Goal: Task Accomplishment & Management: Manage account settings

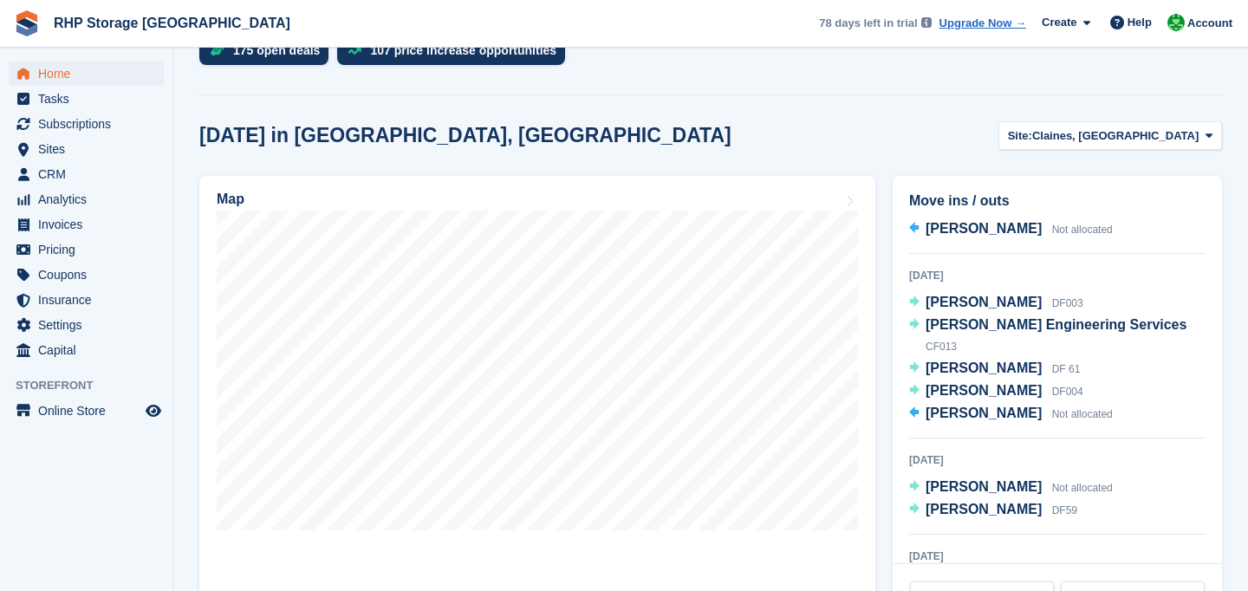
scroll to position [28, 0]
click at [73, 167] on span "CRM" at bounding box center [90, 174] width 104 height 24
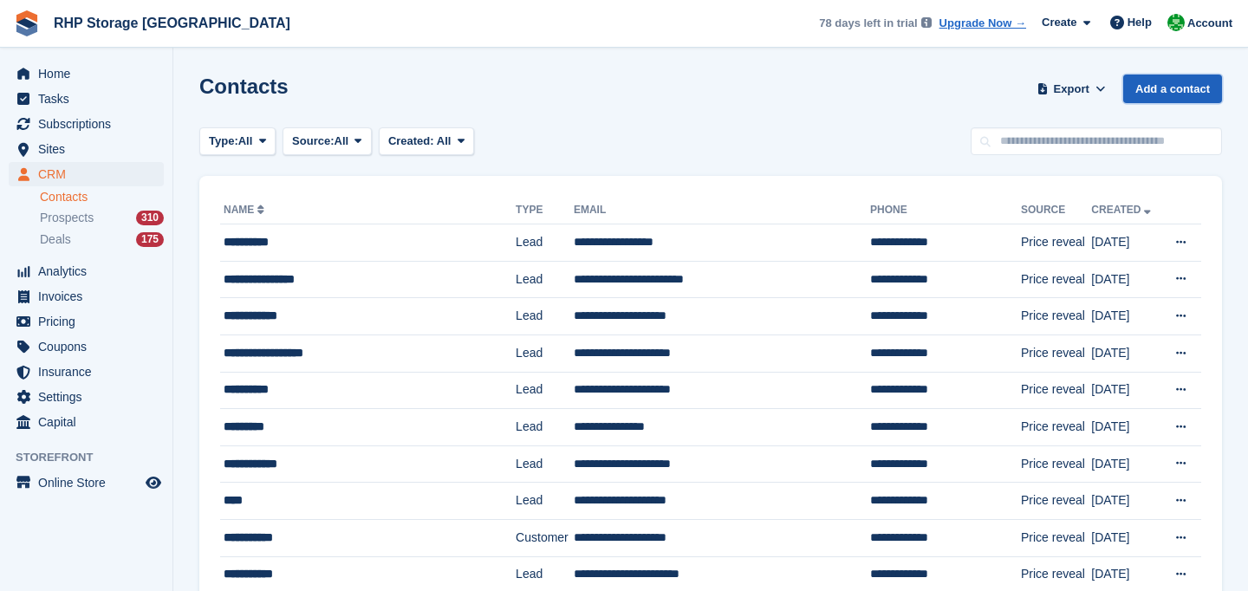
click at [1192, 89] on link "Add a contact" at bounding box center [1173, 89] width 99 height 29
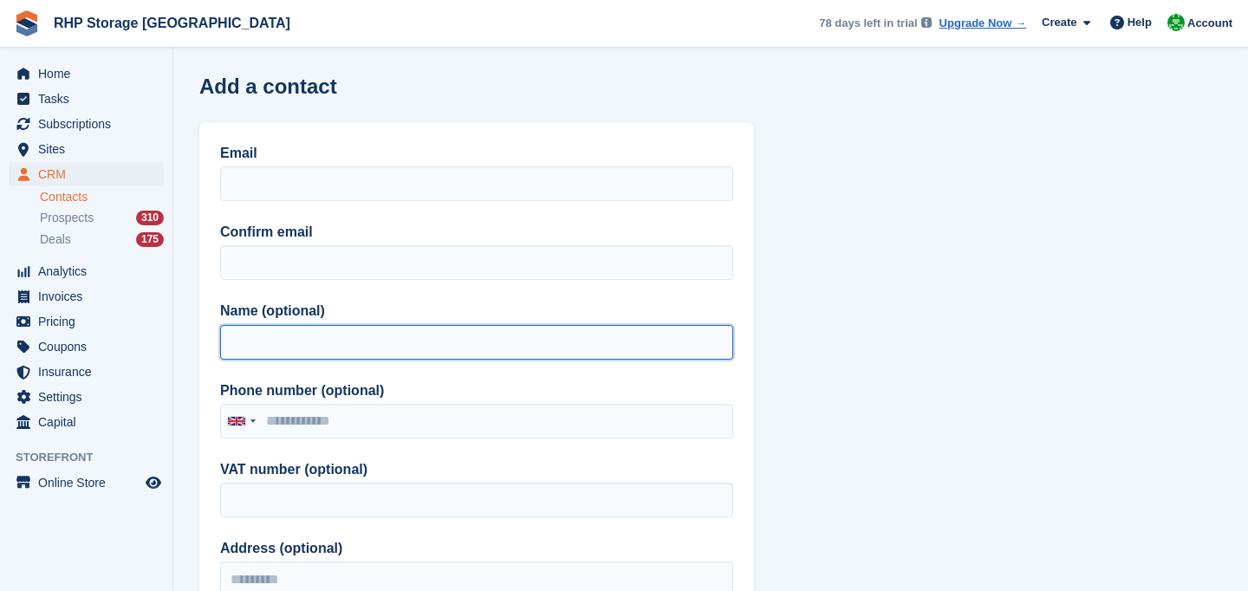
click at [290, 349] on input "Name (optional)" at bounding box center [476, 342] width 513 height 35
type input "***"
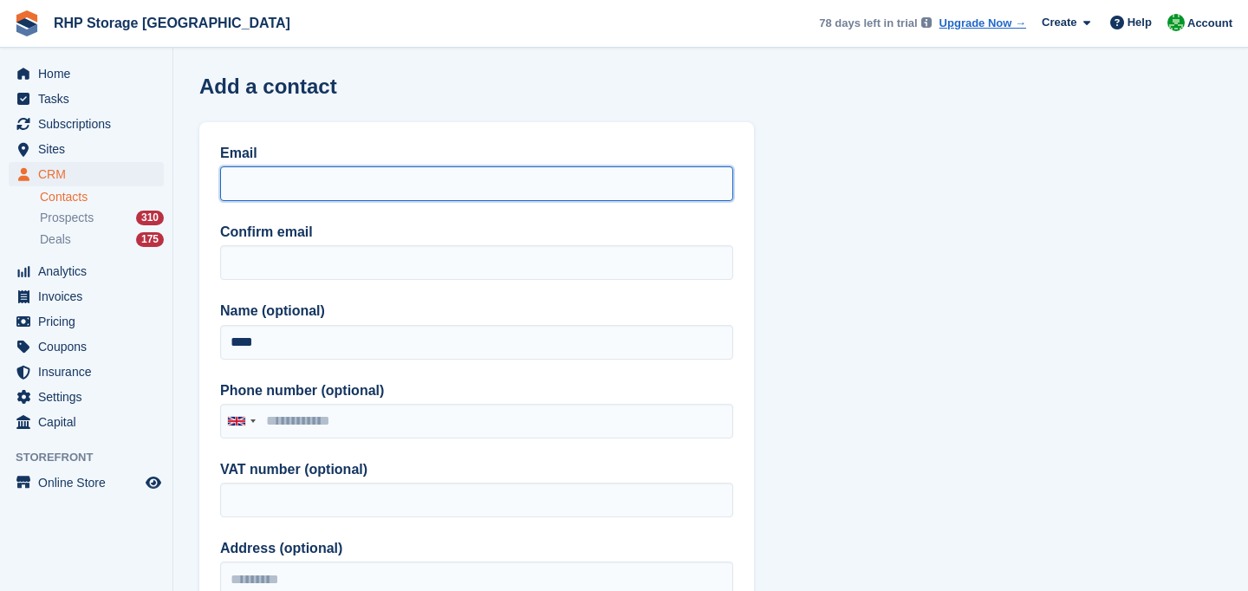
click at [252, 193] on input "Email" at bounding box center [476, 183] width 513 height 35
drag, startPoint x: 388, startPoint y: 192, endPoint x: 158, endPoint y: 186, distance: 229.8
type input "**********"
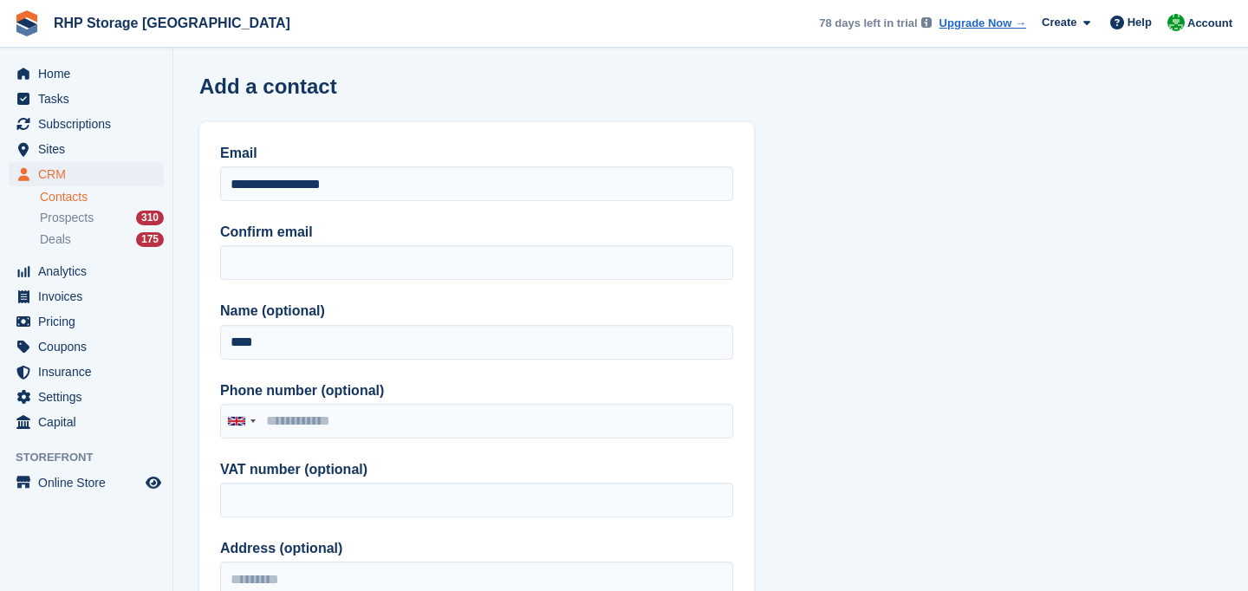
click at [313, 240] on label "Confirm email" at bounding box center [476, 232] width 513 height 21
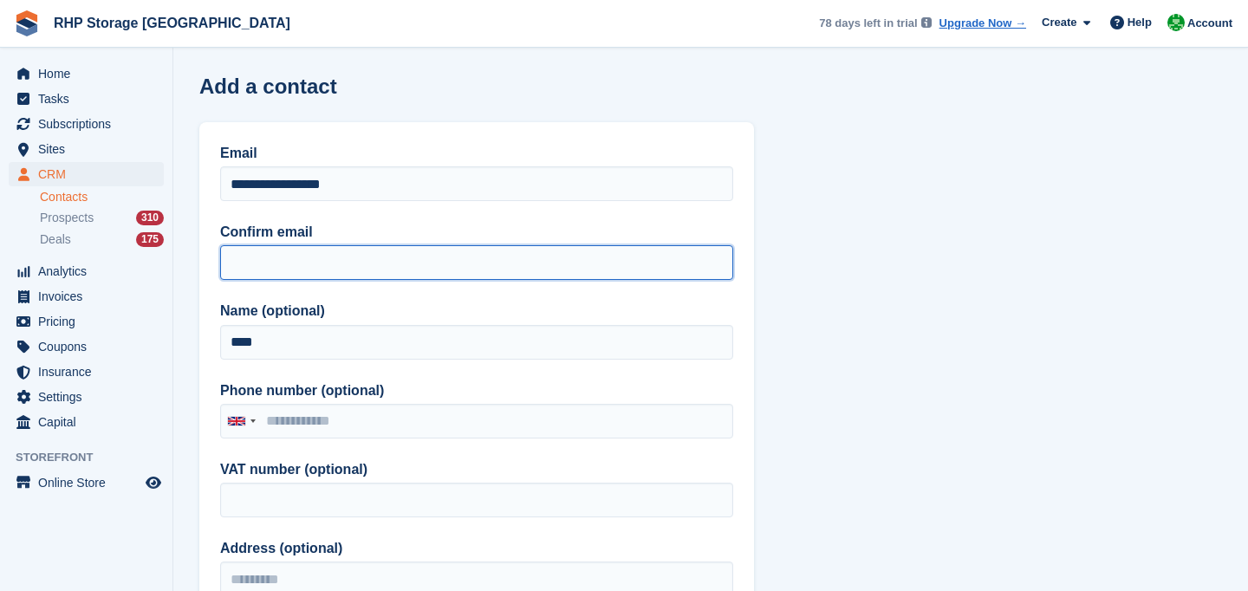
click at [313, 245] on input "Confirm email" at bounding box center [476, 262] width 513 height 35
paste input "**********"
type input "**********"
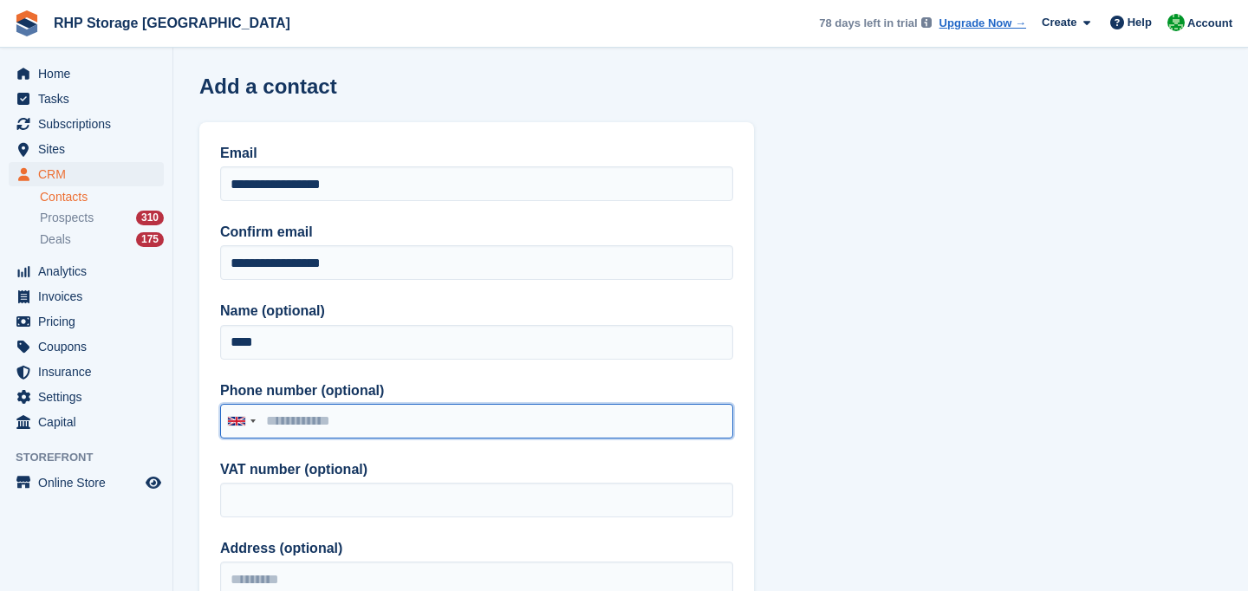
click at [305, 410] on input "Phone number (optional)" at bounding box center [476, 421] width 513 height 35
paste input "**********"
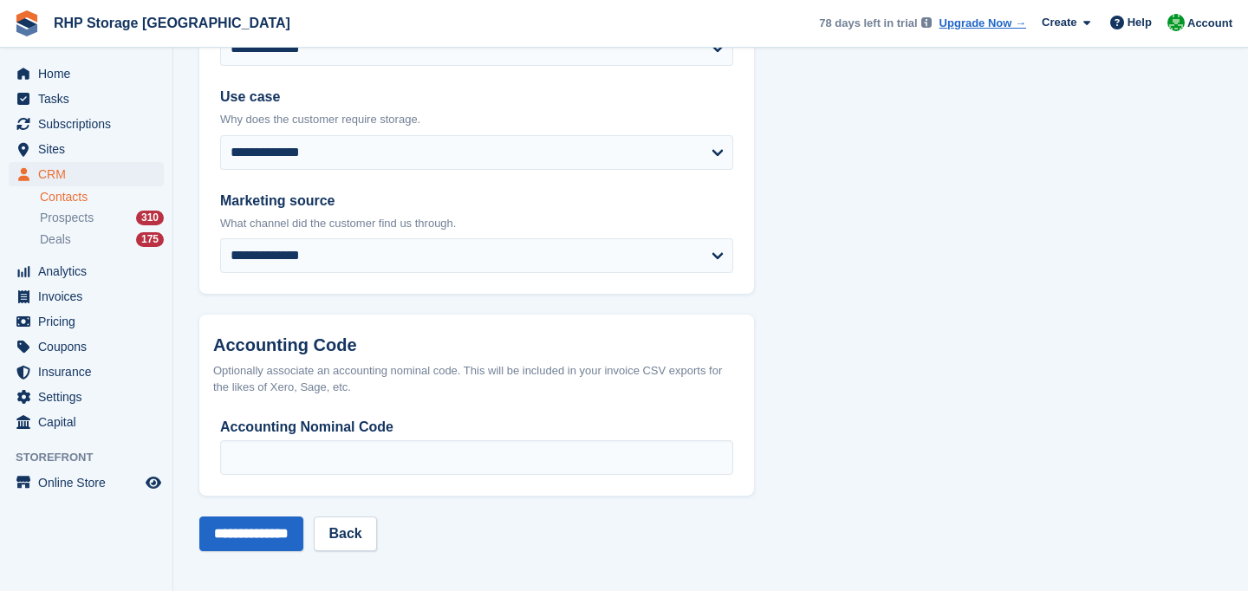
scroll to position [937, 0]
type input "**********"
click at [283, 537] on input "**********" at bounding box center [251, 534] width 104 height 35
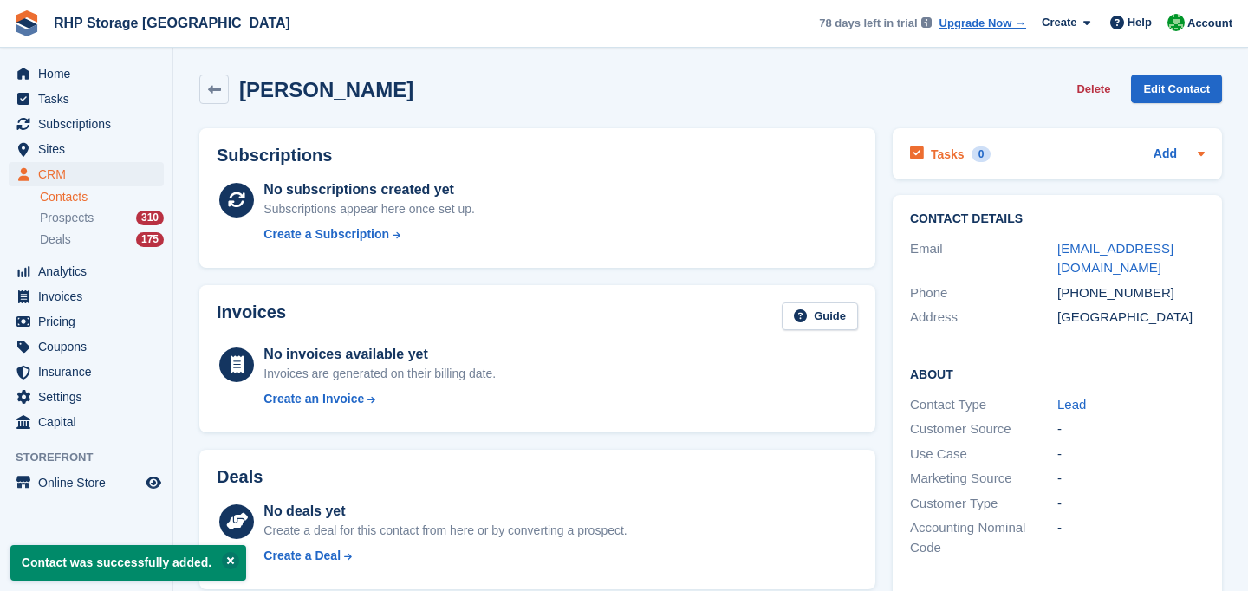
click at [957, 158] on h2 "Tasks" at bounding box center [948, 155] width 34 height 16
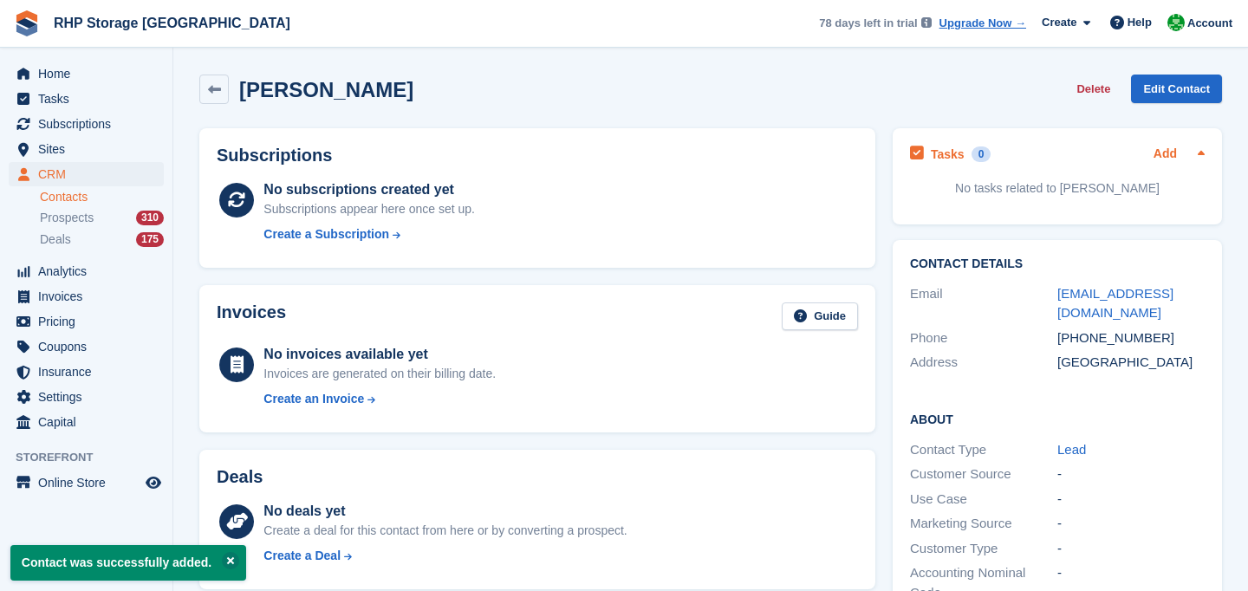
click at [1172, 155] on link "Add" at bounding box center [1165, 155] width 23 height 20
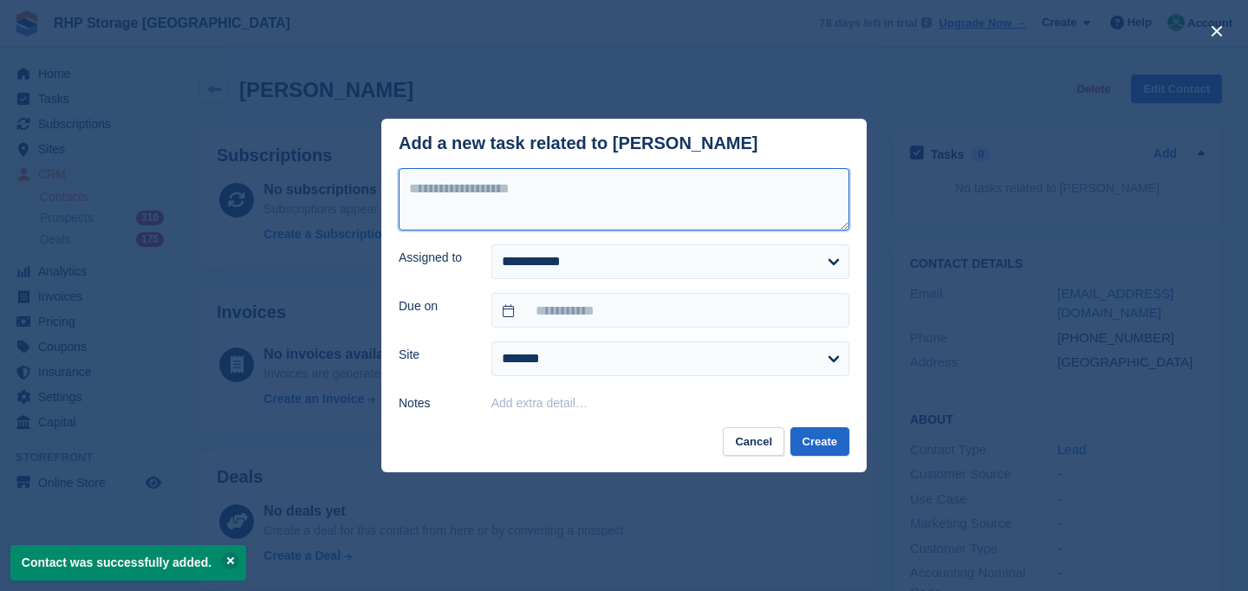
click at [733, 200] on textarea at bounding box center [624, 199] width 451 height 62
type textarea "**********"
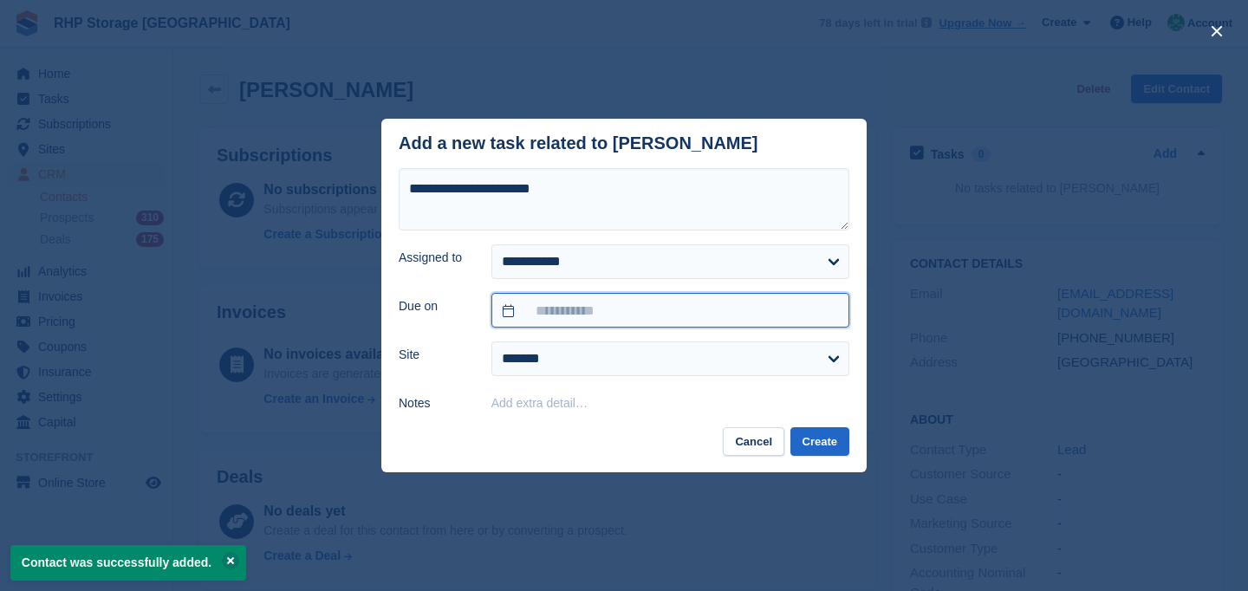
click at [583, 304] on input "text" at bounding box center [671, 310] width 358 height 35
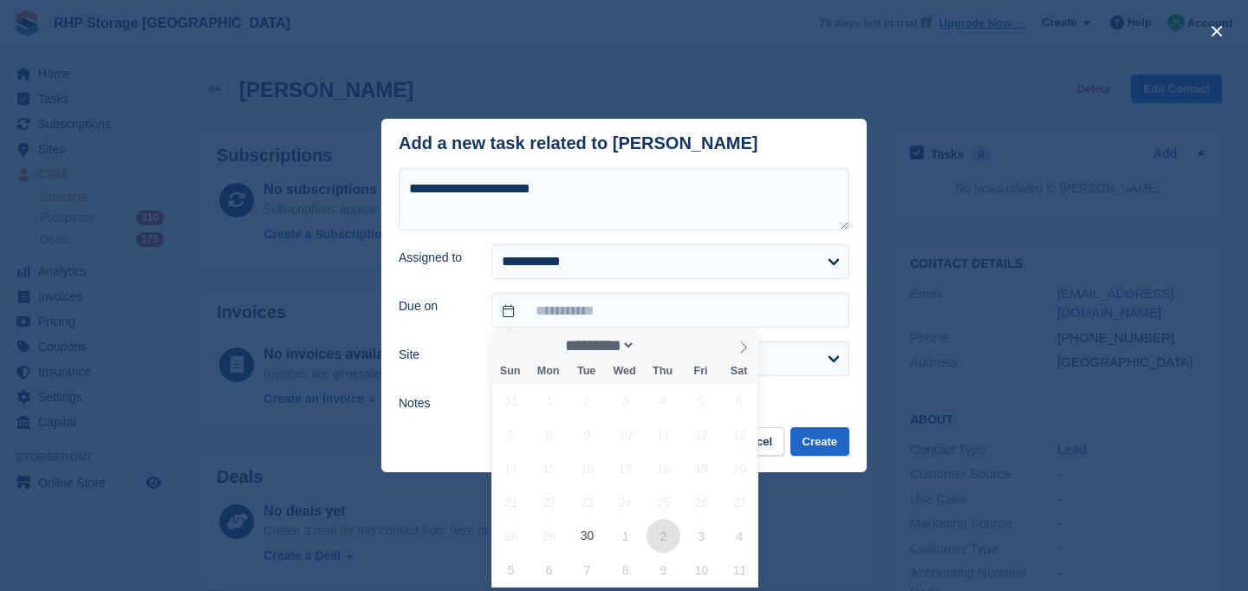
click at [659, 533] on span "2" at bounding box center [664, 536] width 34 height 34
type input "**********"
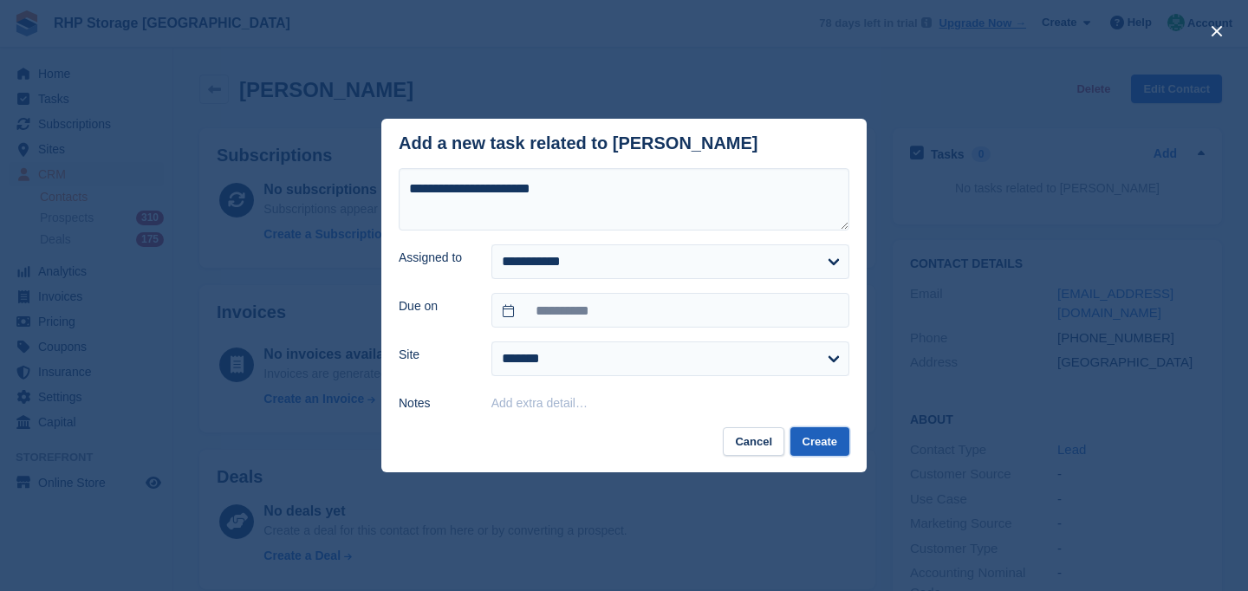
click at [810, 432] on button "Create" at bounding box center [820, 441] width 59 height 29
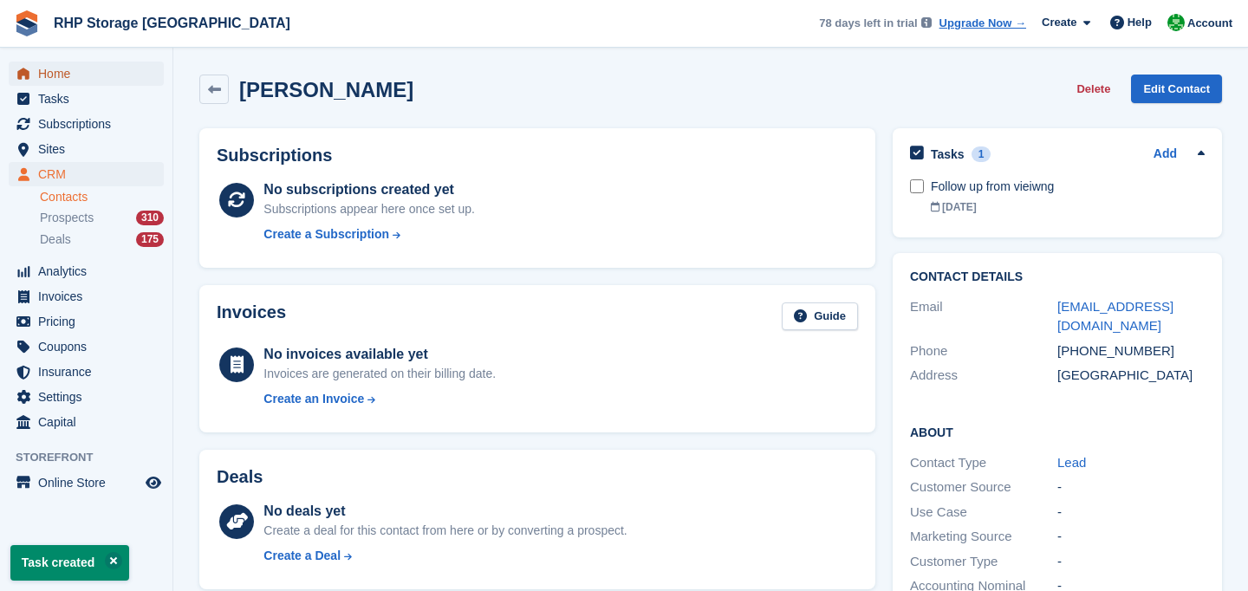
click at [71, 65] on span "Home" at bounding box center [90, 74] width 104 height 24
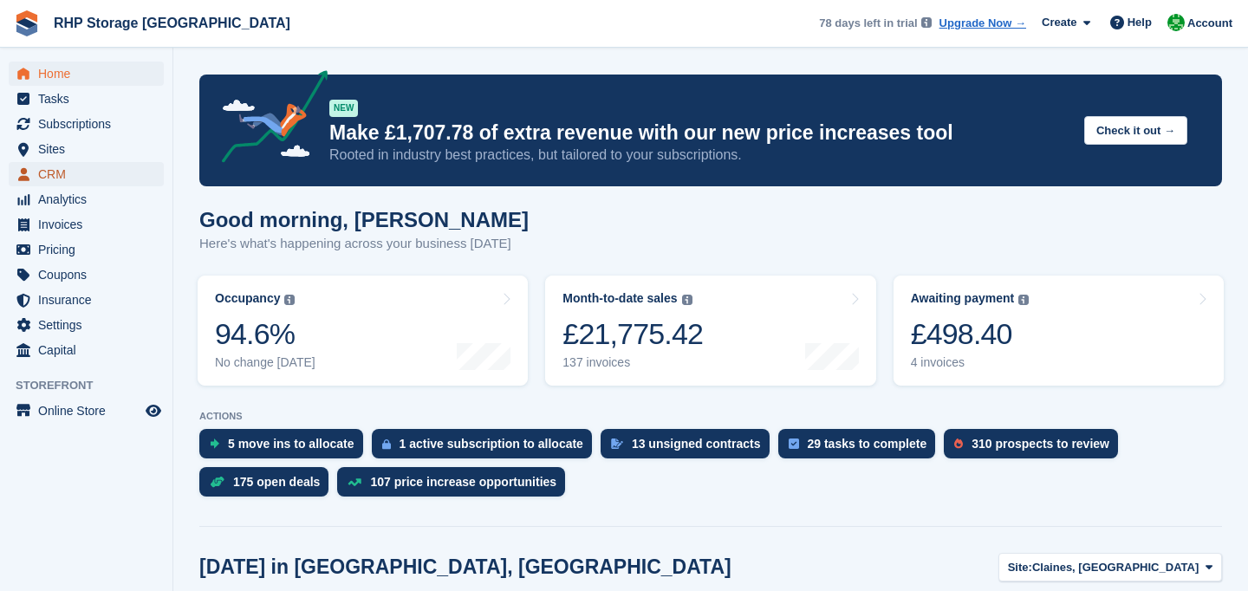
click at [74, 181] on span "CRM" at bounding box center [90, 174] width 104 height 24
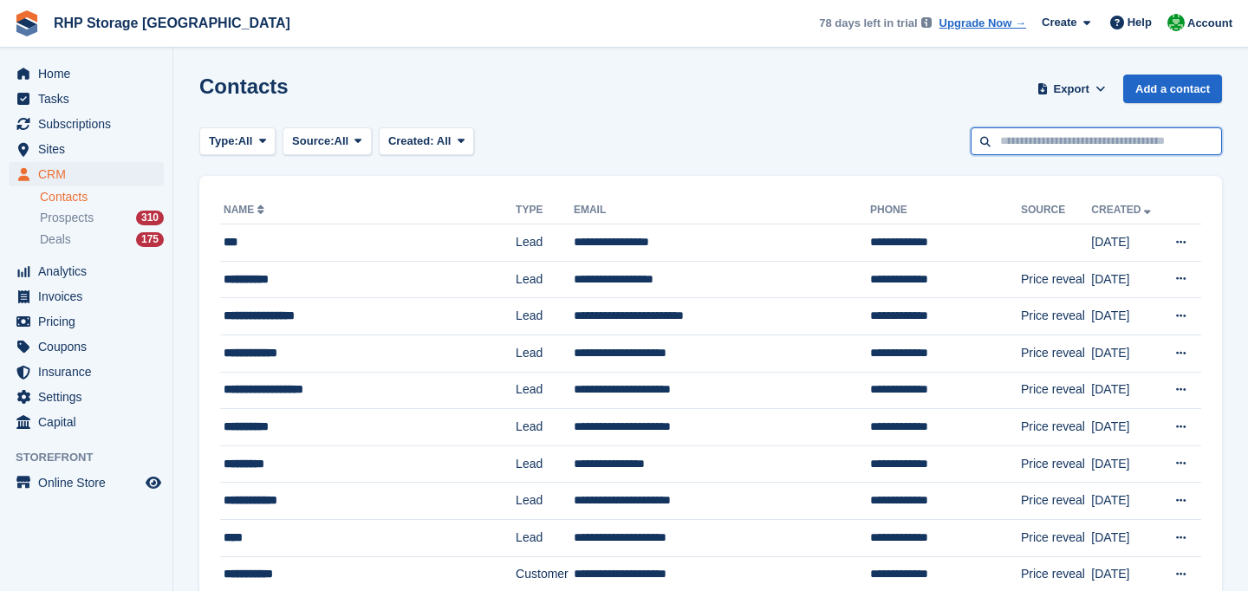
click at [1013, 133] on input "text" at bounding box center [1096, 141] width 251 height 29
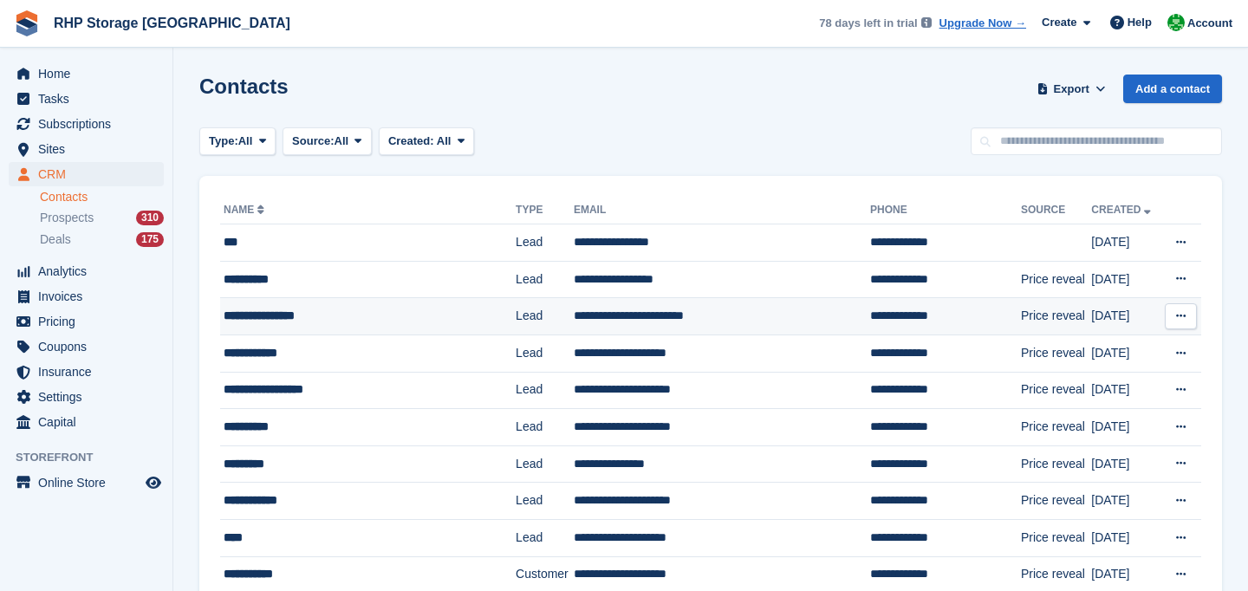
click at [316, 305] on td "**********" at bounding box center [368, 316] width 296 height 37
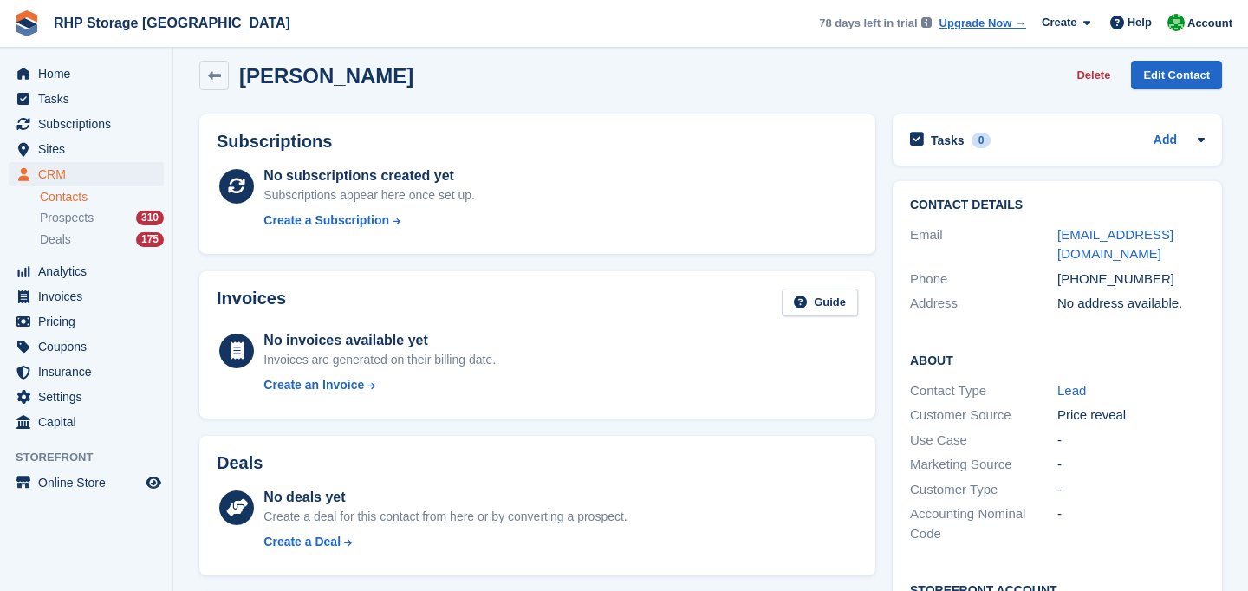
scroll to position [15, 0]
click at [932, 137] on h2 "Tasks" at bounding box center [948, 140] width 34 height 16
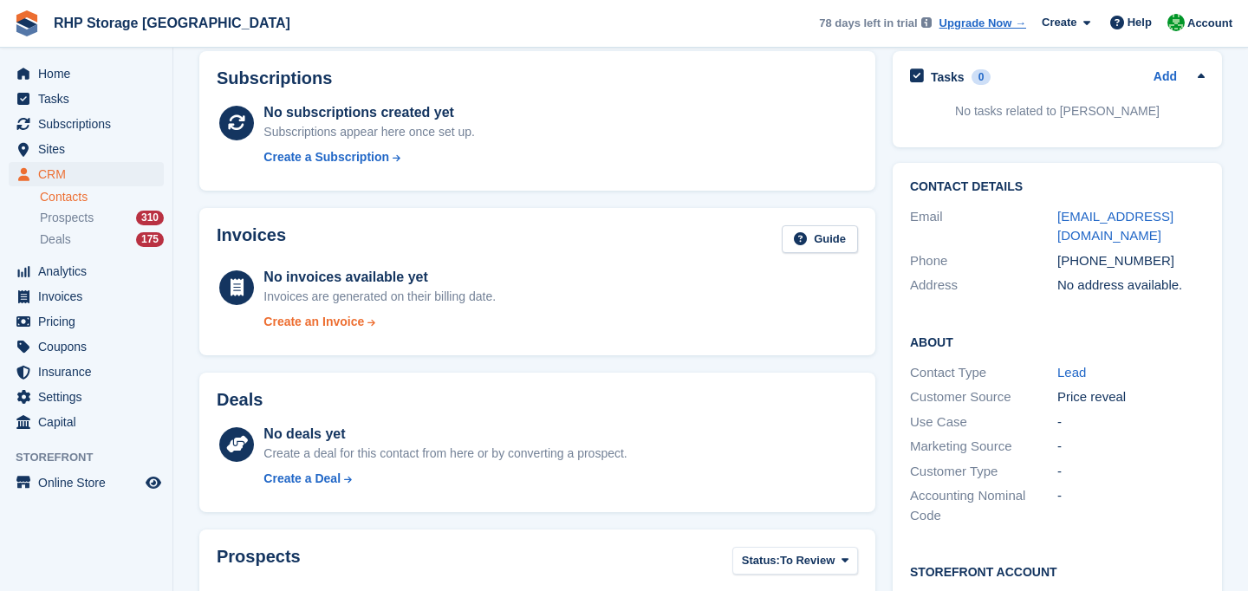
scroll to position [0, 0]
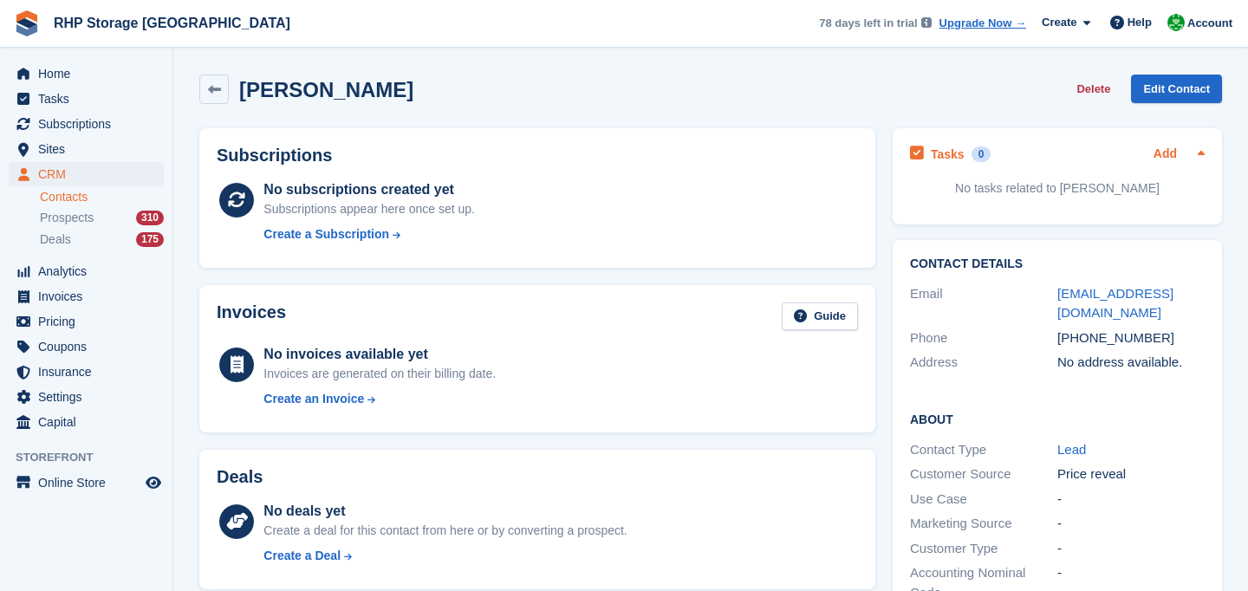
click at [1159, 154] on link "Add" at bounding box center [1165, 155] width 23 height 20
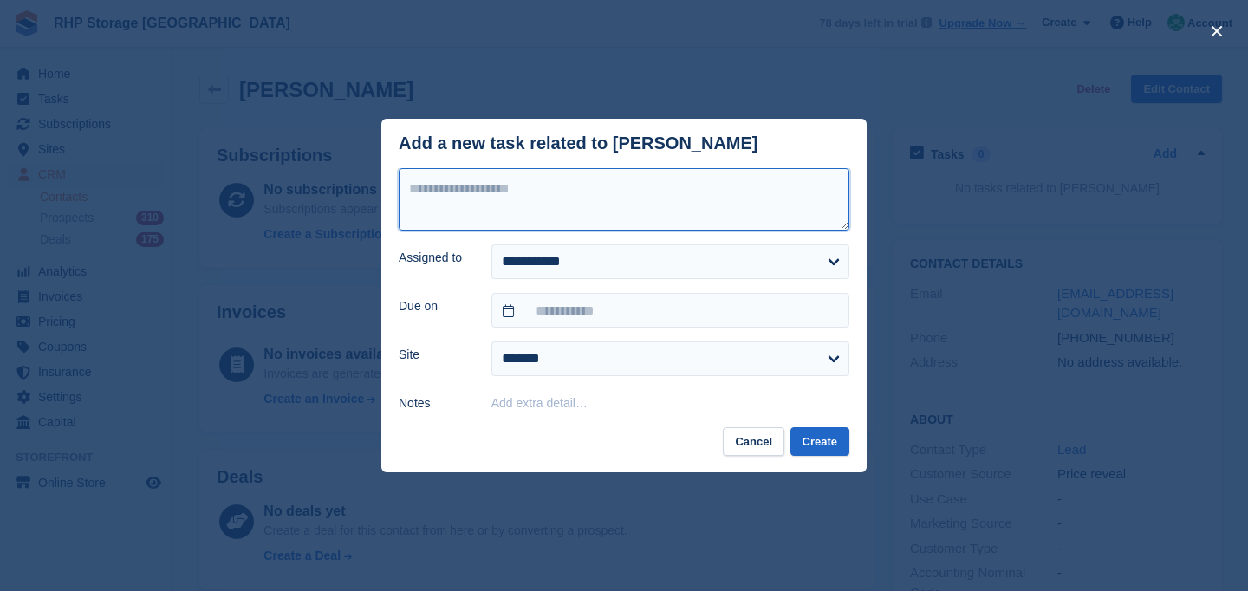
click at [603, 207] on textarea at bounding box center [624, 199] width 451 height 62
type textarea "**********"
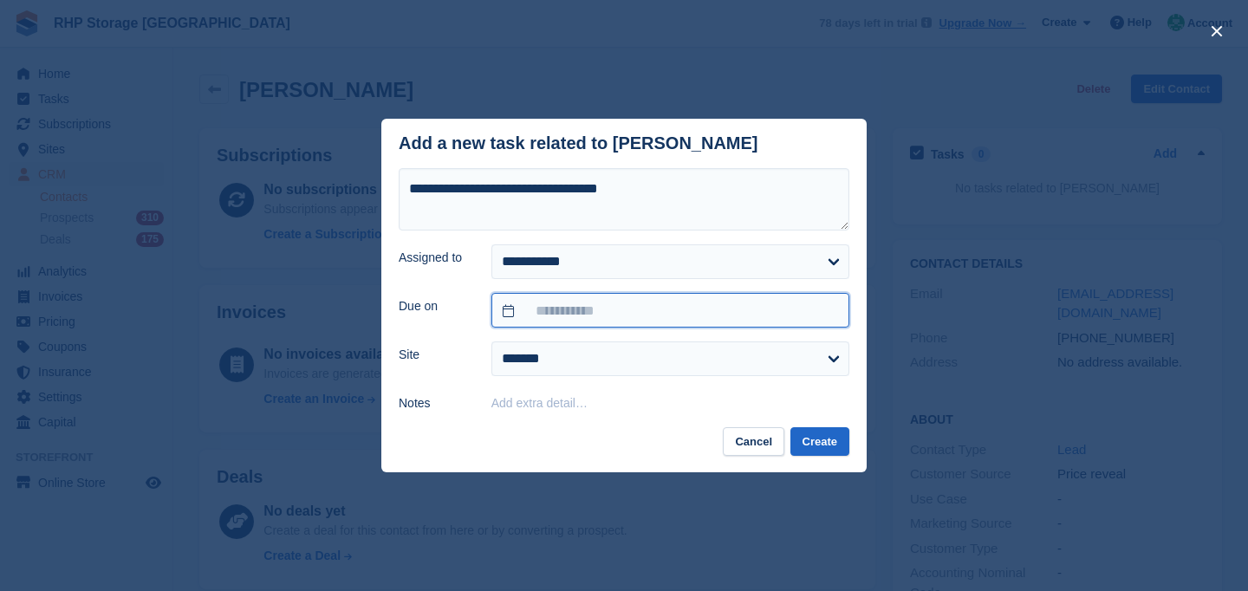
click at [663, 319] on input "text" at bounding box center [671, 310] width 358 height 35
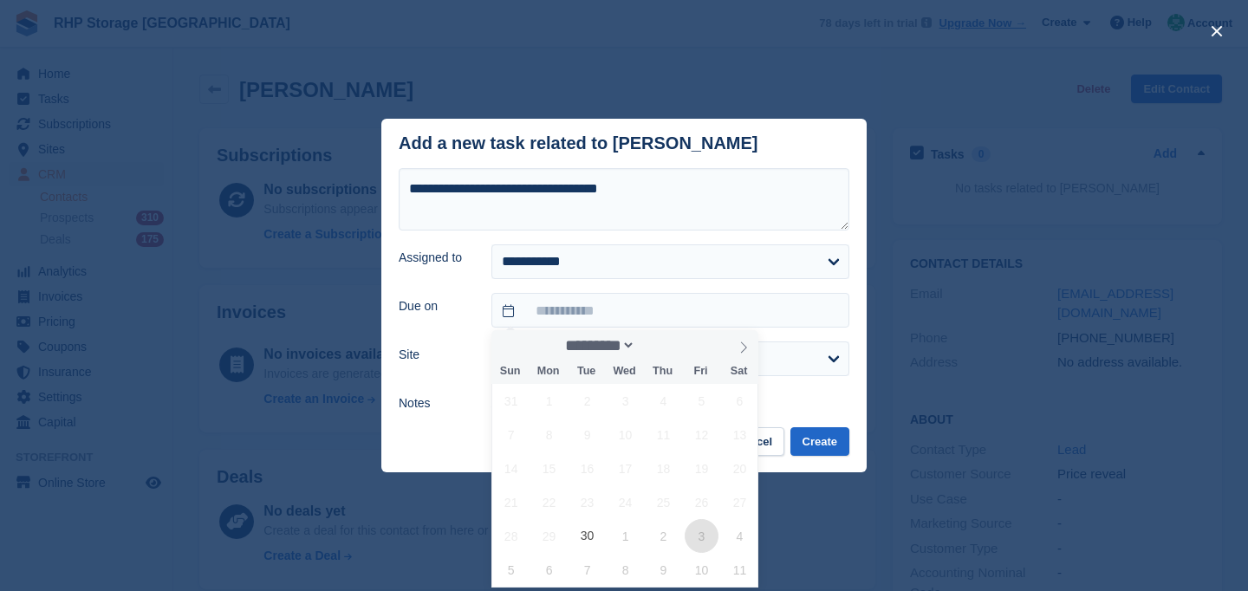
click at [695, 536] on span "3" at bounding box center [702, 536] width 34 height 34
type input "**********"
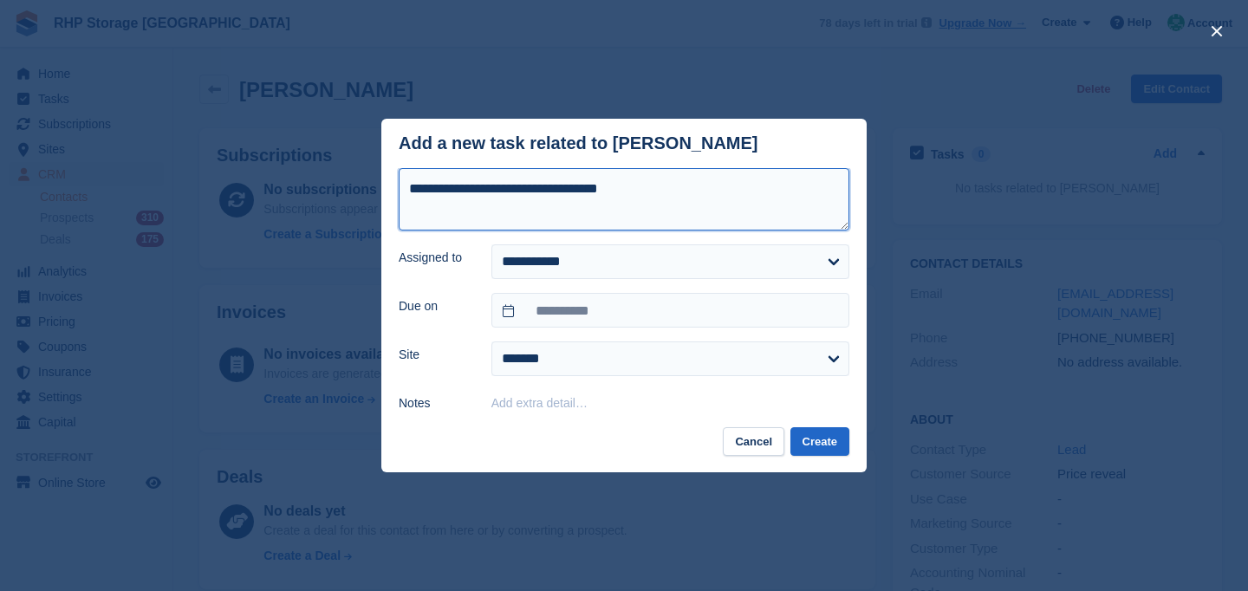
click at [515, 194] on textarea "**********" at bounding box center [624, 199] width 451 height 62
type textarea "**********"
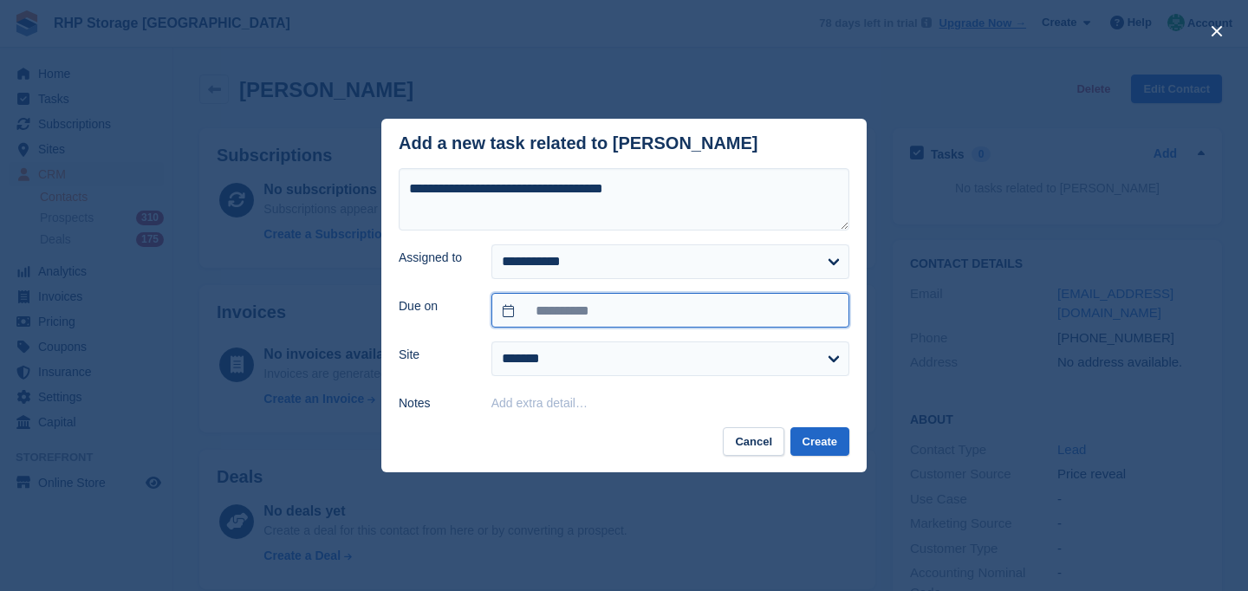
click at [621, 301] on input "**********" at bounding box center [671, 310] width 358 height 35
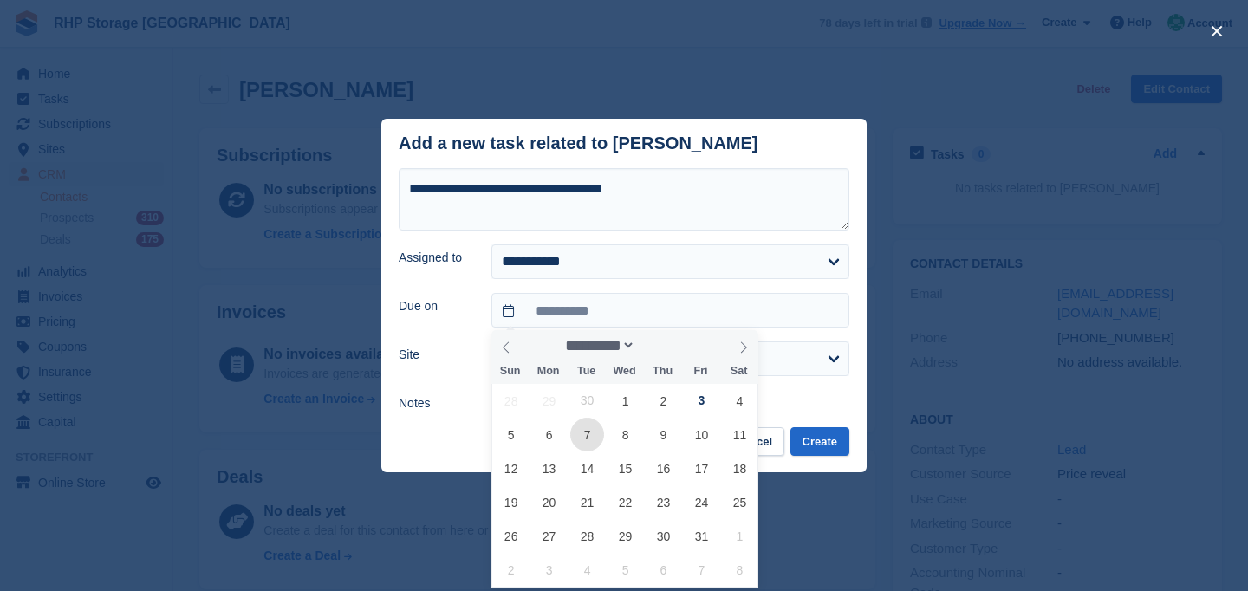
click at [579, 440] on span "7" at bounding box center [587, 435] width 34 height 34
type input "**********"
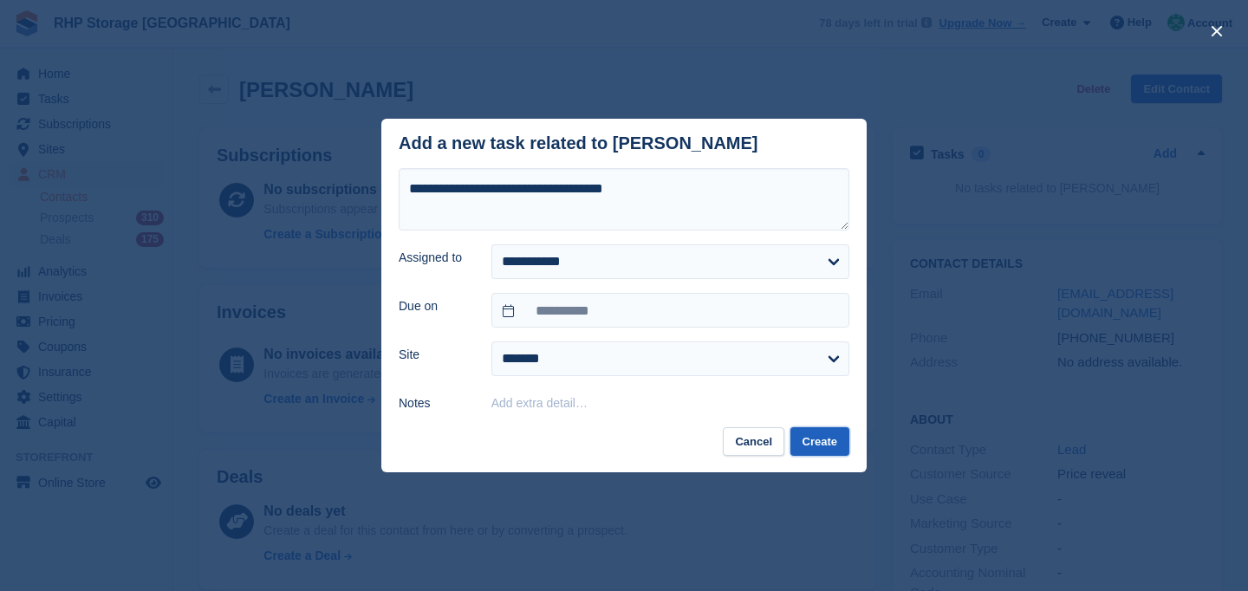
click at [800, 451] on button "Create" at bounding box center [820, 441] width 59 height 29
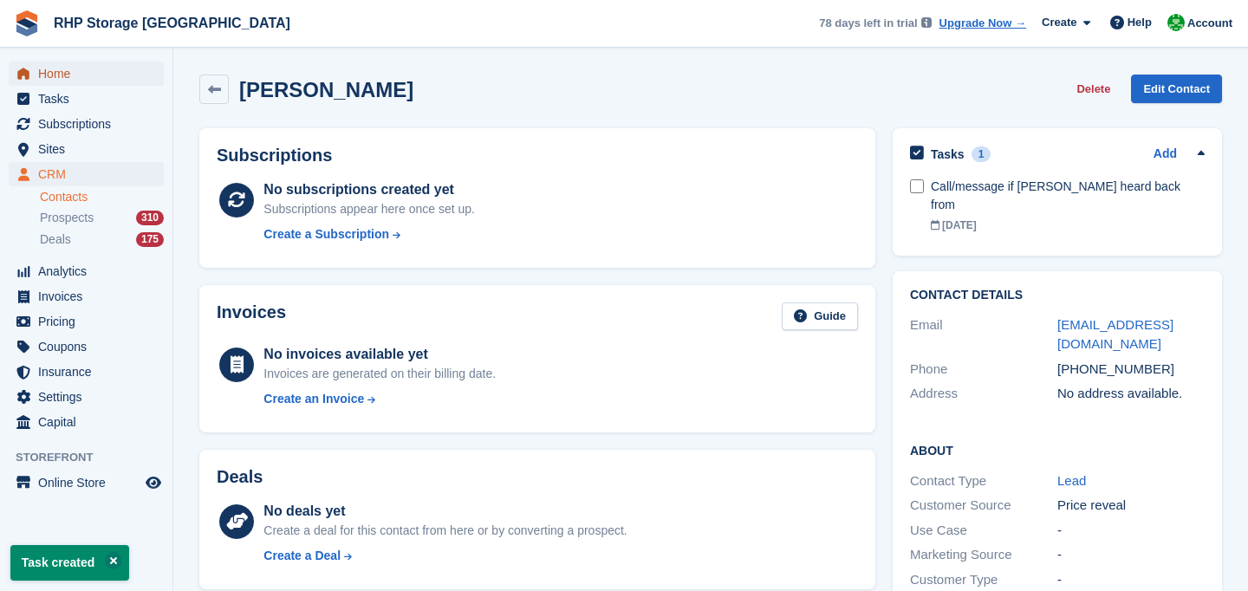
click at [36, 77] on link "Home" at bounding box center [86, 74] width 155 height 24
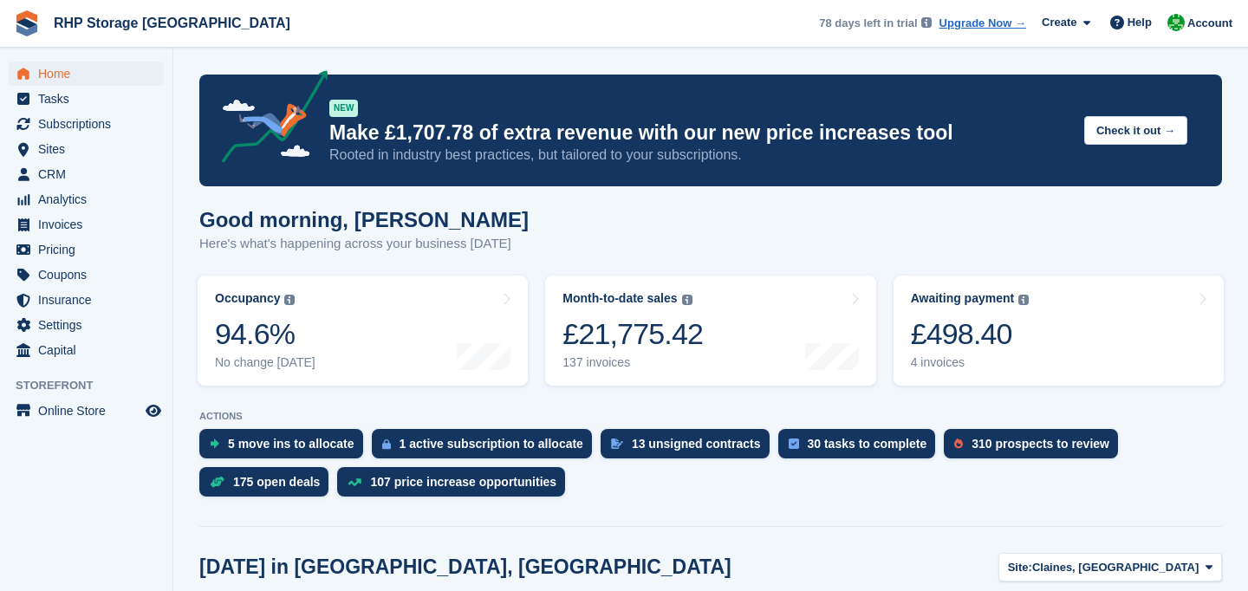
scroll to position [134, 0]
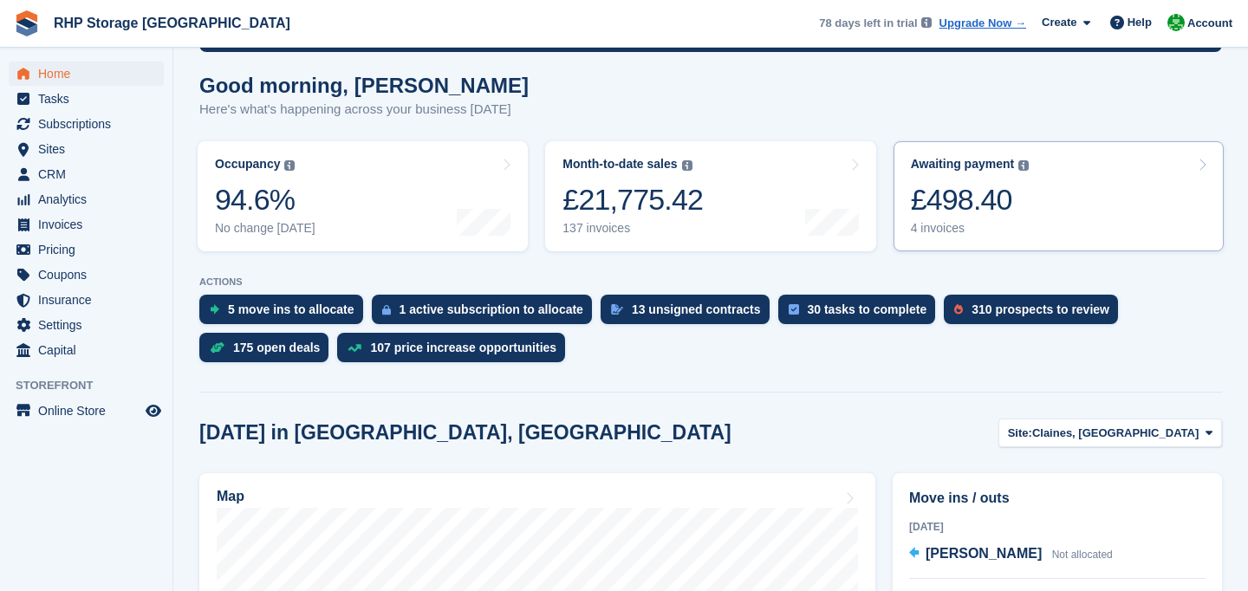
click at [948, 166] on div "Awaiting payment" at bounding box center [963, 164] width 104 height 15
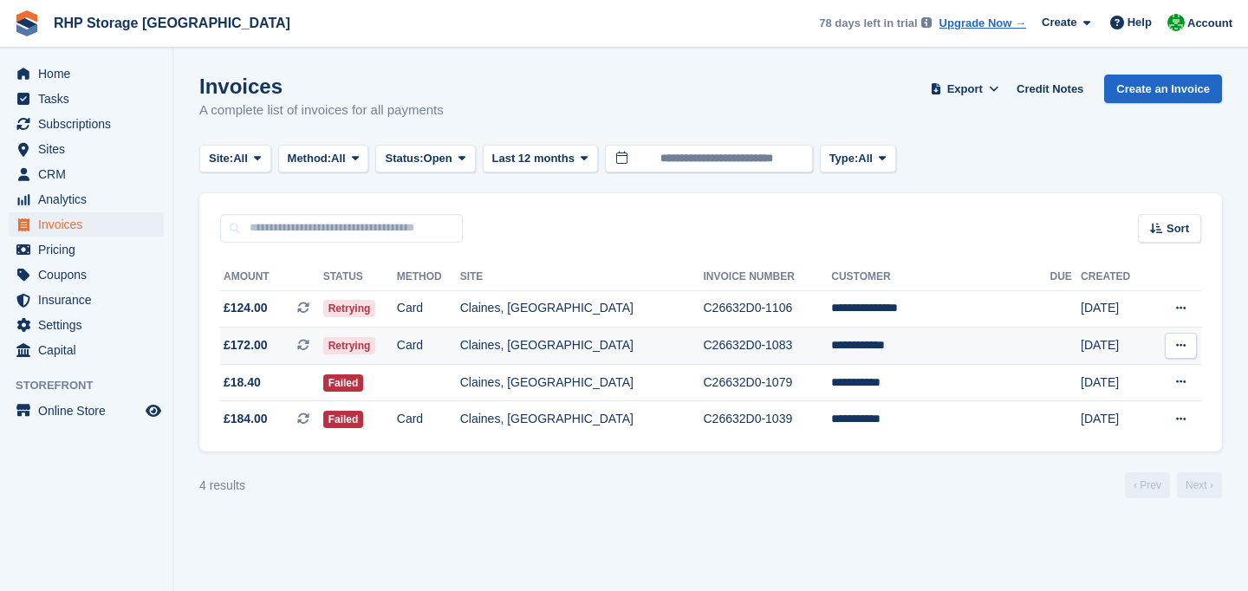
click at [580, 334] on td "Claines, [GEOGRAPHIC_DATA]" at bounding box center [582, 346] width 244 height 37
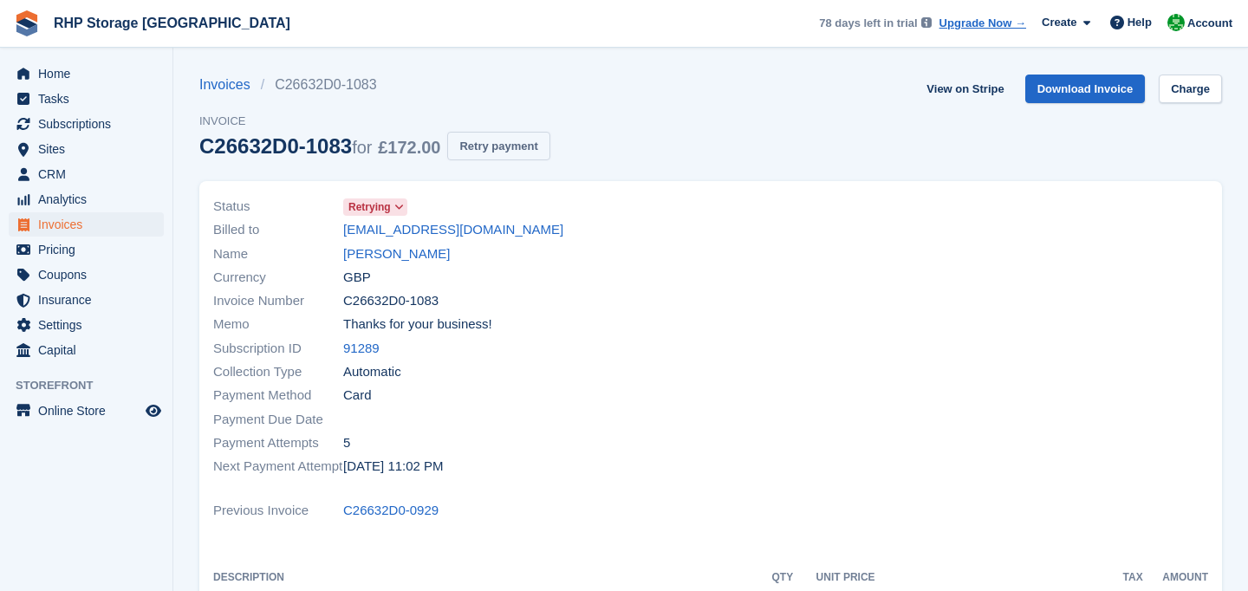
click at [516, 139] on button "Retry payment" at bounding box center [498, 146] width 102 height 29
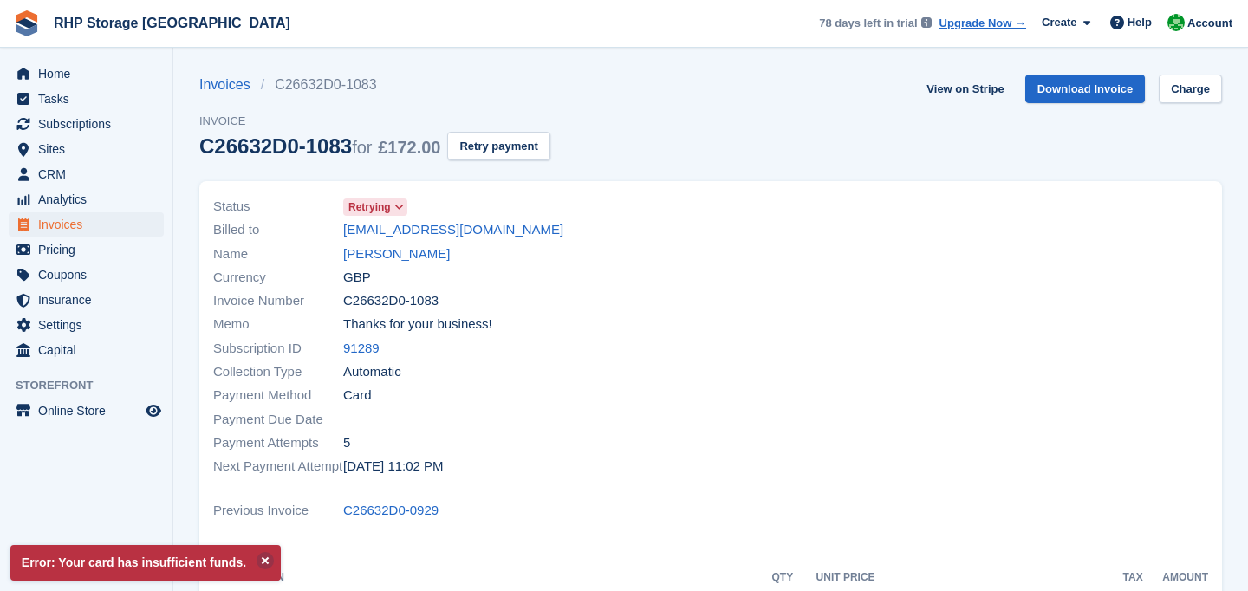
drag, startPoint x: 512, startPoint y: 225, endPoint x: 308, endPoint y: 229, distance: 203.8
click at [308, 229] on div "Billed to [EMAIL_ADDRESS][DOMAIN_NAME]" at bounding box center [456, 229] width 487 height 23
copy div "[EMAIL_ADDRESS][DOMAIN_NAME]"
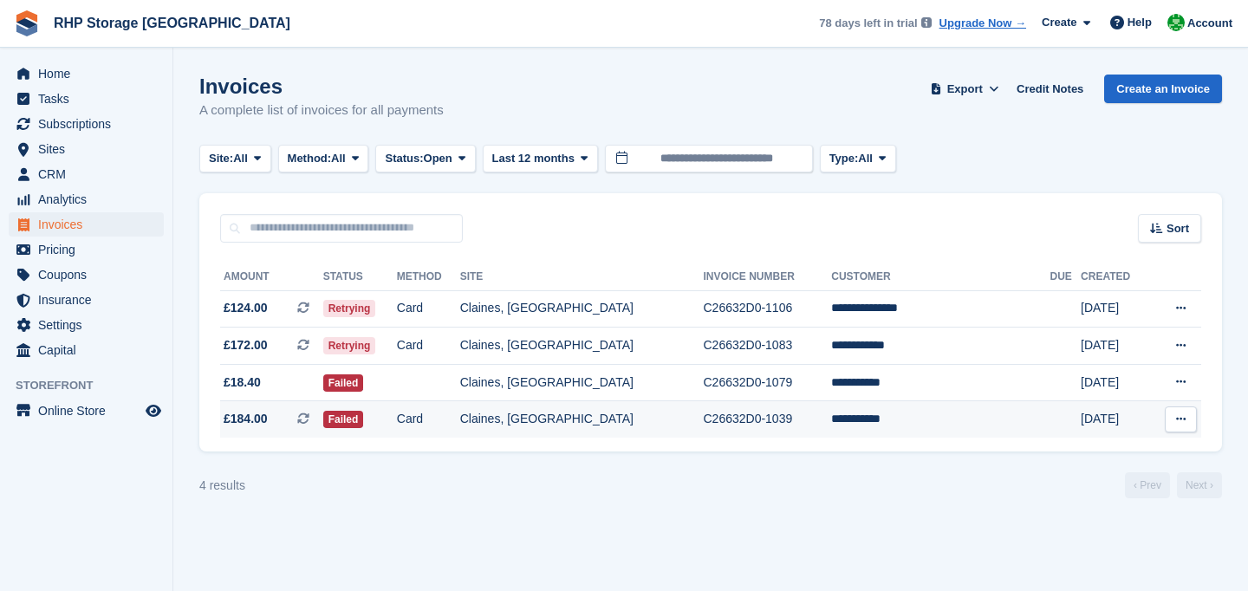
click at [739, 427] on td "C26632D0-1039" at bounding box center [767, 419] width 128 height 36
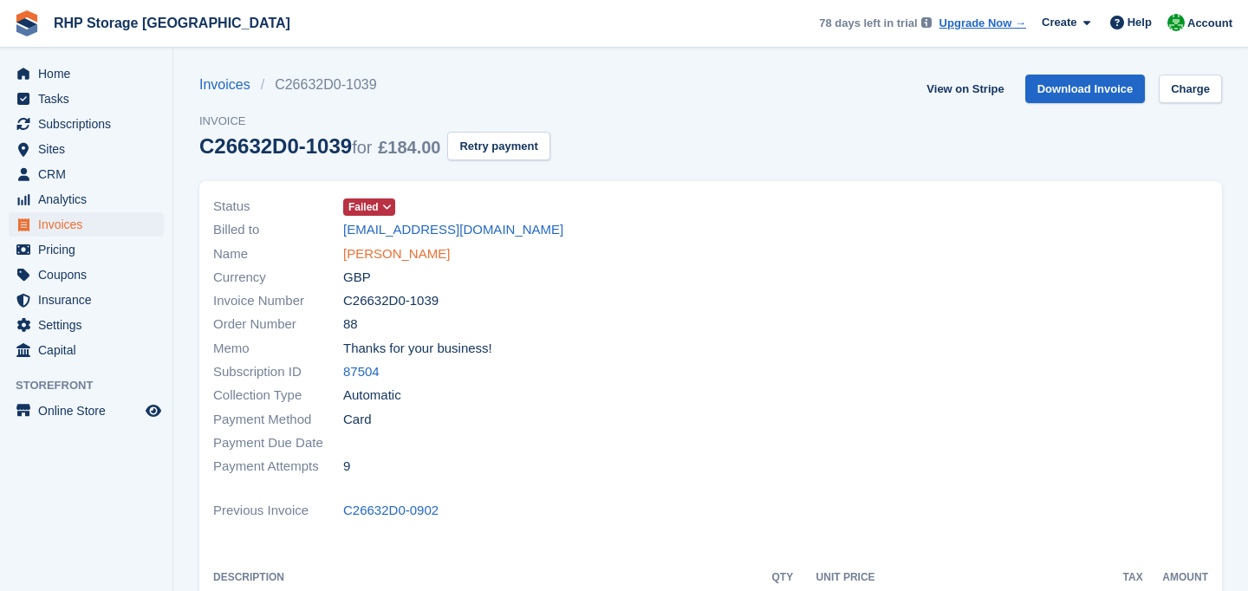
click at [355, 252] on link "Ben markham" at bounding box center [396, 254] width 107 height 20
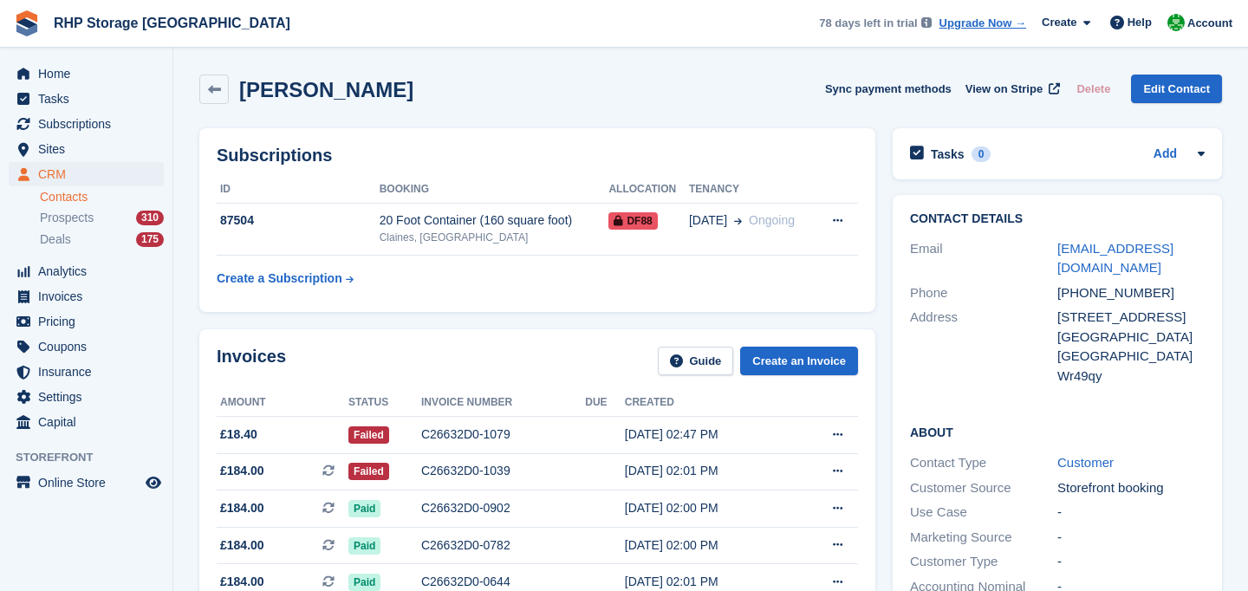
click at [1079, 298] on div "+447562139119" at bounding box center [1131, 294] width 147 height 20
copy div "+447562139119"
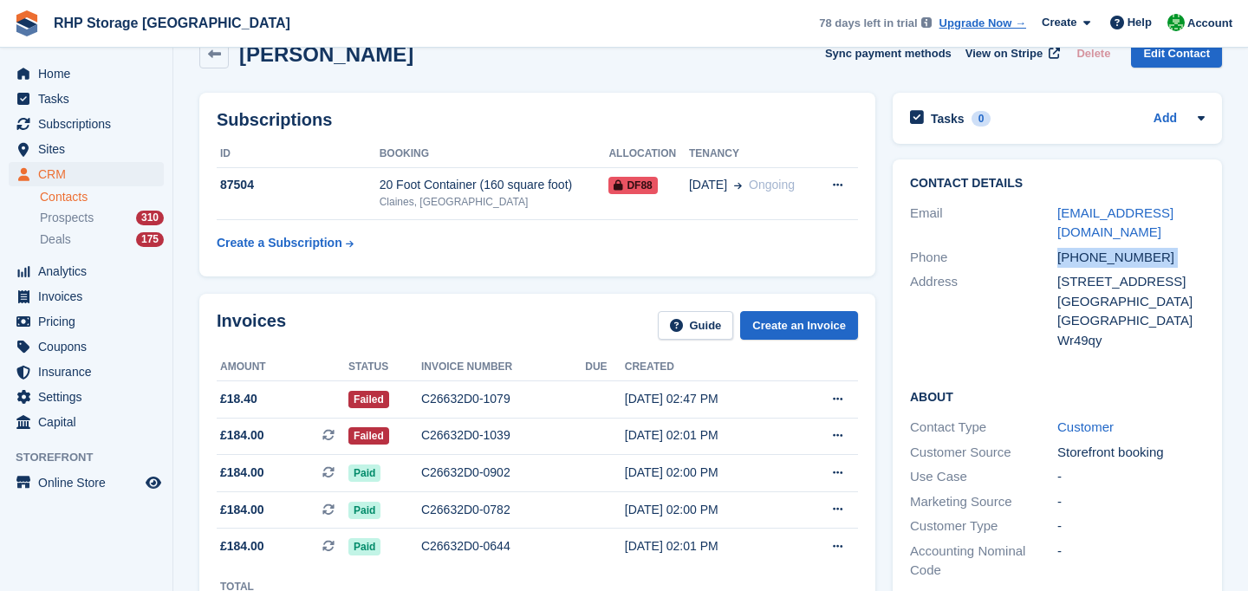
scroll to position [36, 0]
click at [1114, 257] on div "+447562139119" at bounding box center [1131, 257] width 147 height 20
copy div "+447562139119"
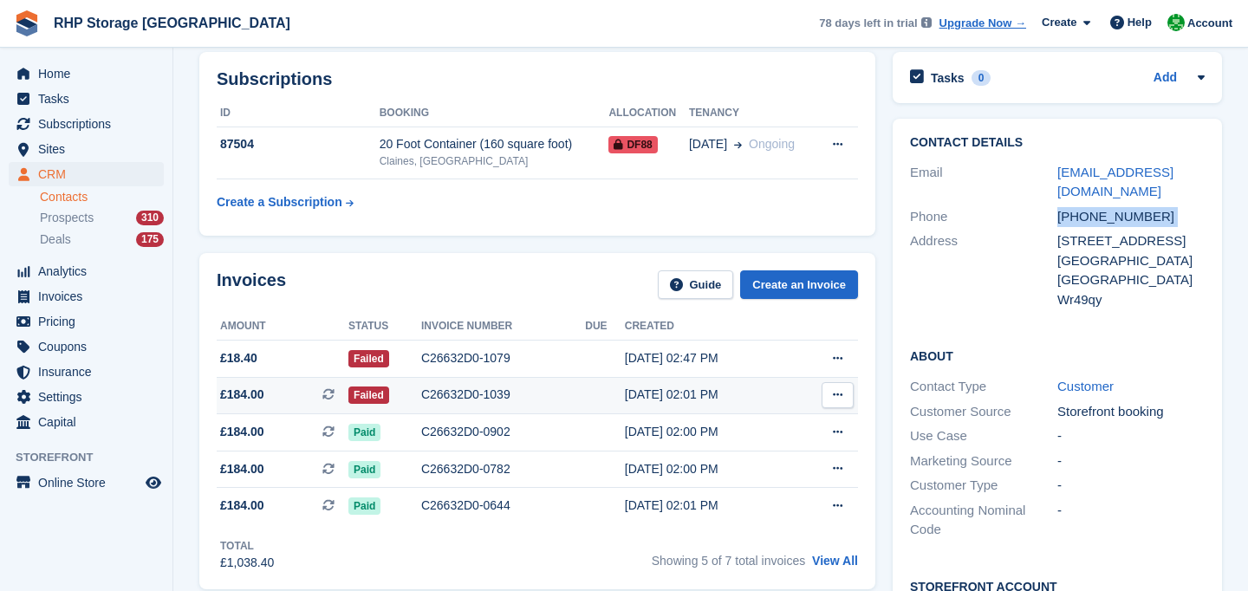
scroll to position [70, 0]
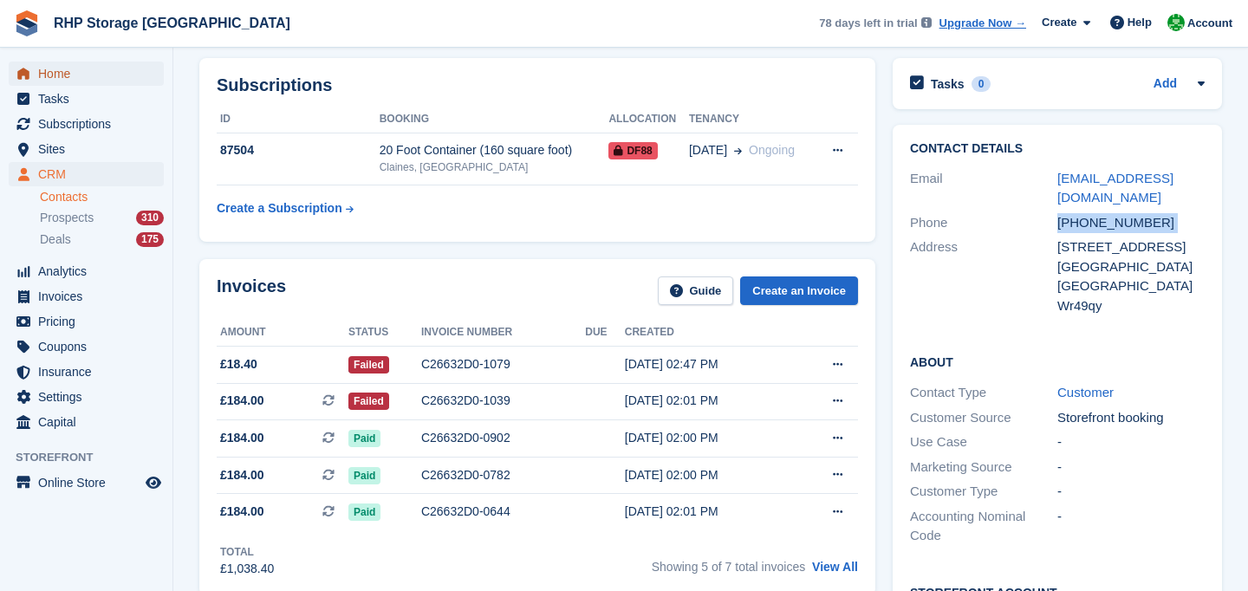
click at [48, 80] on span "Home" at bounding box center [90, 74] width 104 height 24
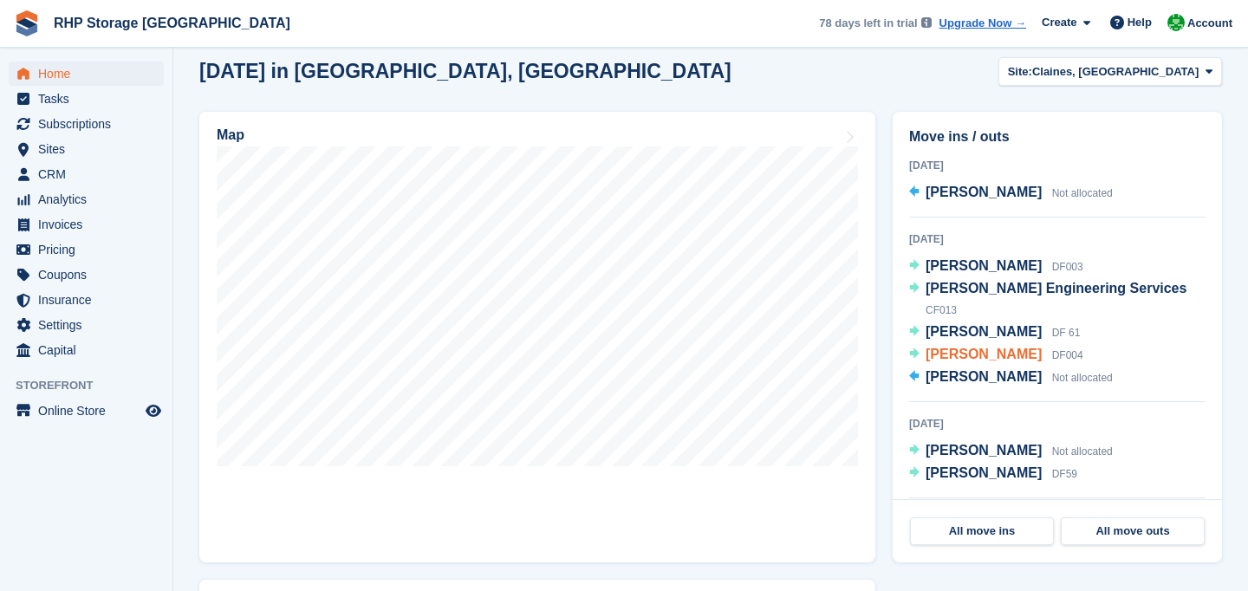
scroll to position [490, 0]
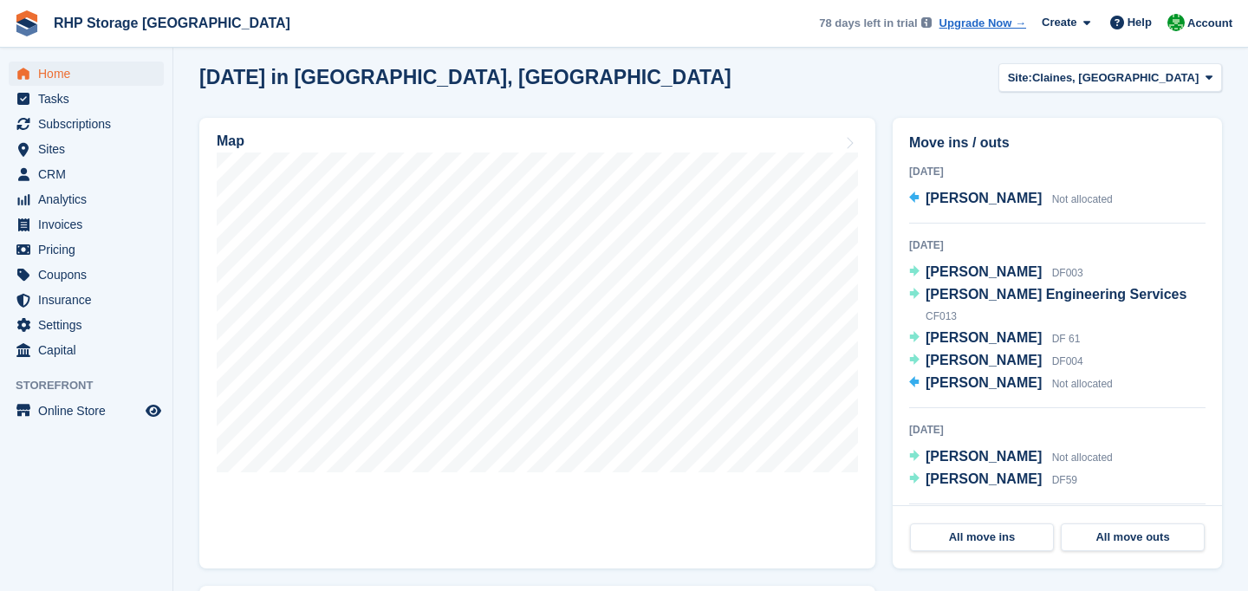
click at [927, 237] on div "[DATE] Will Howden DF003 [PERSON_NAME] Engineering Services CF013 [PERSON_NAME]…" at bounding box center [1057, 322] width 297 height 173
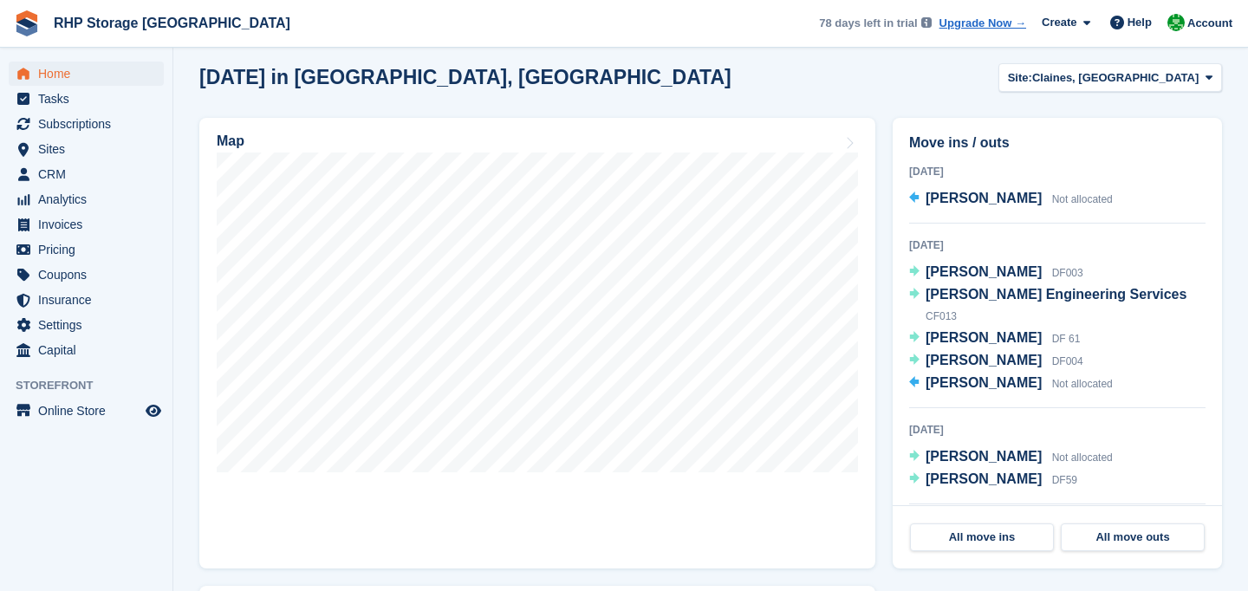
click at [927, 237] on div "[DATE] Will Howden DF003 [PERSON_NAME] Engineering Services CF013 [PERSON_NAME]…" at bounding box center [1057, 322] width 297 height 173
click at [926, 244] on div "[DATE]" at bounding box center [1057, 246] width 297 height 16
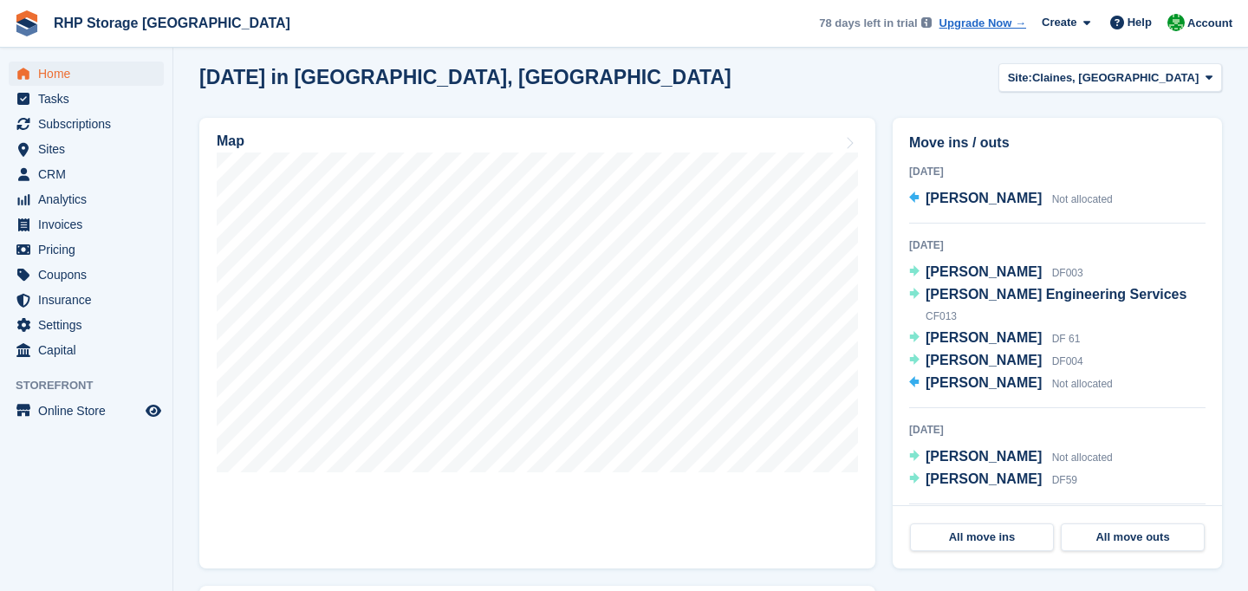
click at [926, 244] on div "[DATE]" at bounding box center [1057, 246] width 297 height 16
click at [926, 244] on div "1 Oct 2025" at bounding box center [1057, 246] width 297 height 16
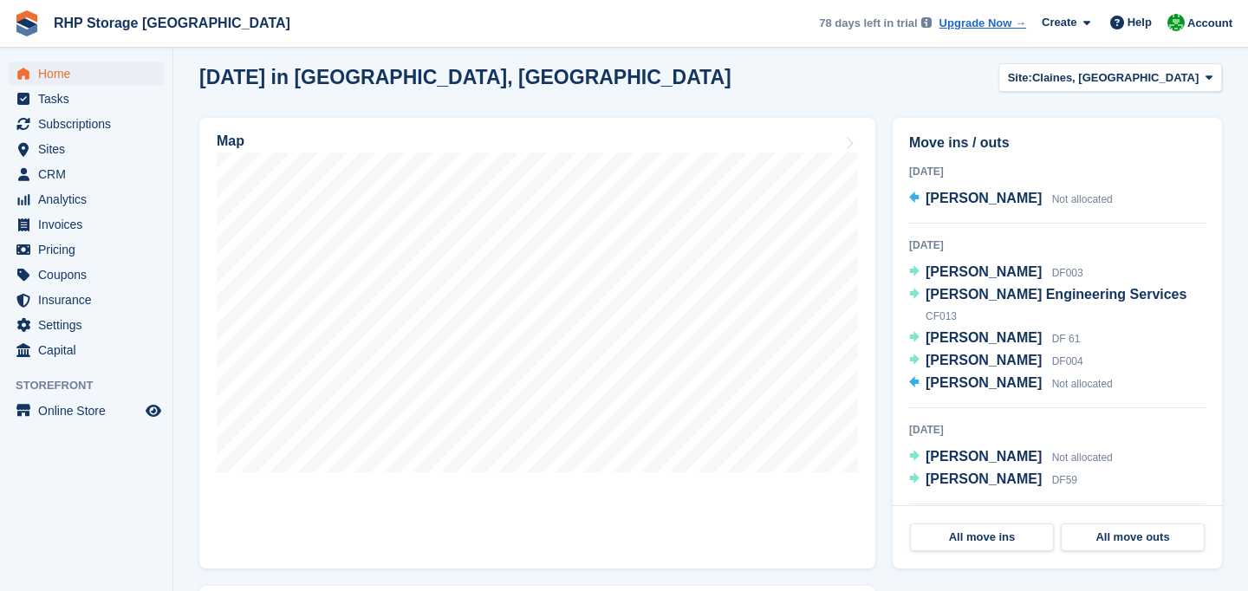
click at [926, 244] on div "1 Oct 2025" at bounding box center [1057, 246] width 297 height 16
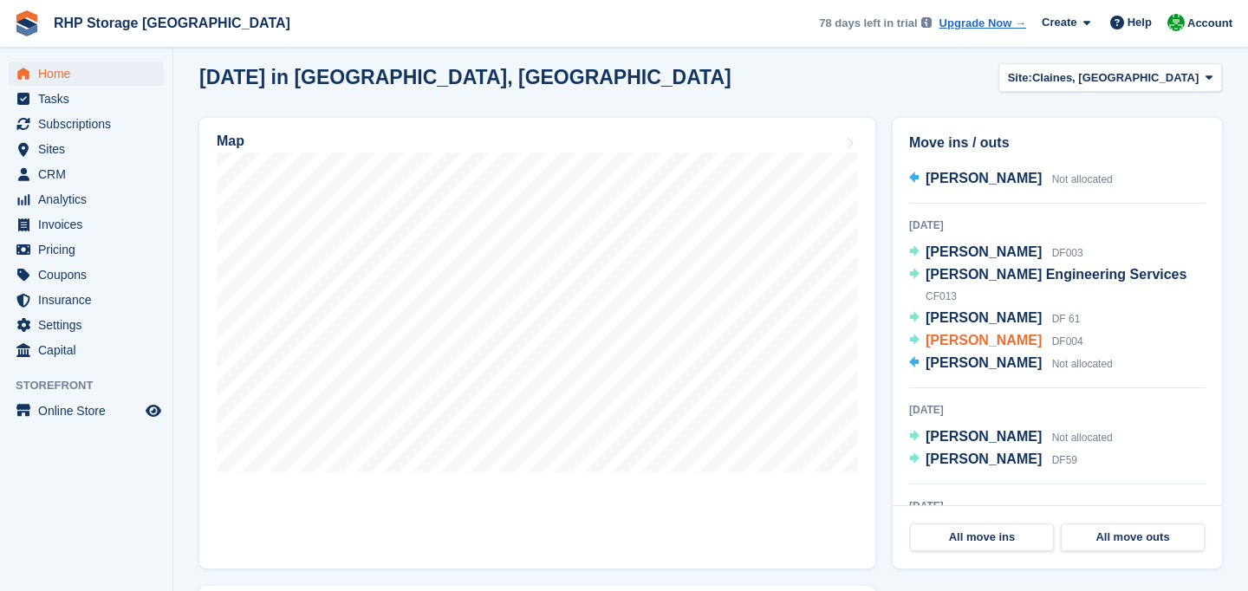
scroll to position [10, 0]
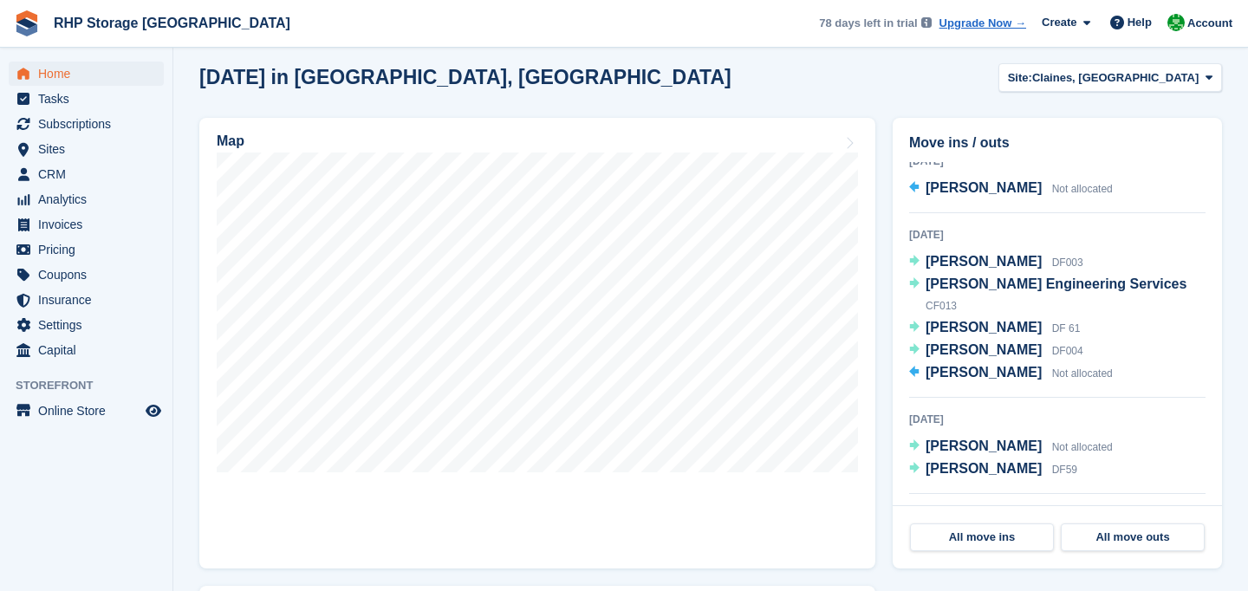
click at [931, 229] on div "1 Oct 2025" at bounding box center [1057, 235] width 297 height 16
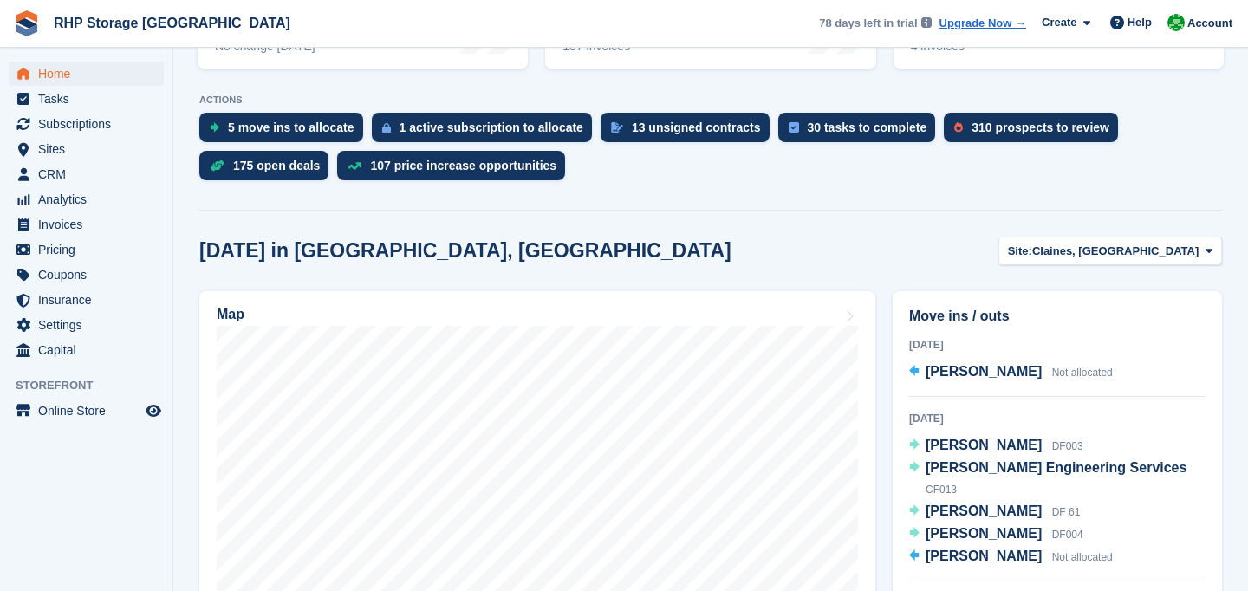
scroll to position [303, 0]
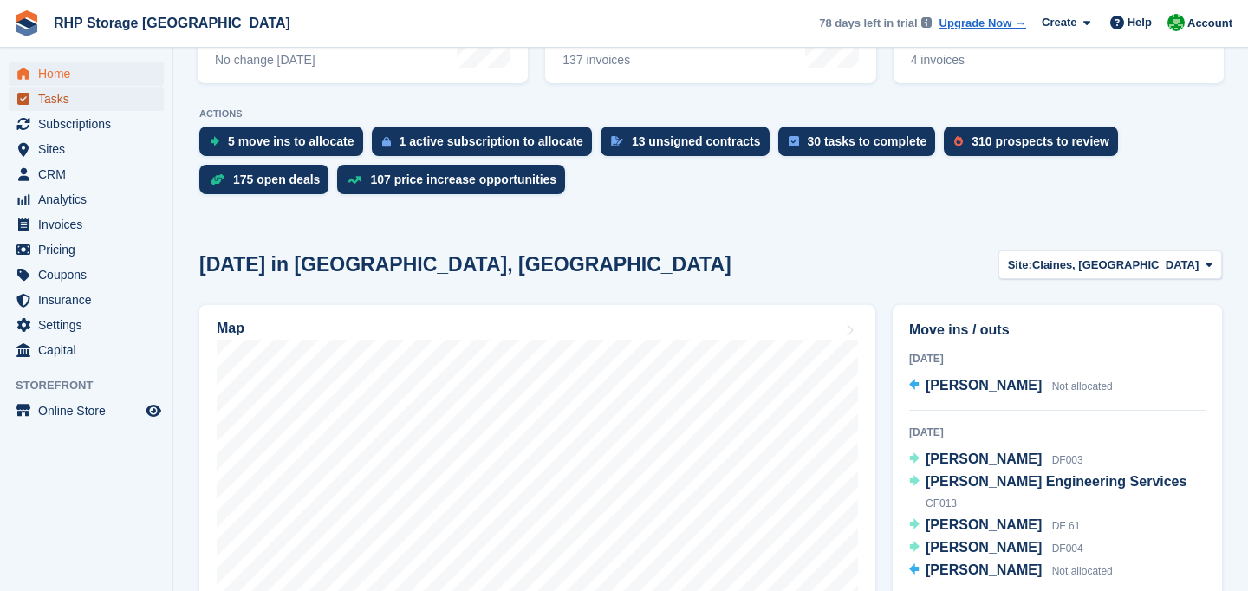
click at [71, 88] on span "Tasks" at bounding box center [90, 99] width 104 height 24
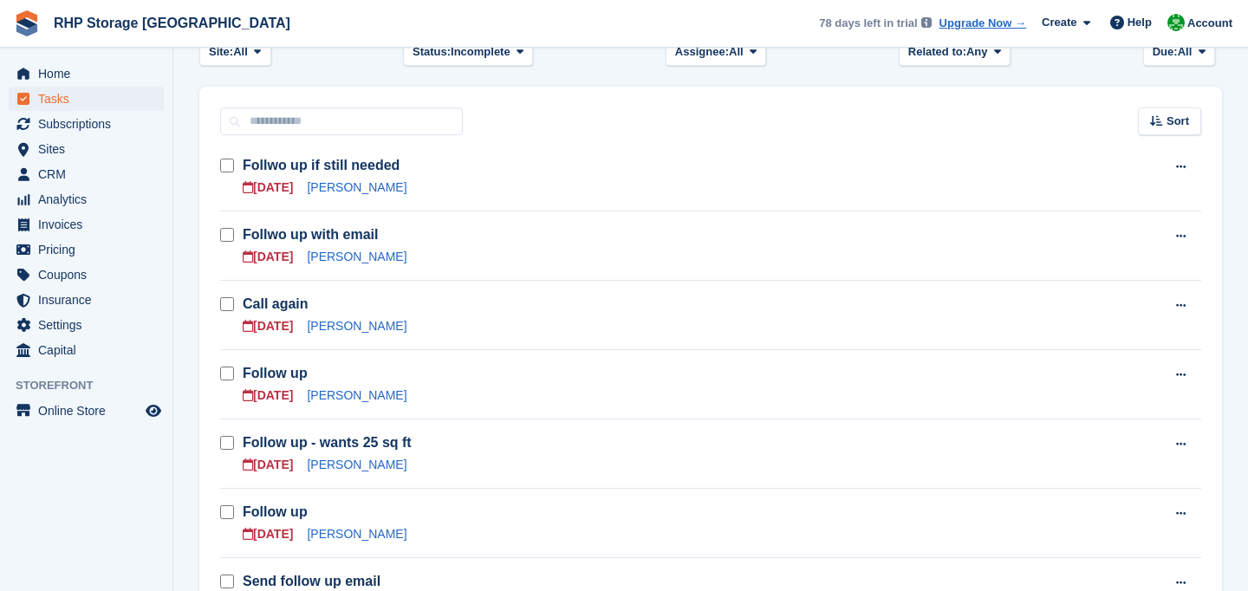
scroll to position [216, 0]
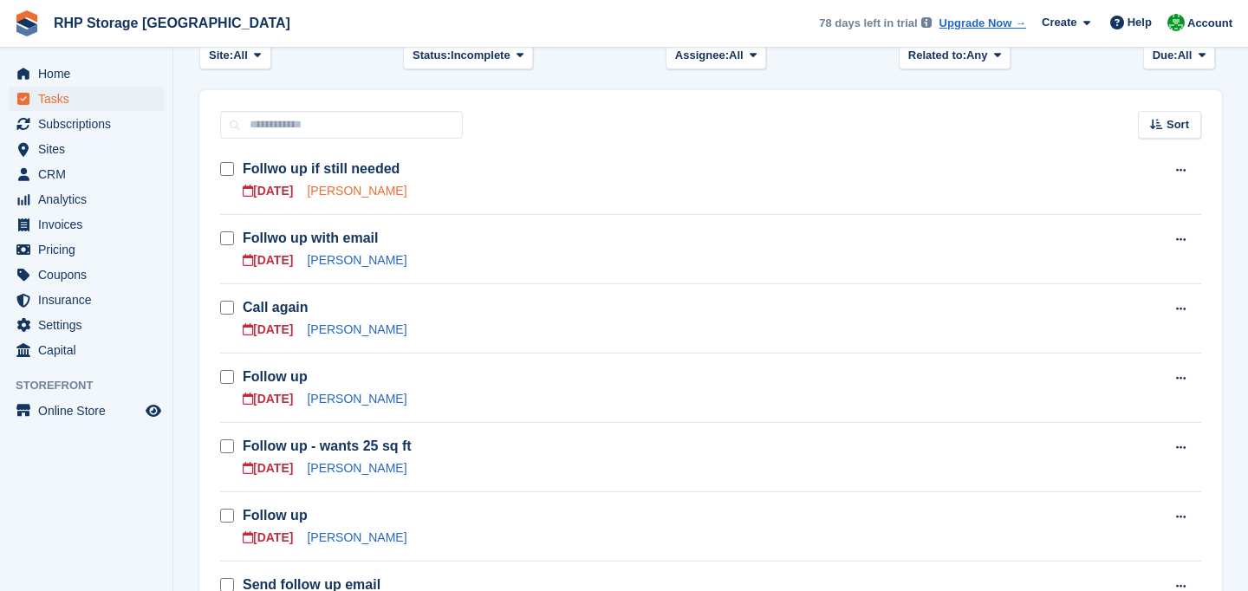
click at [333, 195] on link "[PERSON_NAME]" at bounding box center [357, 191] width 100 height 14
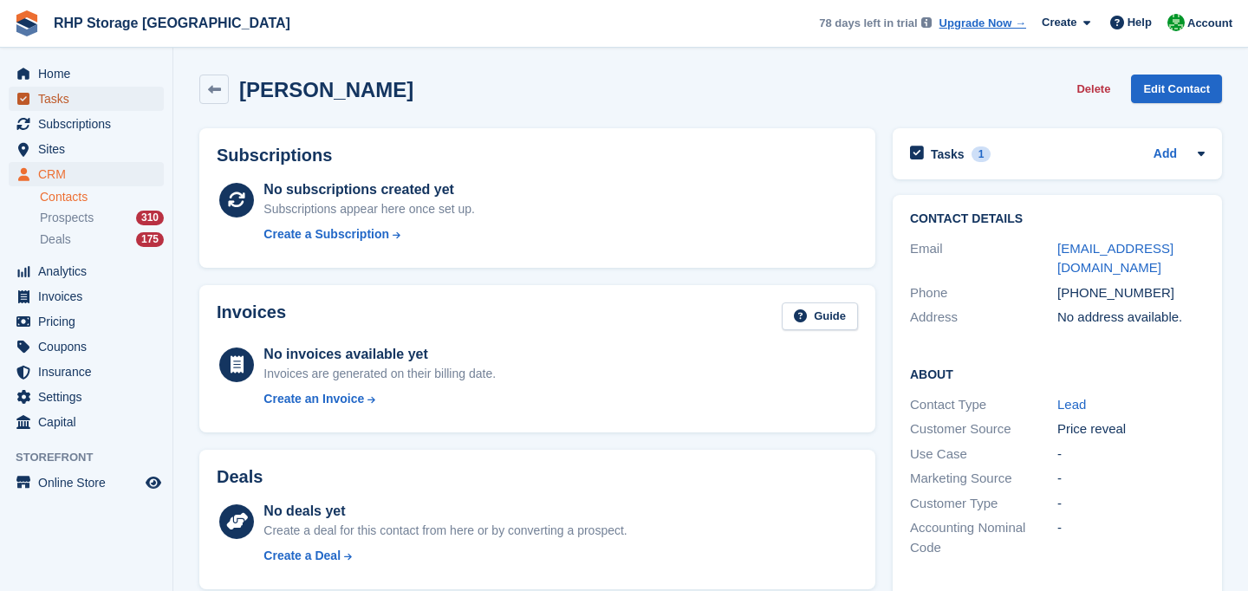
click at [77, 101] on span "Tasks" at bounding box center [90, 99] width 104 height 24
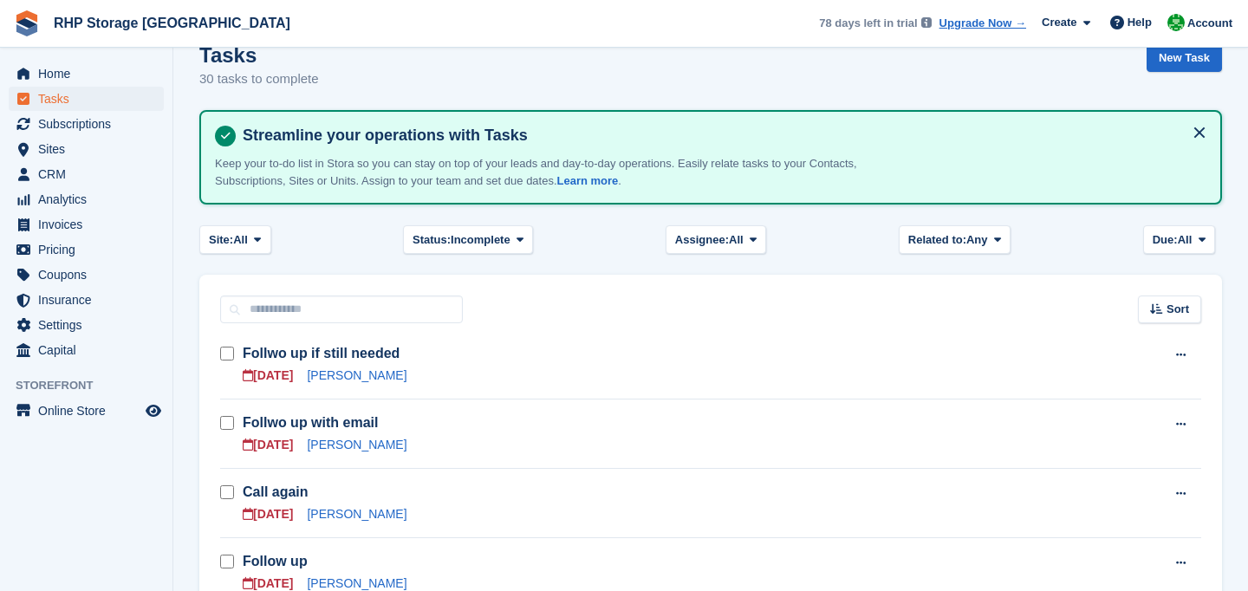
scroll to position [49, 0]
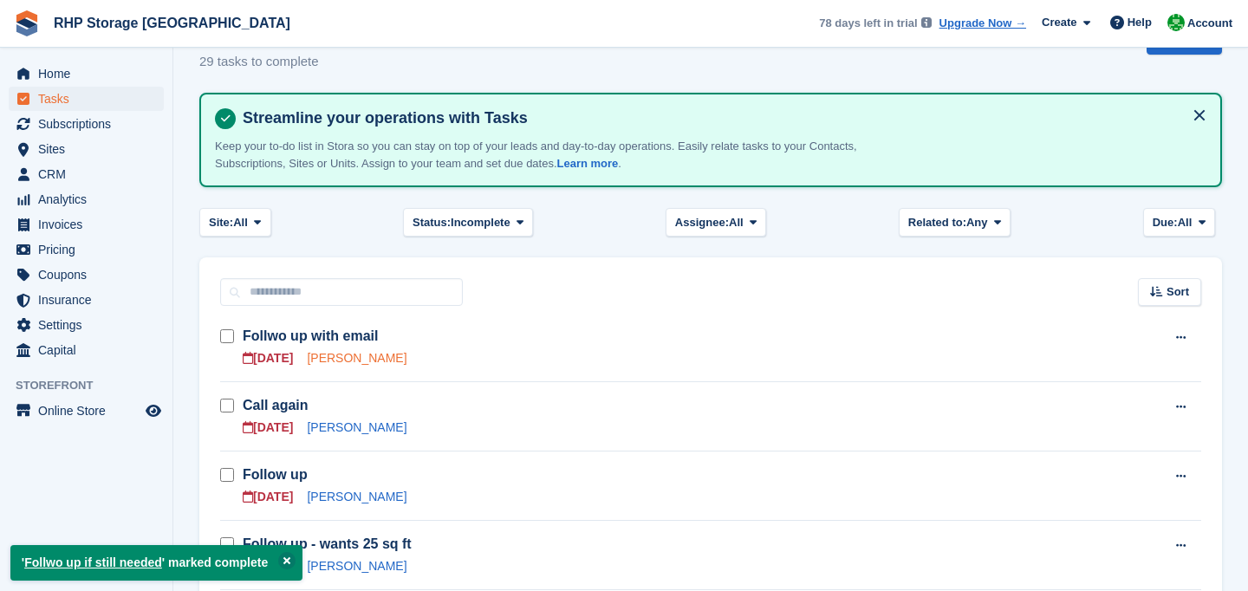
click at [334, 363] on link "[PERSON_NAME]" at bounding box center [357, 358] width 100 height 14
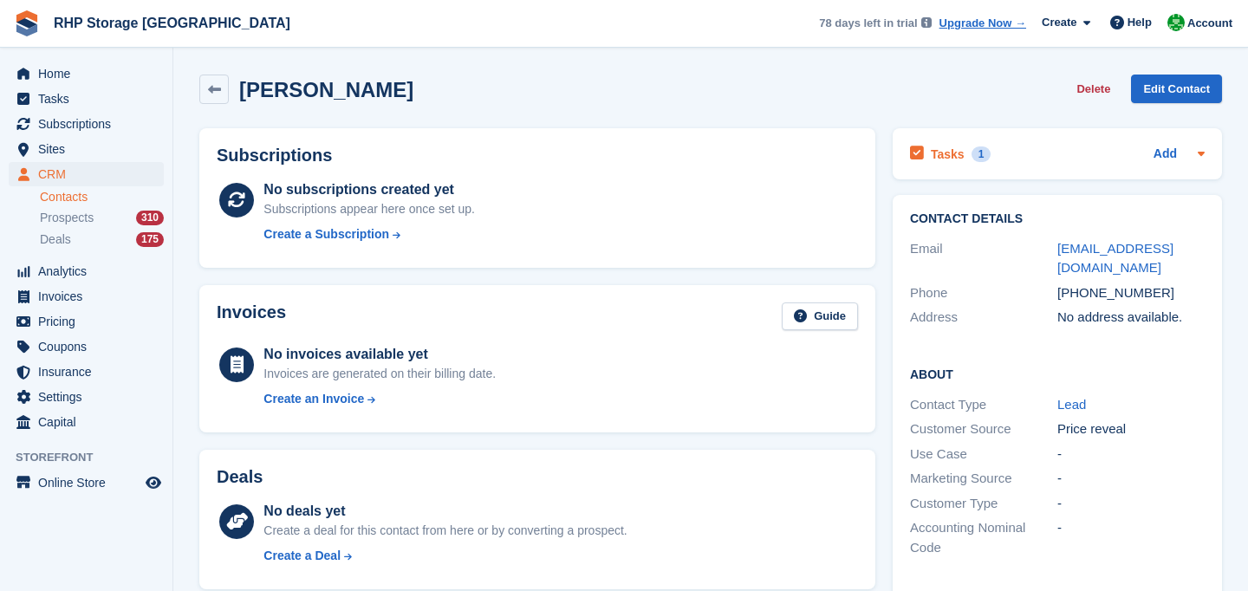
click at [953, 156] on h2 "Tasks" at bounding box center [948, 155] width 34 height 16
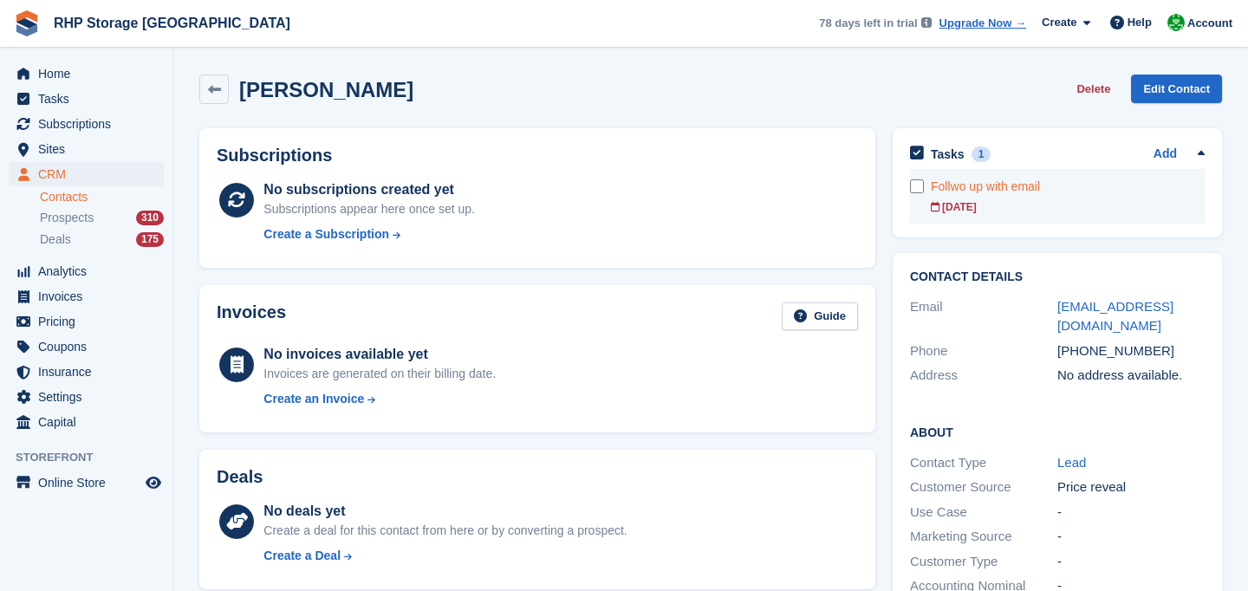
click at [957, 181] on div "Follwo up with email" at bounding box center [1068, 187] width 274 height 18
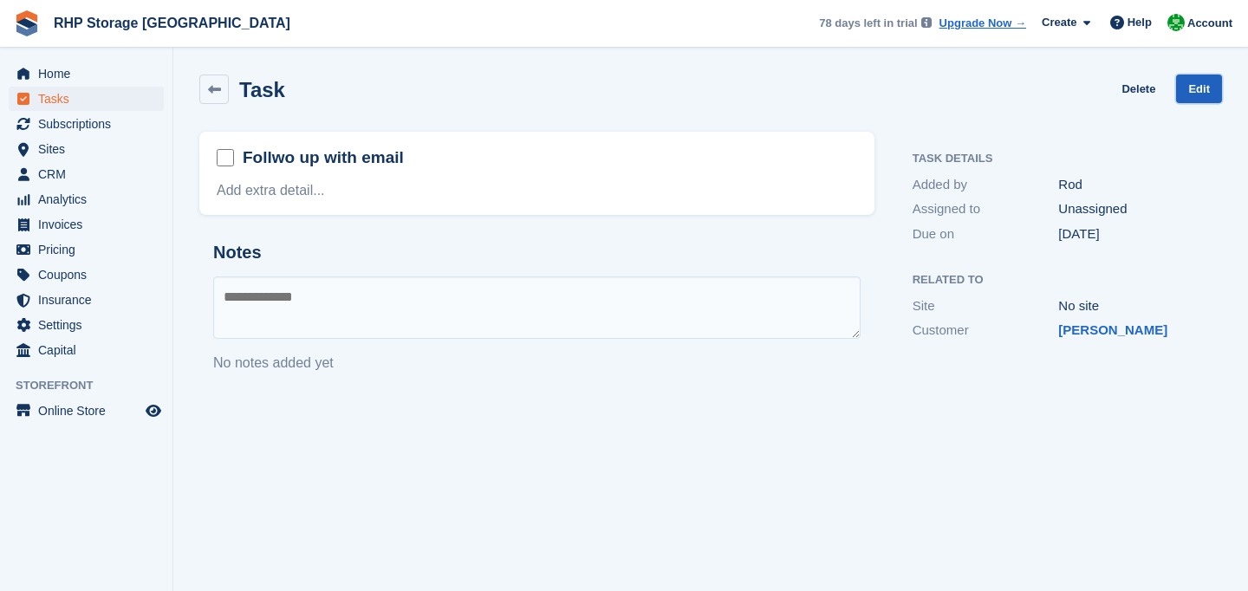
click at [1209, 89] on link "Edit" at bounding box center [1200, 89] width 46 height 29
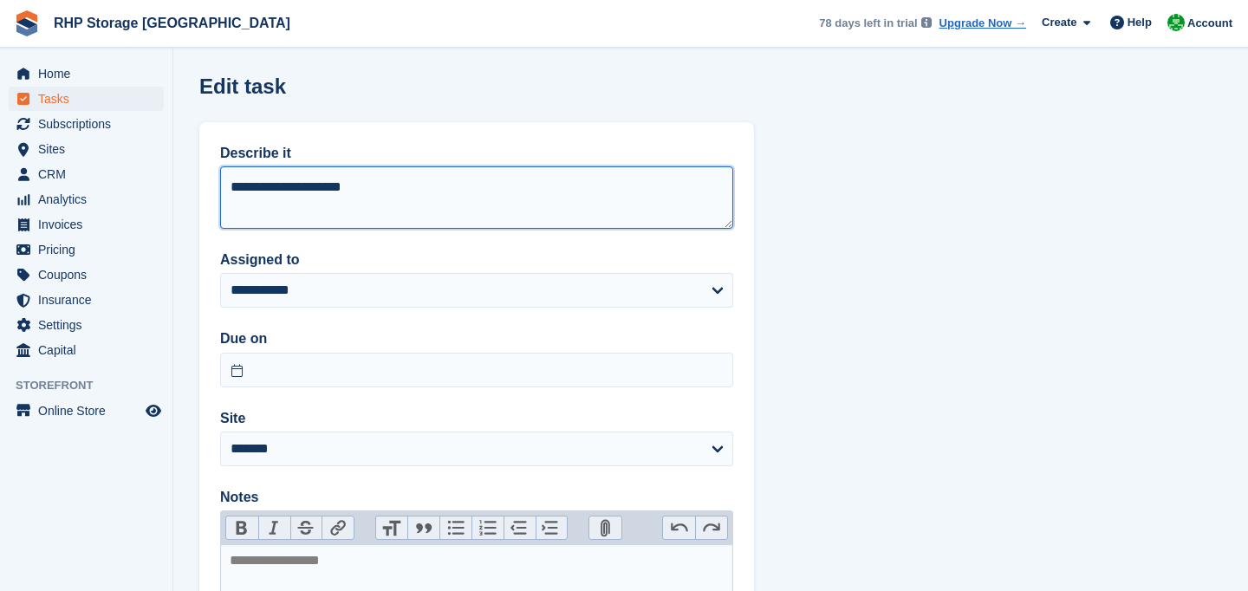
click at [462, 212] on textarea "**********" at bounding box center [476, 197] width 513 height 62
click at [461, 212] on textarea "**********" at bounding box center [476, 197] width 513 height 62
click at [345, 185] on textarea "**********" at bounding box center [476, 197] width 513 height 62
type textarea "**********"
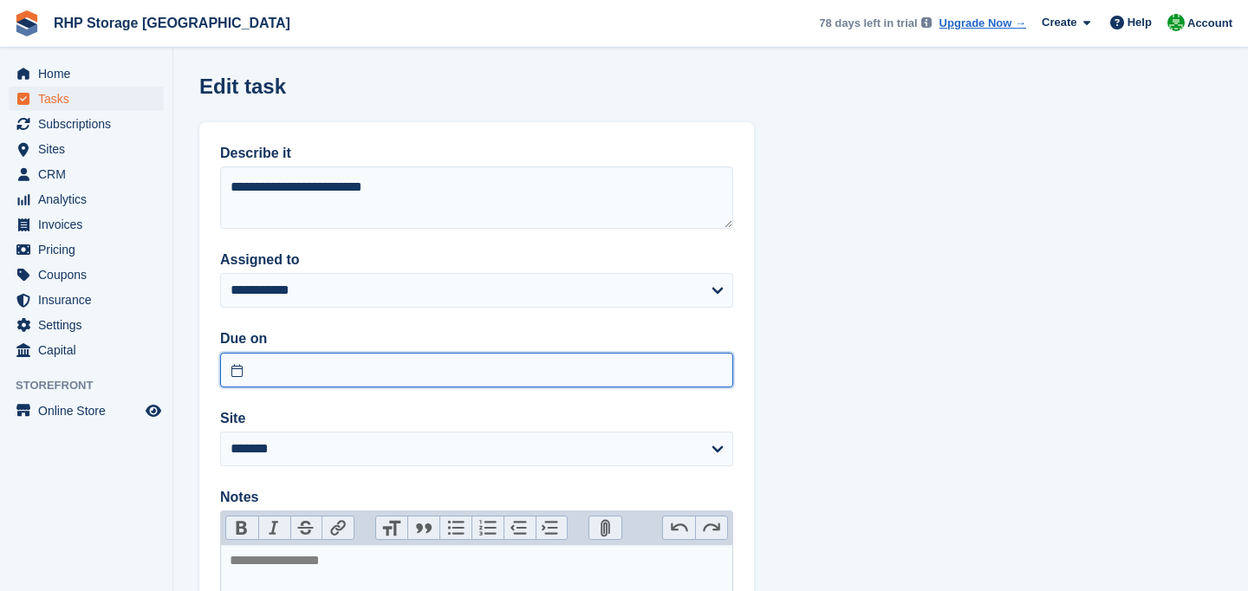
click at [377, 379] on input "text" at bounding box center [476, 370] width 513 height 35
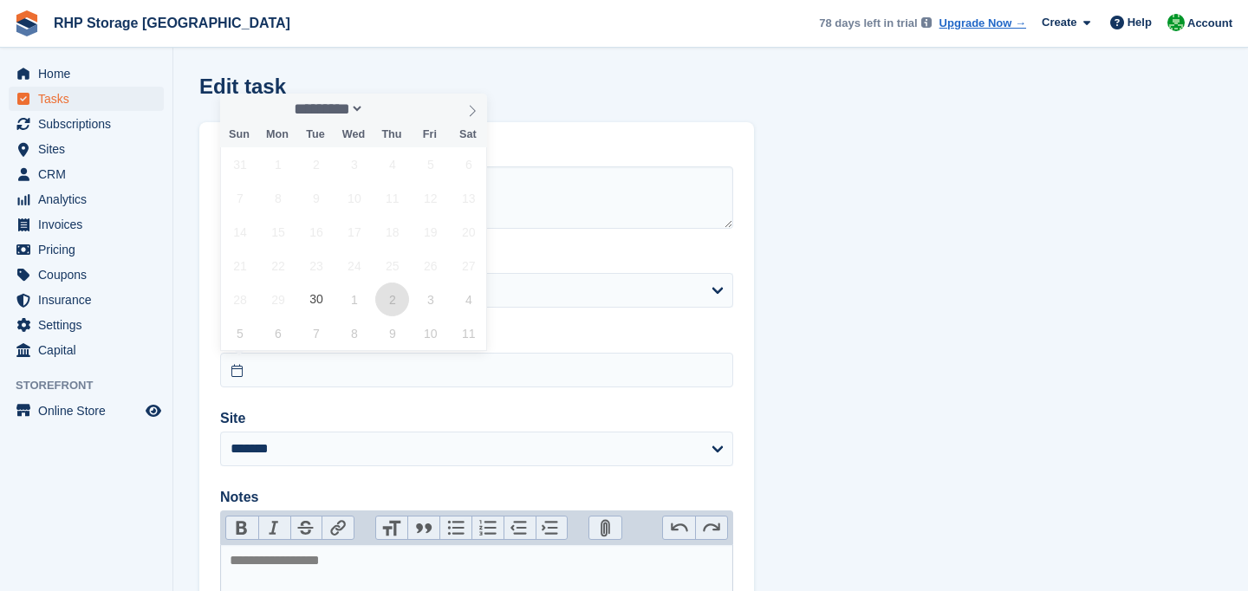
click at [388, 293] on span "2" at bounding box center [392, 300] width 34 height 34
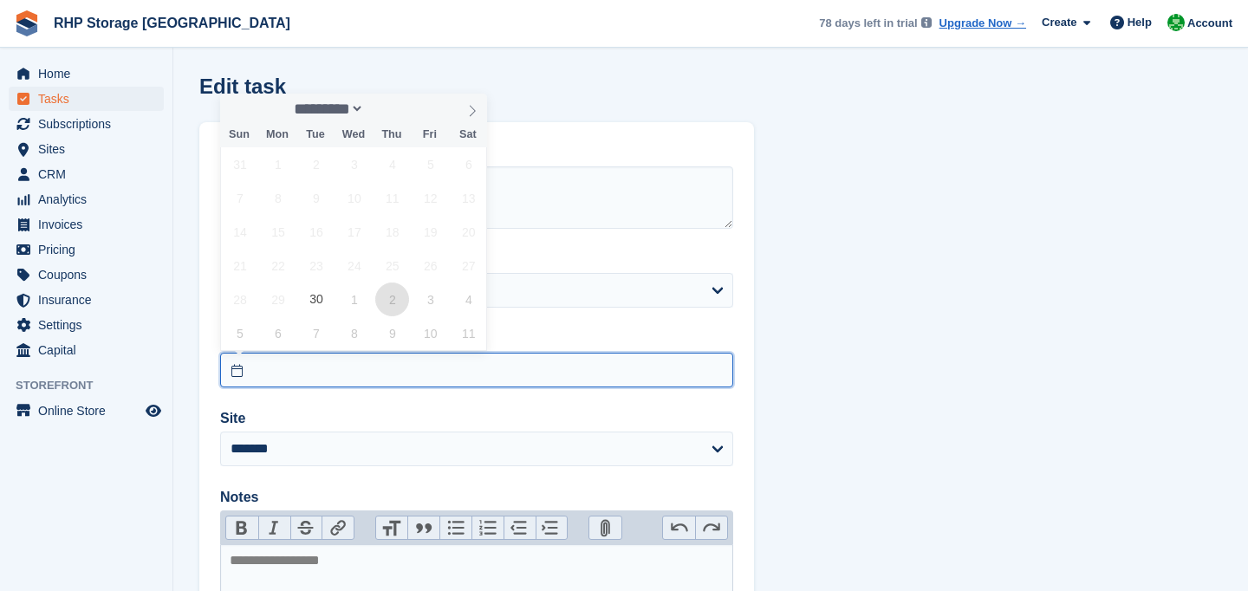
type input "**********"
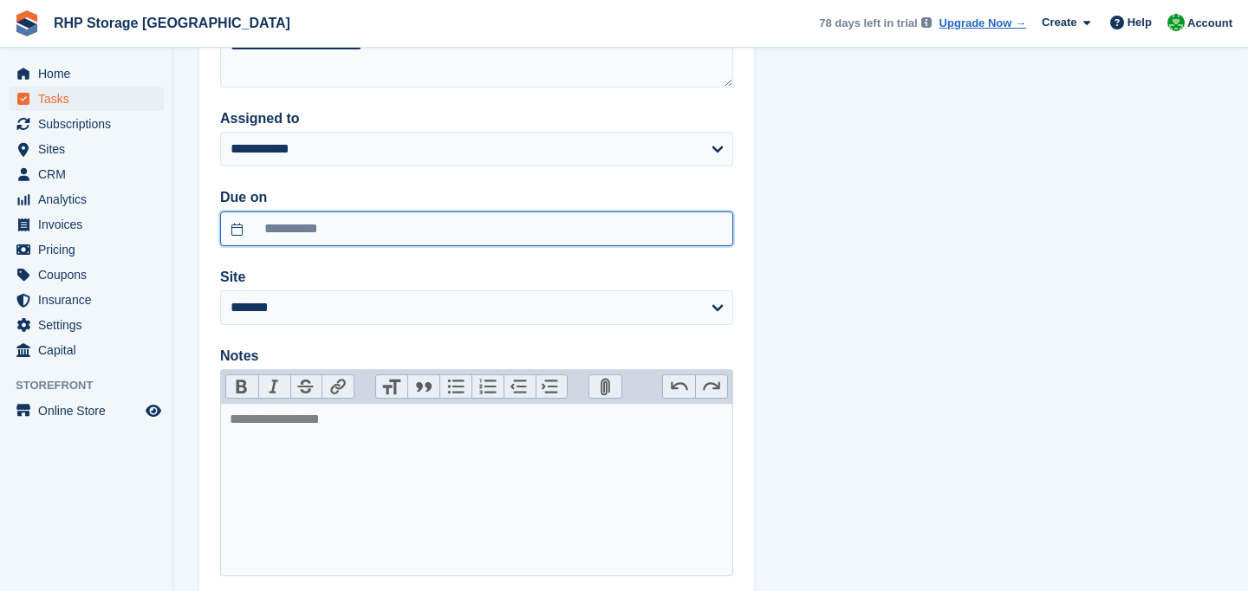
scroll to position [249, 0]
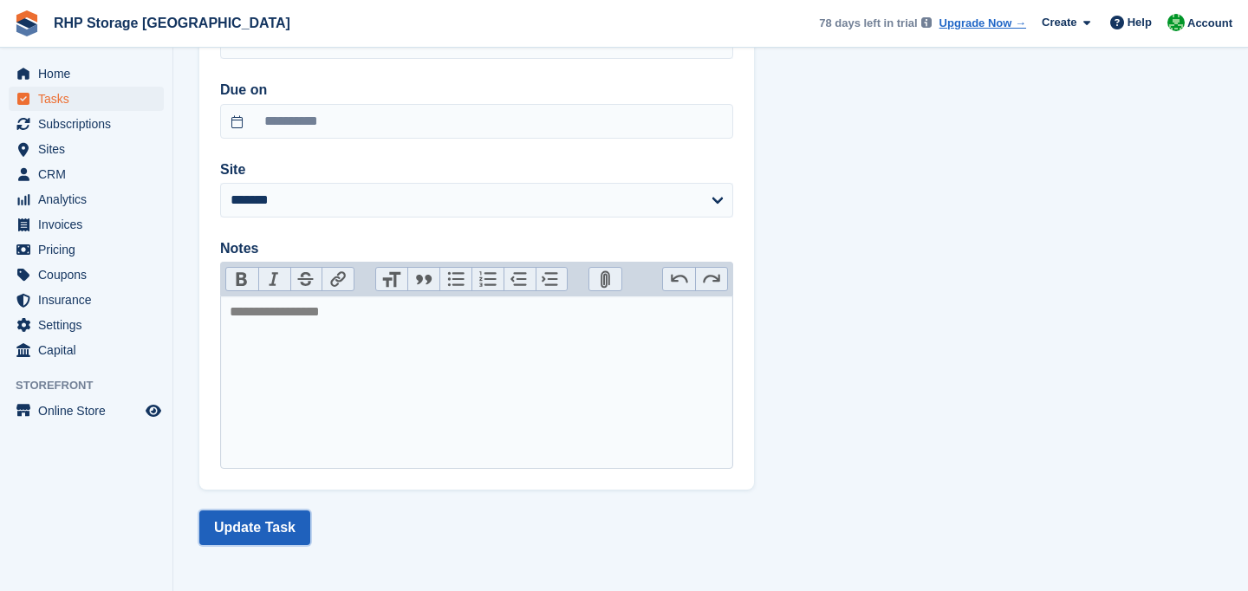
click at [290, 529] on button "Update Task" at bounding box center [254, 528] width 111 height 35
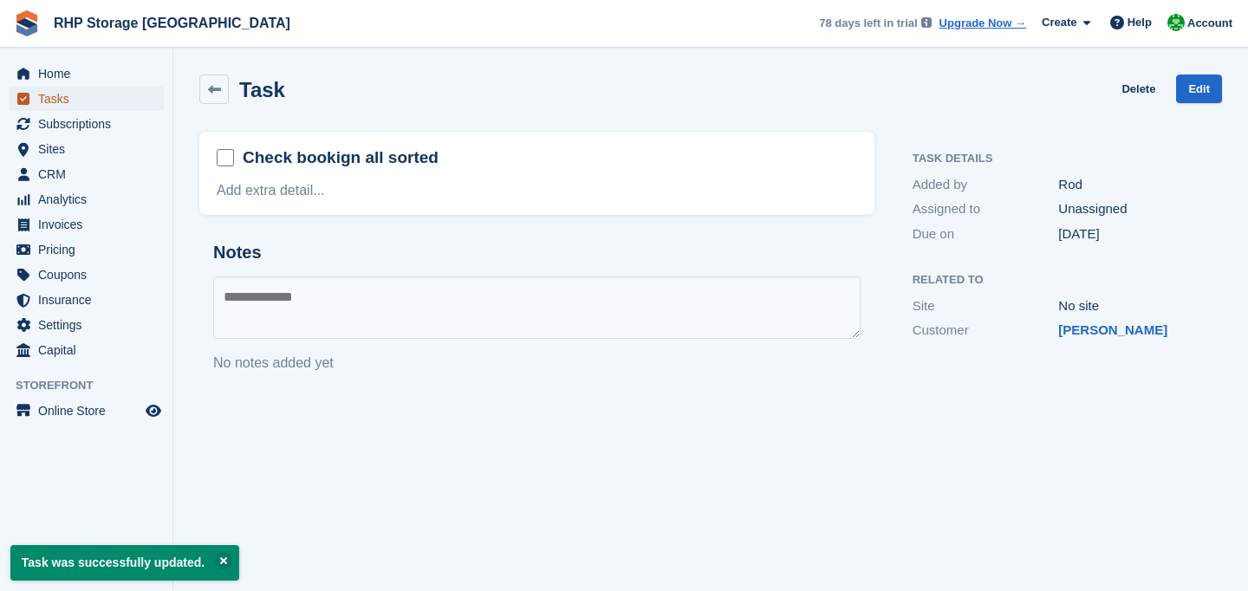
click at [84, 98] on span "Tasks" at bounding box center [90, 99] width 104 height 24
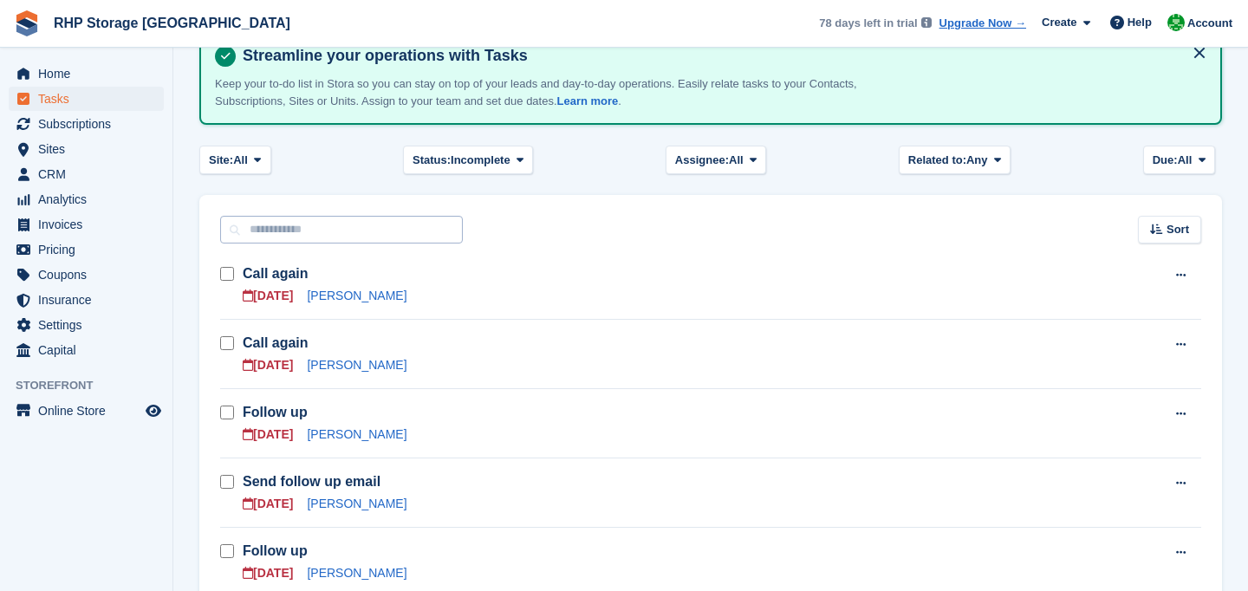
scroll to position [112, 0]
click at [324, 299] on link "[PERSON_NAME]" at bounding box center [357, 295] width 100 height 14
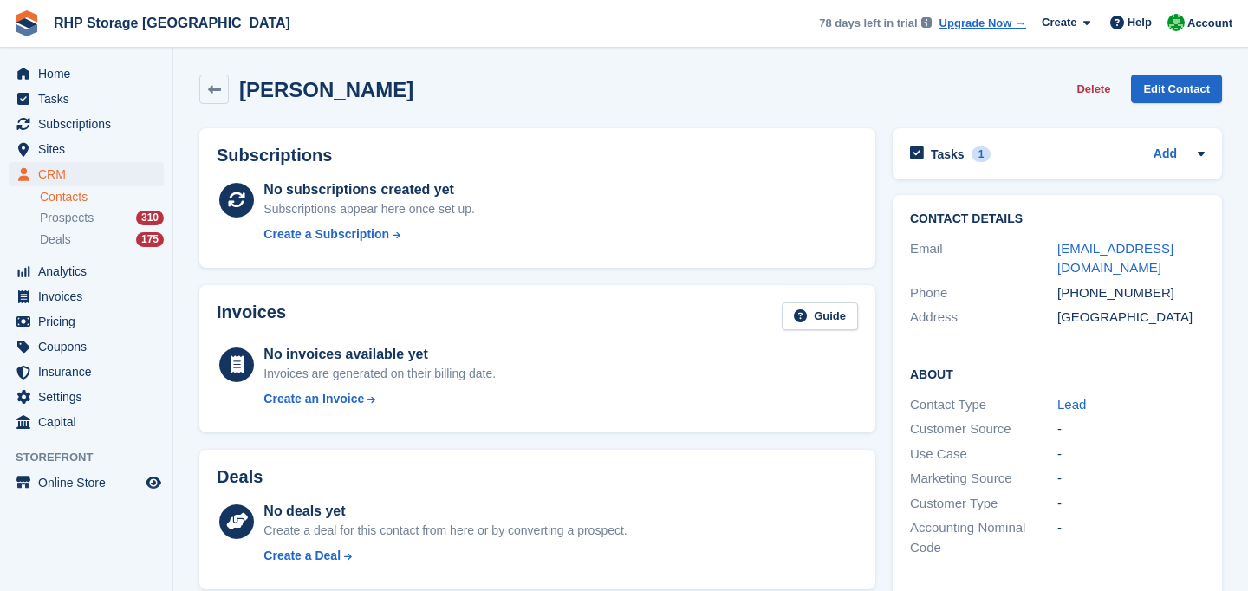
click at [1136, 284] on div "[PHONE_NUMBER]" at bounding box center [1131, 294] width 147 height 20
click at [1135, 284] on div "[PHONE_NUMBER]" at bounding box center [1131, 294] width 147 height 20
copy div "447580799071"
click at [1054, 284] on div "Phone" at bounding box center [983, 294] width 147 height 20
drag, startPoint x: 1054, startPoint y: 274, endPoint x: 1164, endPoint y: 274, distance: 110.1
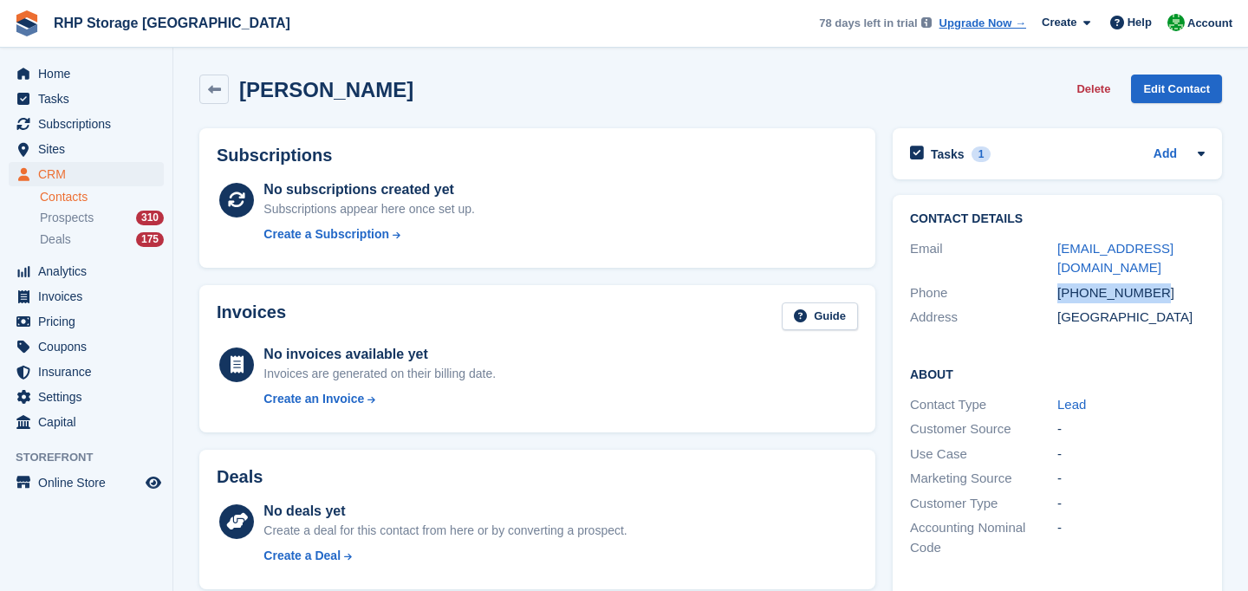
click at [1164, 281] on div "Phone [PHONE_NUMBER]" at bounding box center [1057, 293] width 295 height 25
copy div "+447580799071"
click at [69, 95] on span "Tasks" at bounding box center [90, 99] width 104 height 24
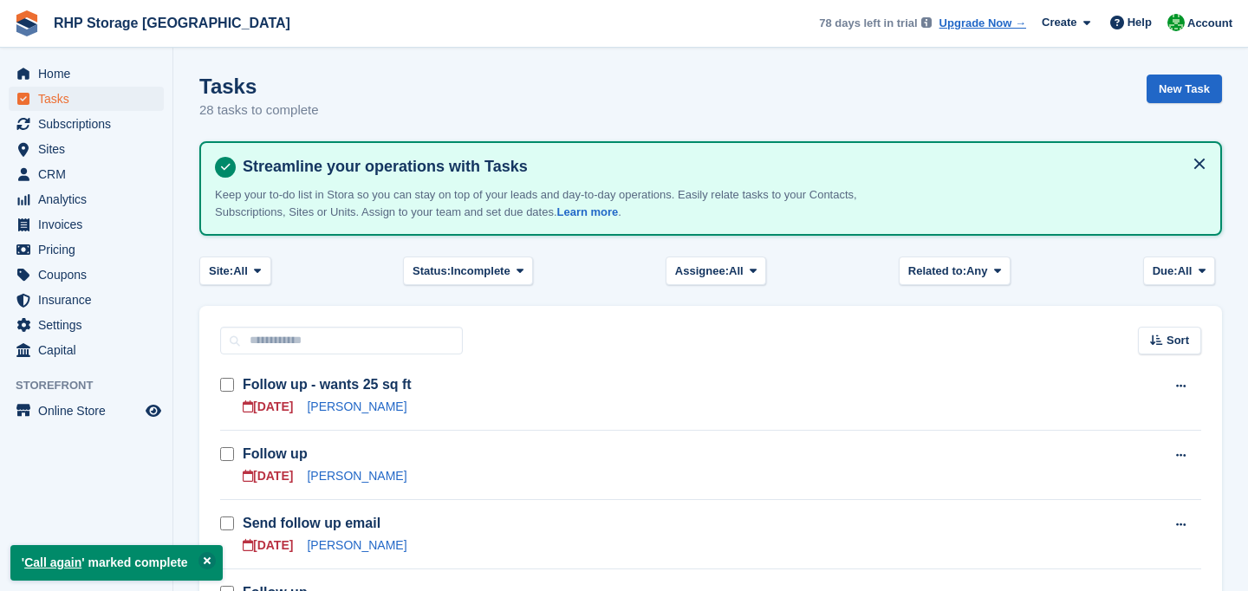
scroll to position [122, 0]
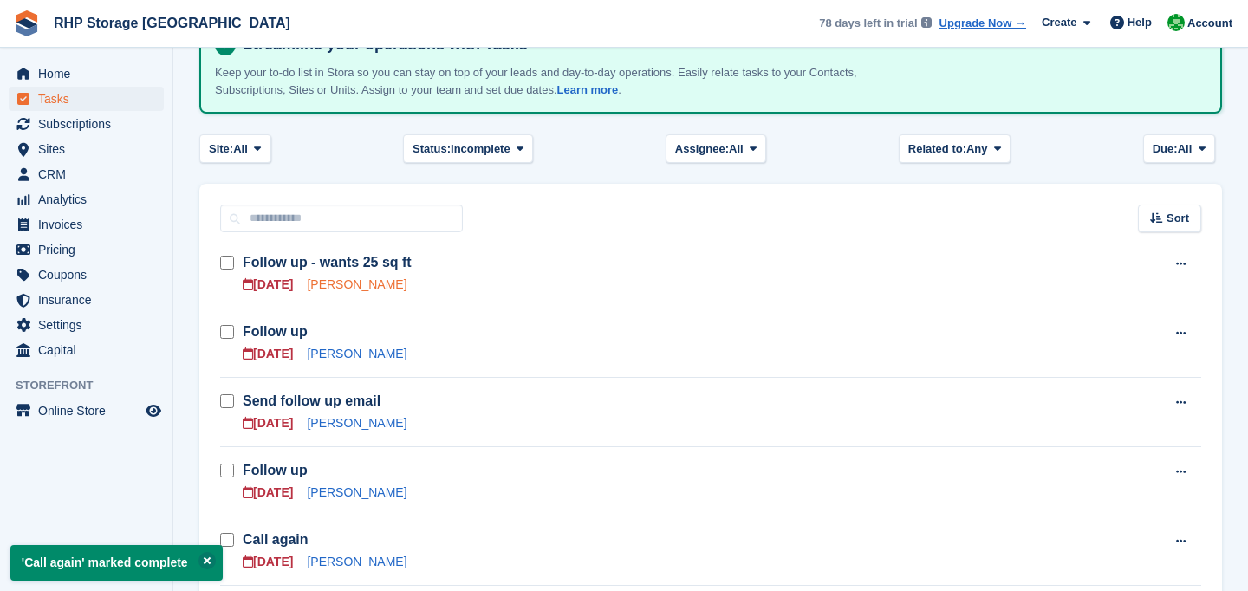
click at [336, 291] on link "Colin Jones" at bounding box center [357, 284] width 100 height 14
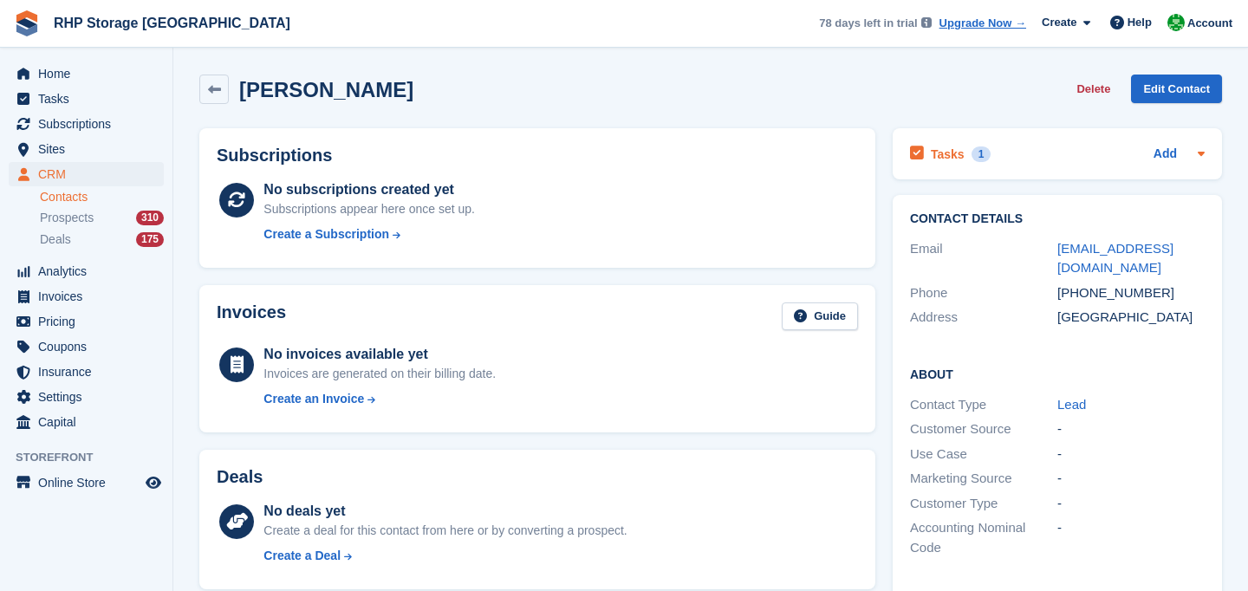
click at [960, 149] on h2 "Tasks" at bounding box center [948, 155] width 34 height 16
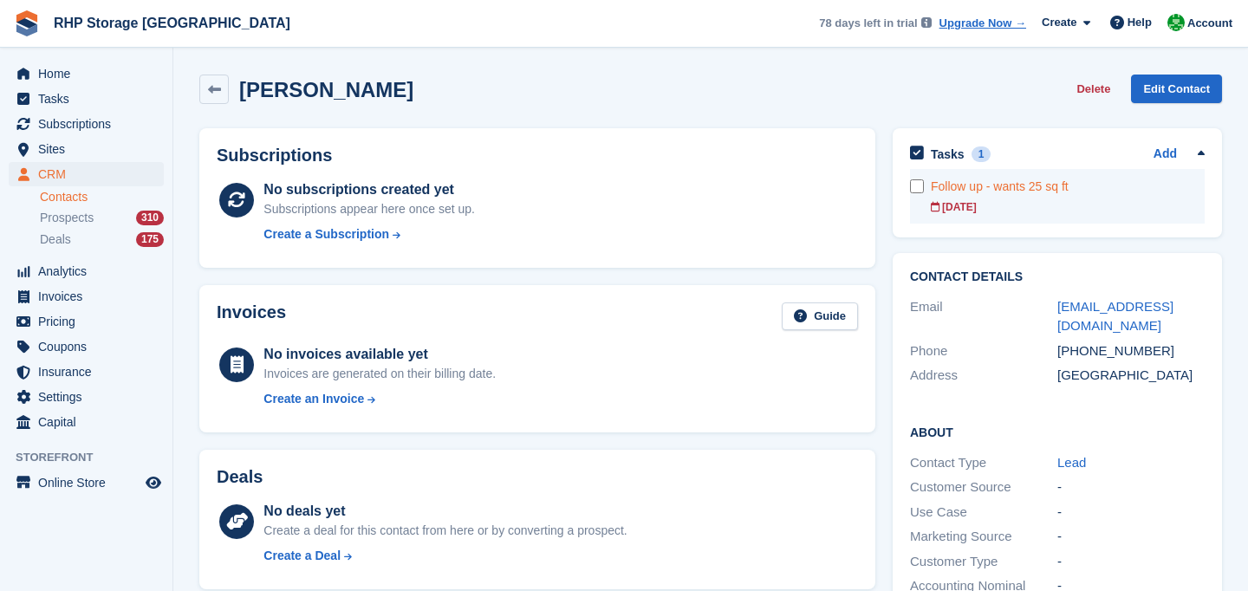
click at [970, 182] on div "Follow up - wants 25 sq ft" at bounding box center [1068, 187] width 274 height 18
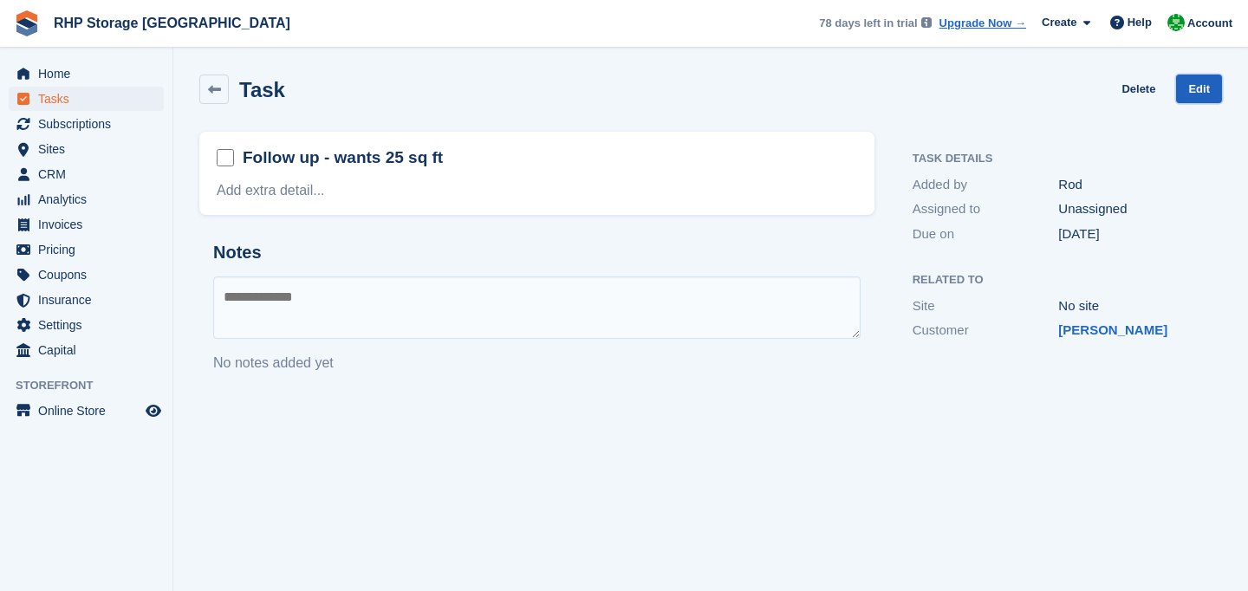
click at [1202, 98] on link "Edit" at bounding box center [1200, 89] width 46 height 29
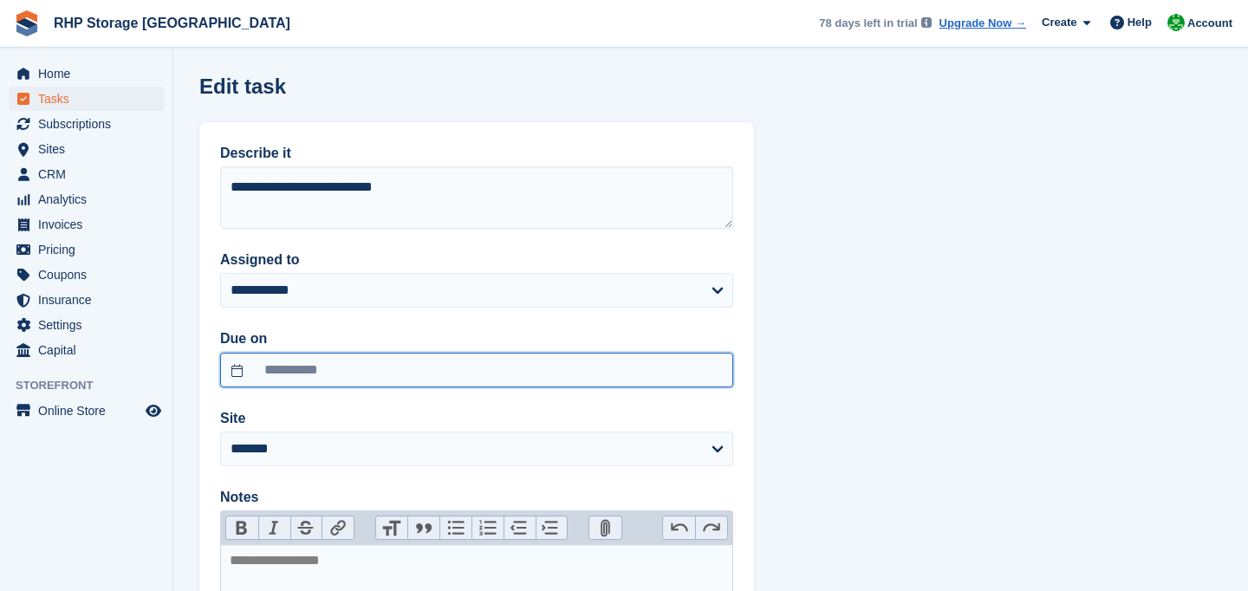
click at [446, 370] on input "**********" at bounding box center [476, 370] width 513 height 35
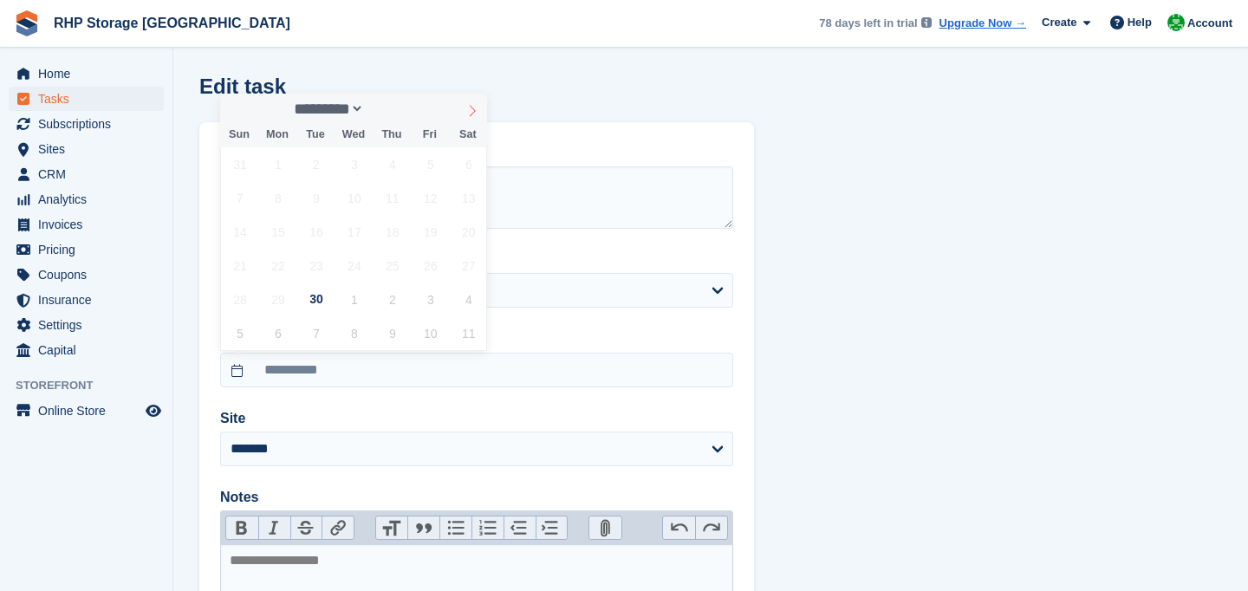
click at [473, 119] on span at bounding box center [472, 108] width 29 height 29
select select "*"
click at [288, 264] on span "20" at bounding box center [278, 266] width 34 height 34
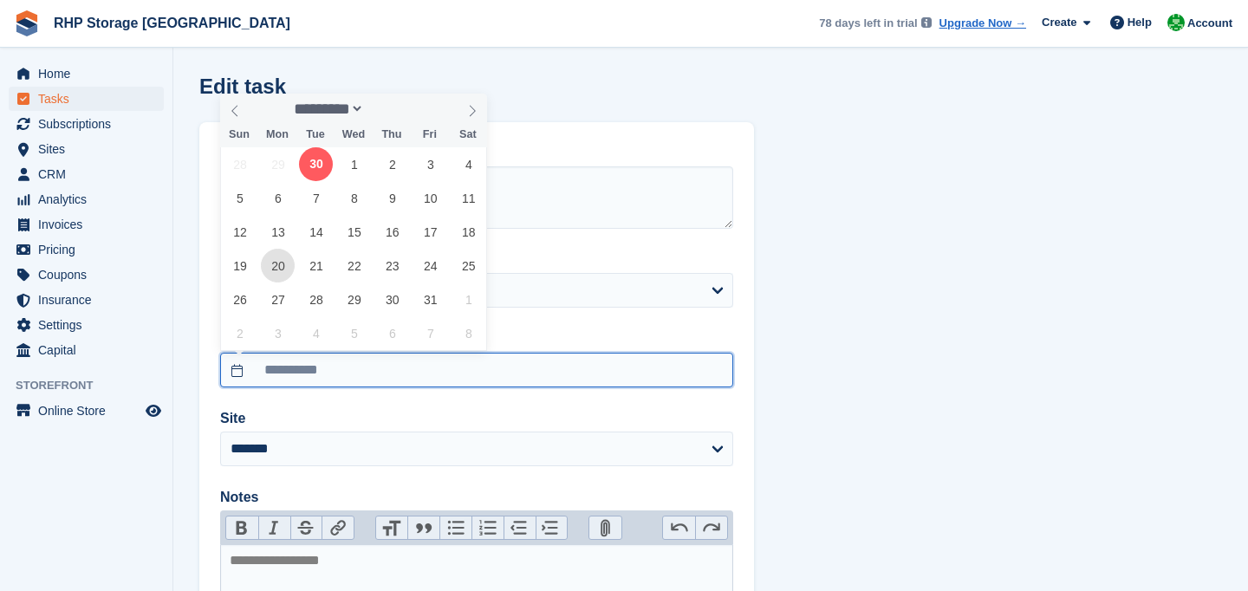
type input "**********"
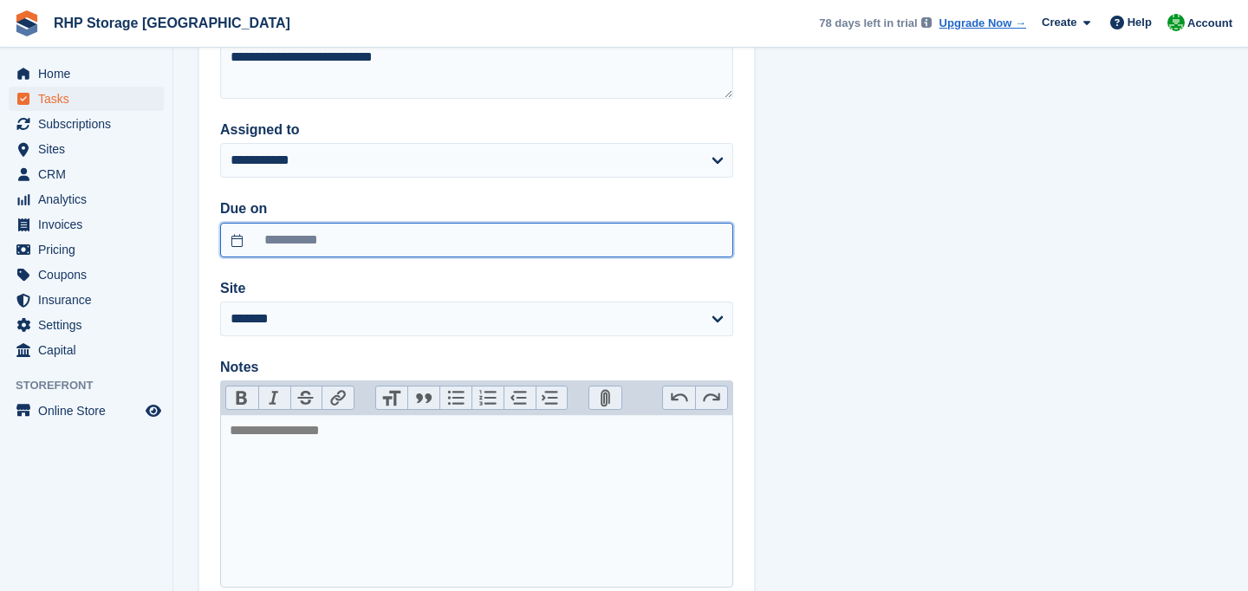
scroll to position [249, 0]
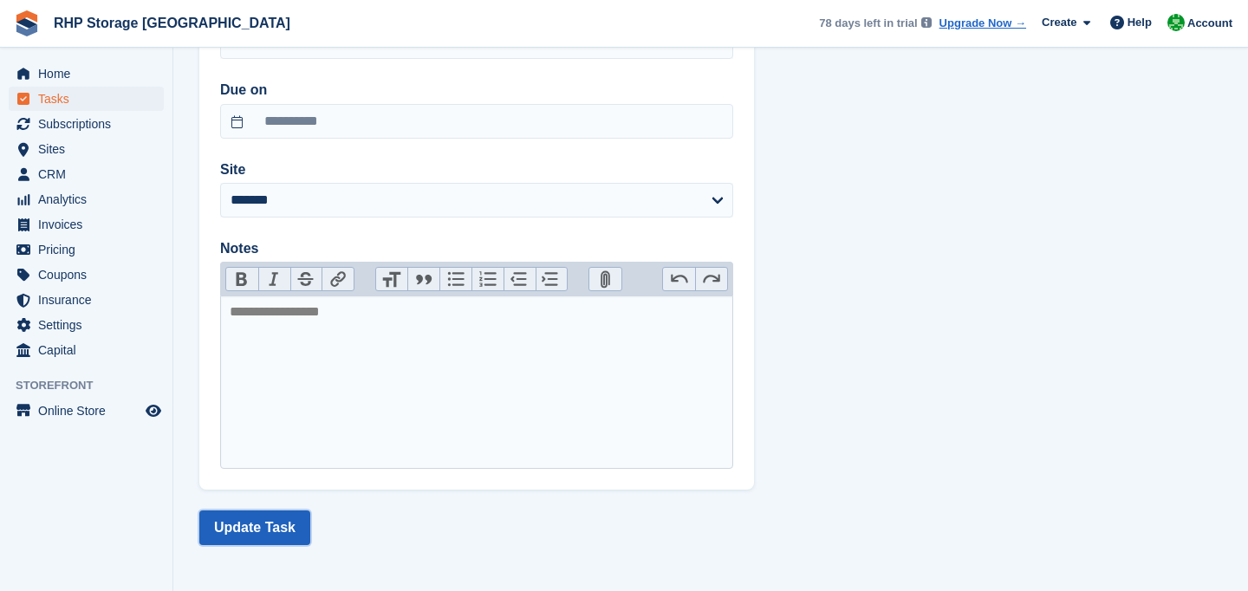
click at [264, 529] on button "Update Task" at bounding box center [254, 528] width 111 height 35
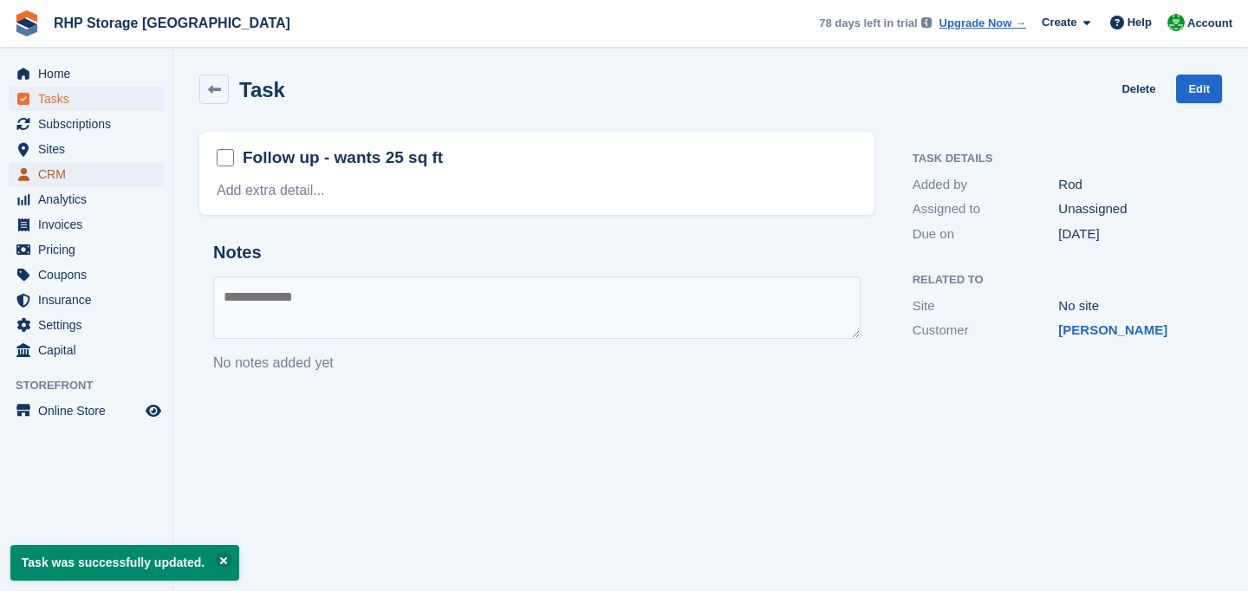
click at [81, 170] on span "CRM" at bounding box center [90, 174] width 104 height 24
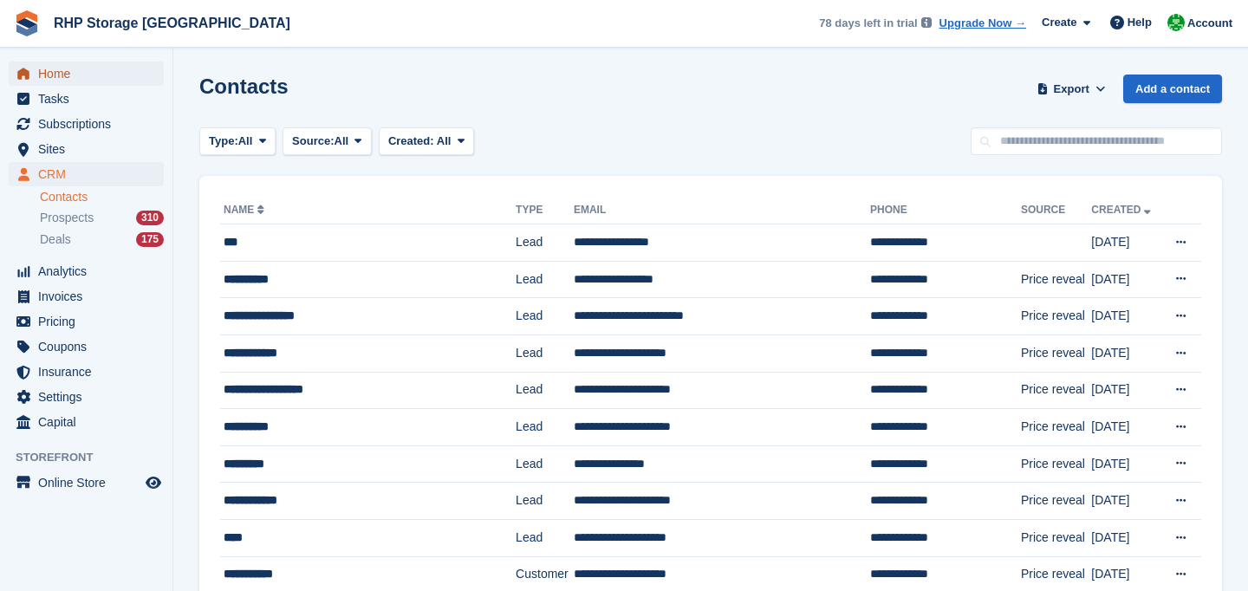
click at [73, 69] on span "Home" at bounding box center [90, 74] width 104 height 24
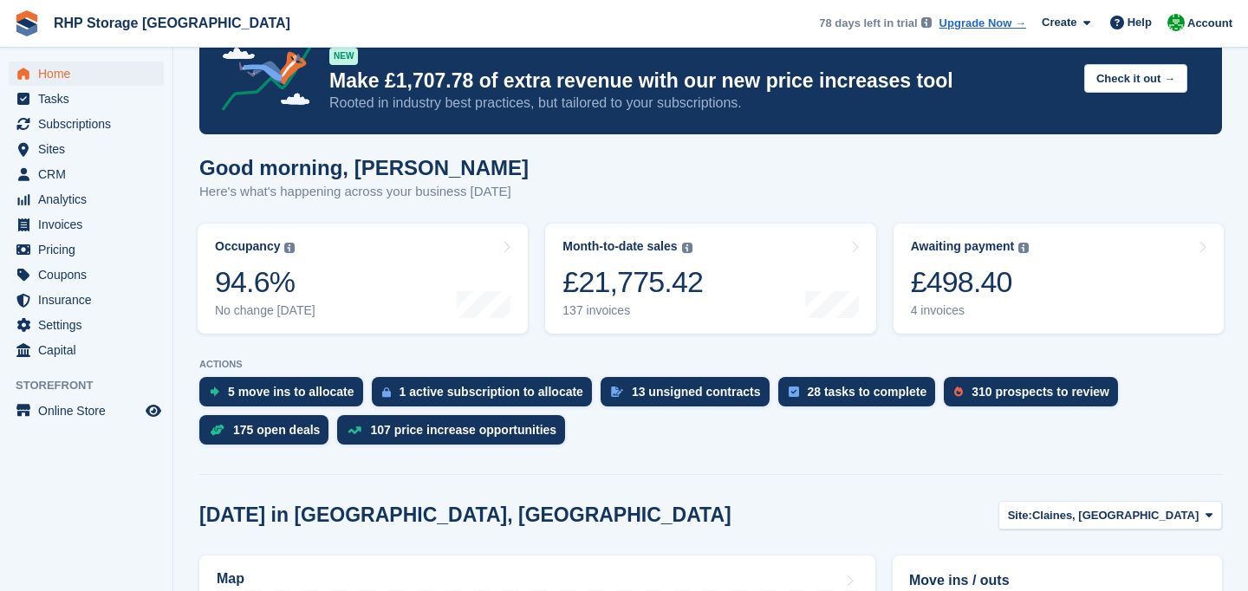
scroll to position [53, 0]
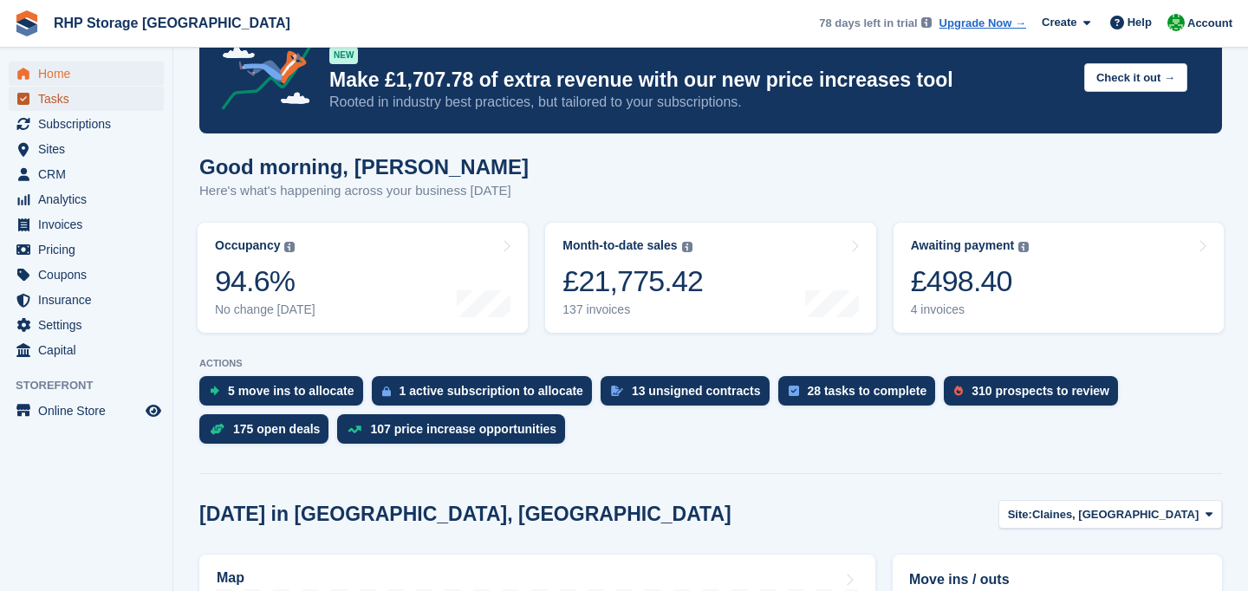
click at [54, 99] on span "Tasks" at bounding box center [90, 99] width 104 height 24
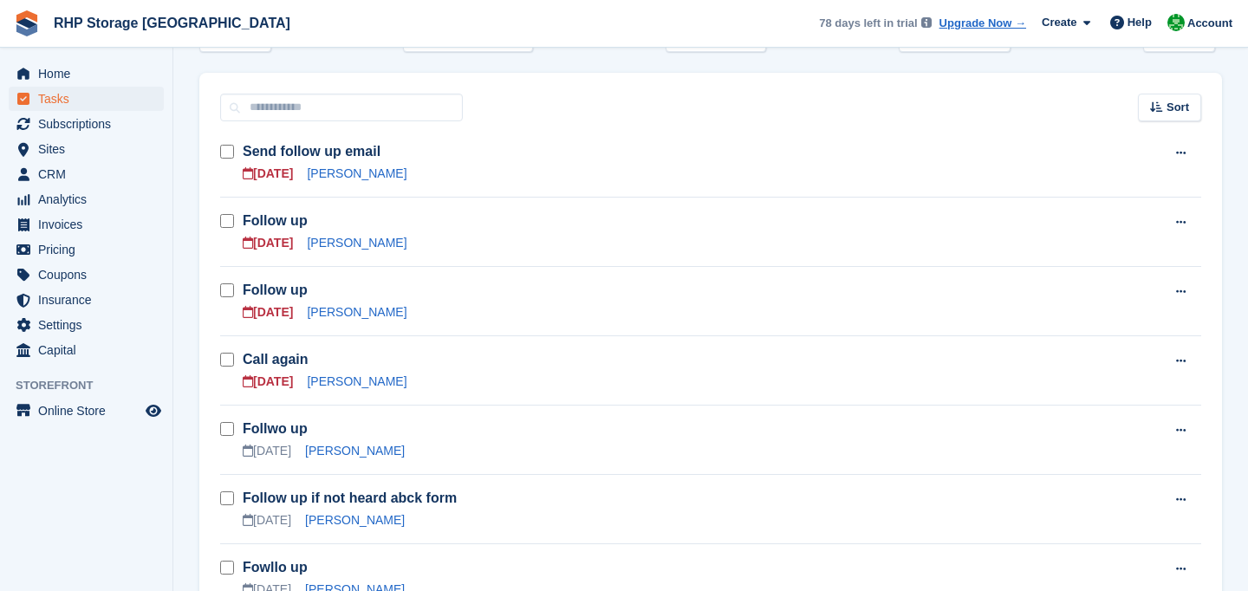
scroll to position [236, 0]
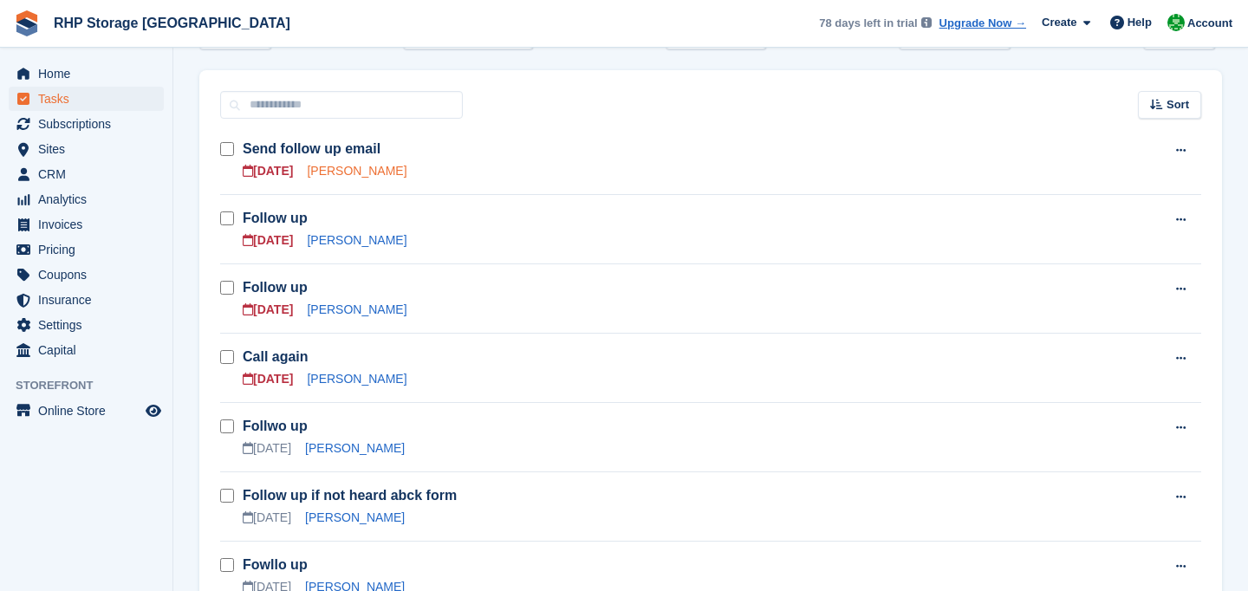
click at [324, 172] on link "[PERSON_NAME]" at bounding box center [357, 171] width 100 height 14
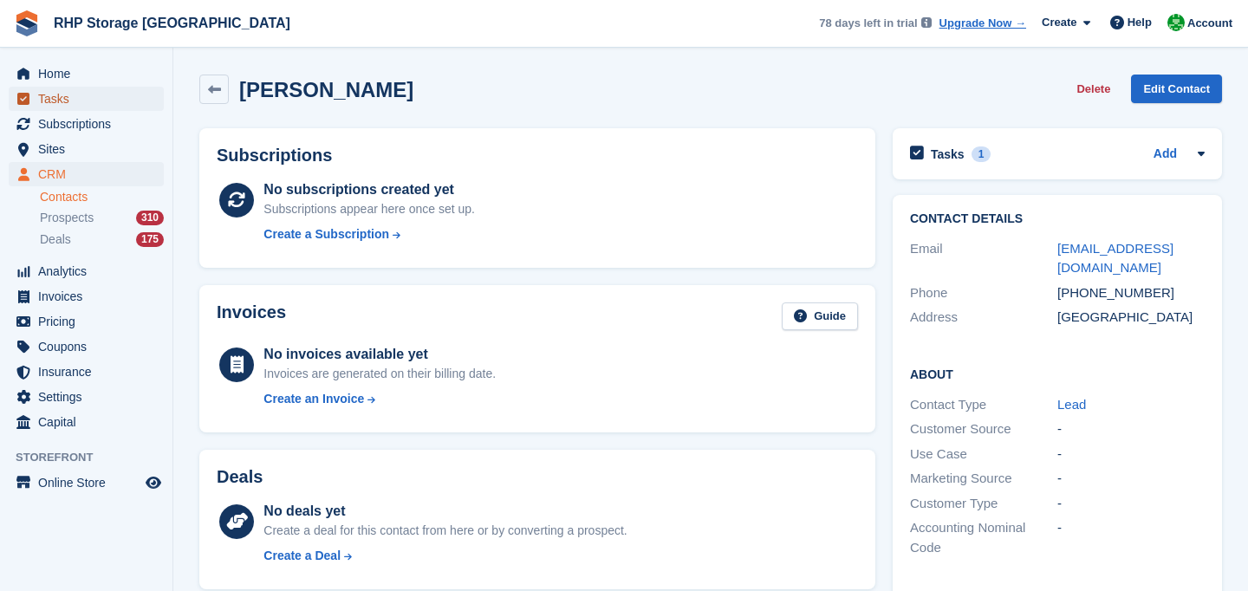
click at [59, 103] on span "Tasks" at bounding box center [90, 99] width 104 height 24
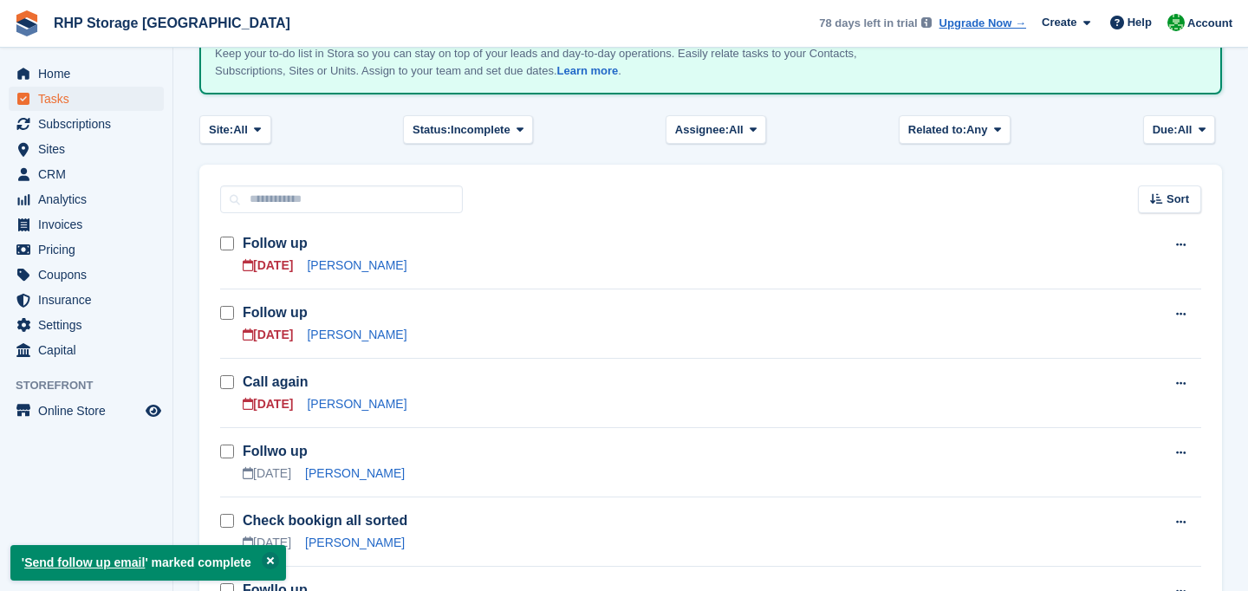
scroll to position [142, 0]
click at [335, 335] on link "[PERSON_NAME]" at bounding box center [357, 334] width 100 height 14
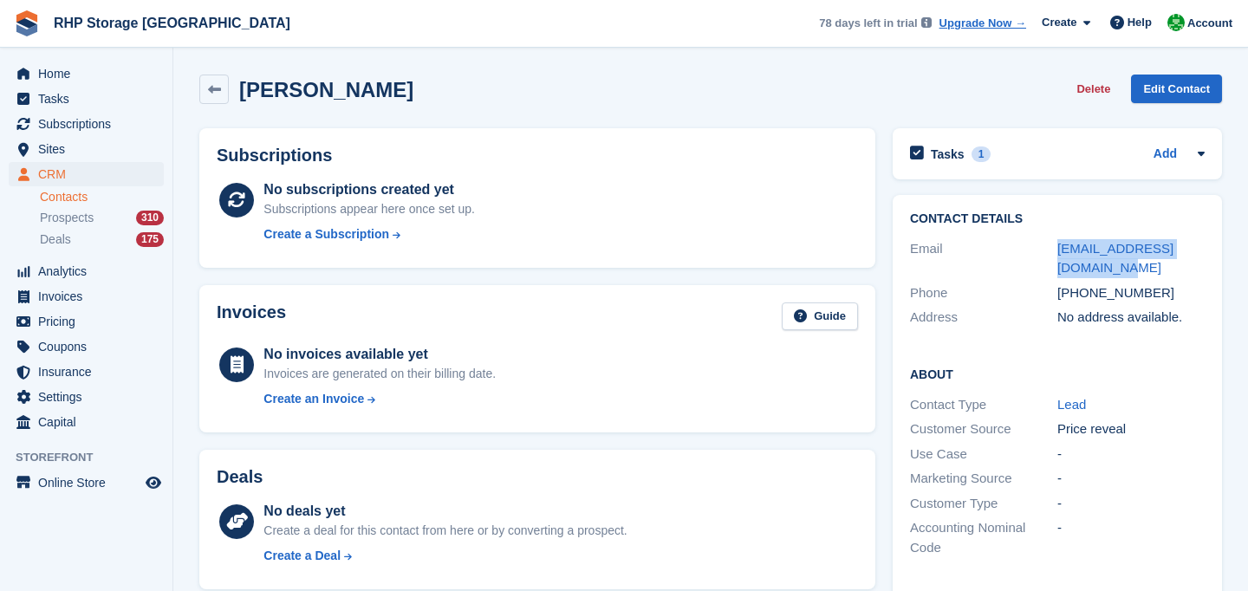
drag, startPoint x: 1110, startPoint y: 269, endPoint x: 1040, endPoint y: 258, distance: 70.1
click at [1040, 258] on div "Email [EMAIL_ADDRESS][DOMAIN_NAME]" at bounding box center [1057, 259] width 295 height 44
click at [1067, 258] on div "[EMAIL_ADDRESS][DOMAIN_NAME]" at bounding box center [1131, 258] width 147 height 39
drag, startPoint x: 1094, startPoint y: 264, endPoint x: 1034, endPoint y: 253, distance: 60.7
click at [1035, 254] on div "Email [EMAIL_ADDRESS][DOMAIN_NAME]" at bounding box center [1057, 259] width 295 height 44
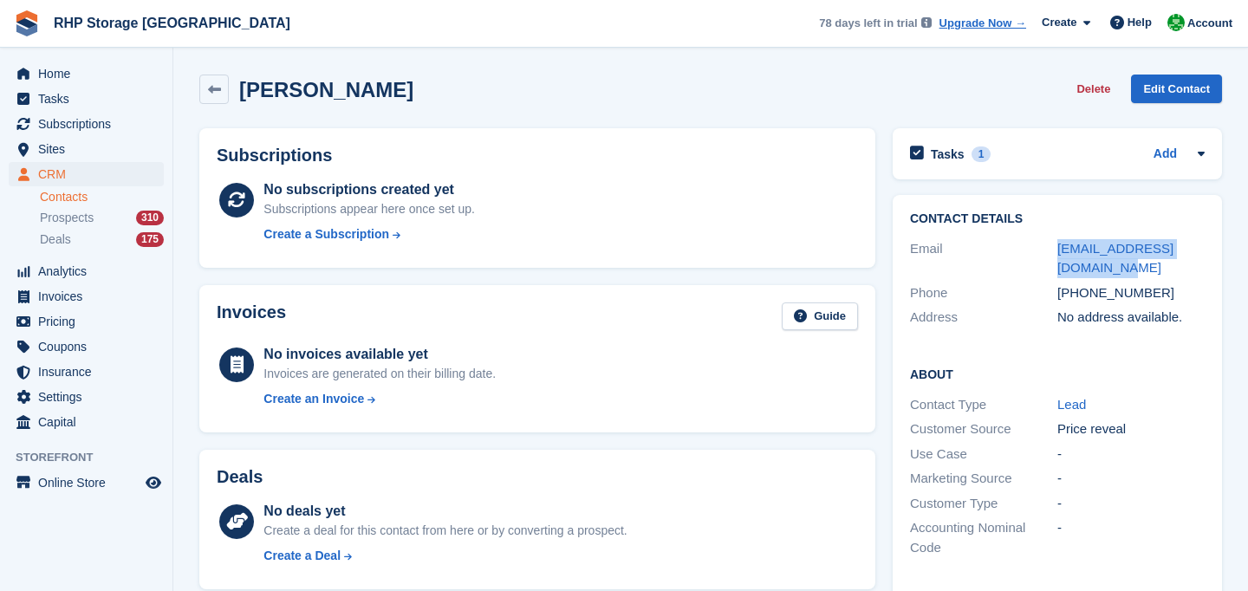
copy div "[EMAIL_ADDRESS][DOMAIN_NAME]"
click at [47, 96] on span "Tasks" at bounding box center [90, 99] width 104 height 24
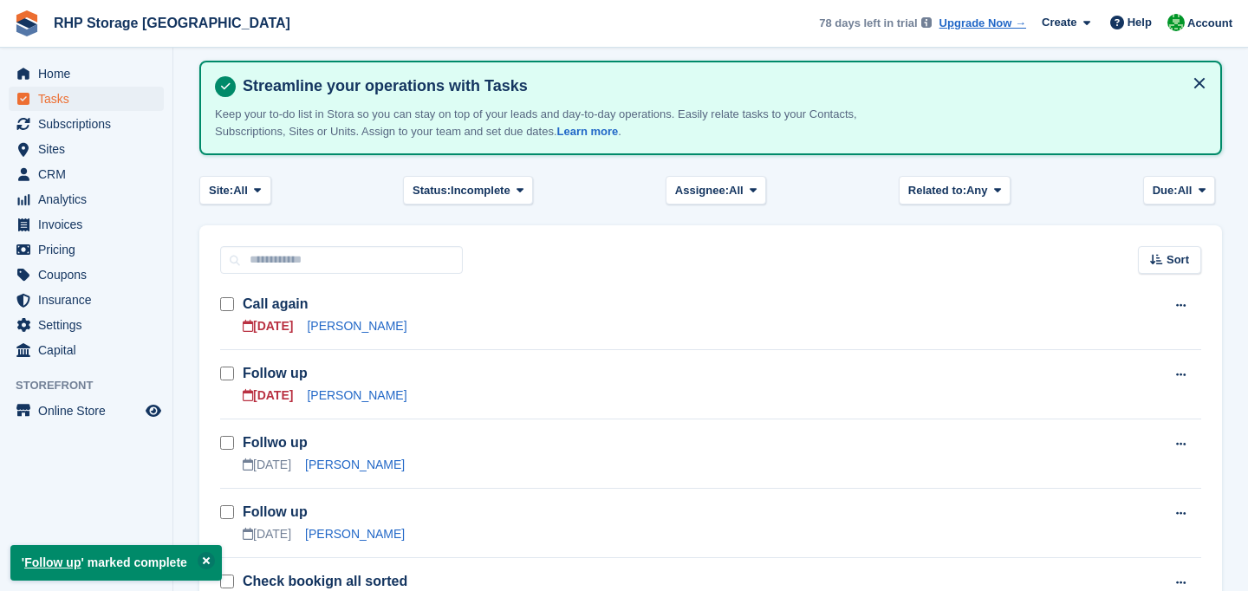
scroll to position [81, 0]
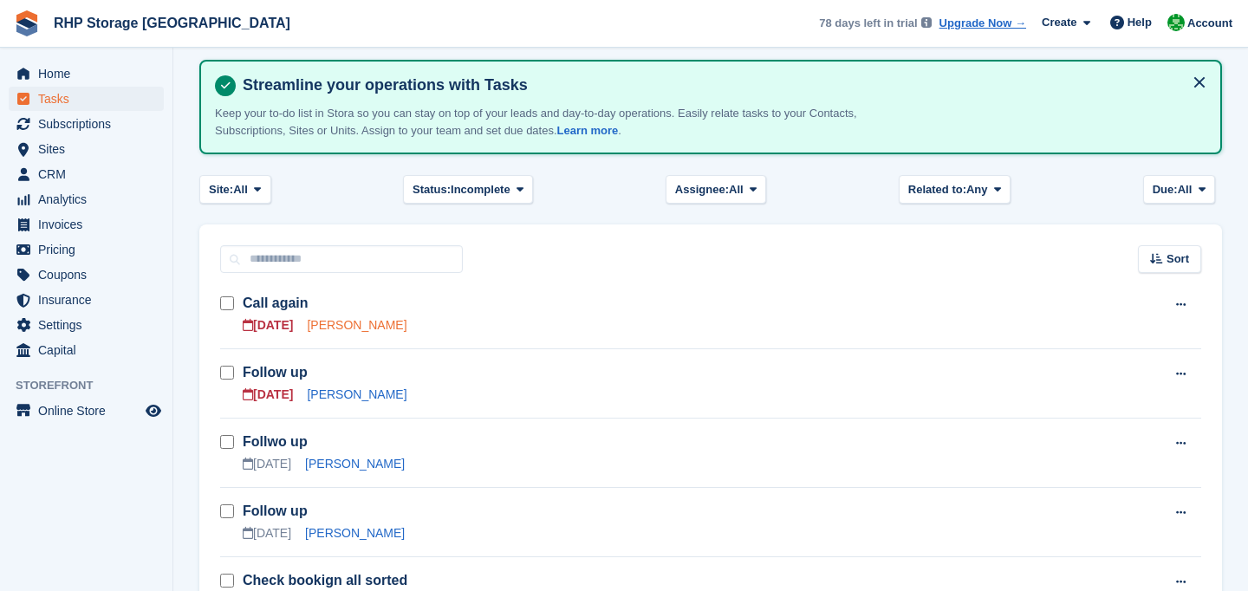
click at [360, 322] on link "[PERSON_NAME]" at bounding box center [357, 325] width 100 height 14
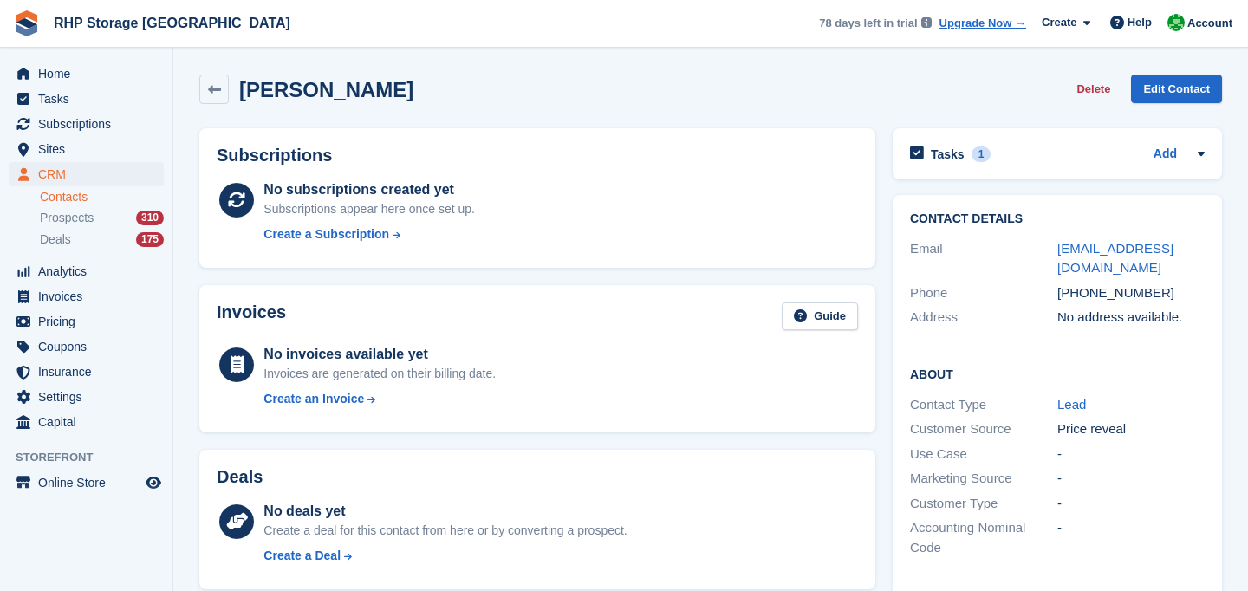
click at [1084, 296] on div "[PHONE_NUMBER]" at bounding box center [1131, 294] width 147 height 20
copy div "[PHONE_NUMBER]"
click at [46, 96] on span "Tasks" at bounding box center [90, 99] width 104 height 24
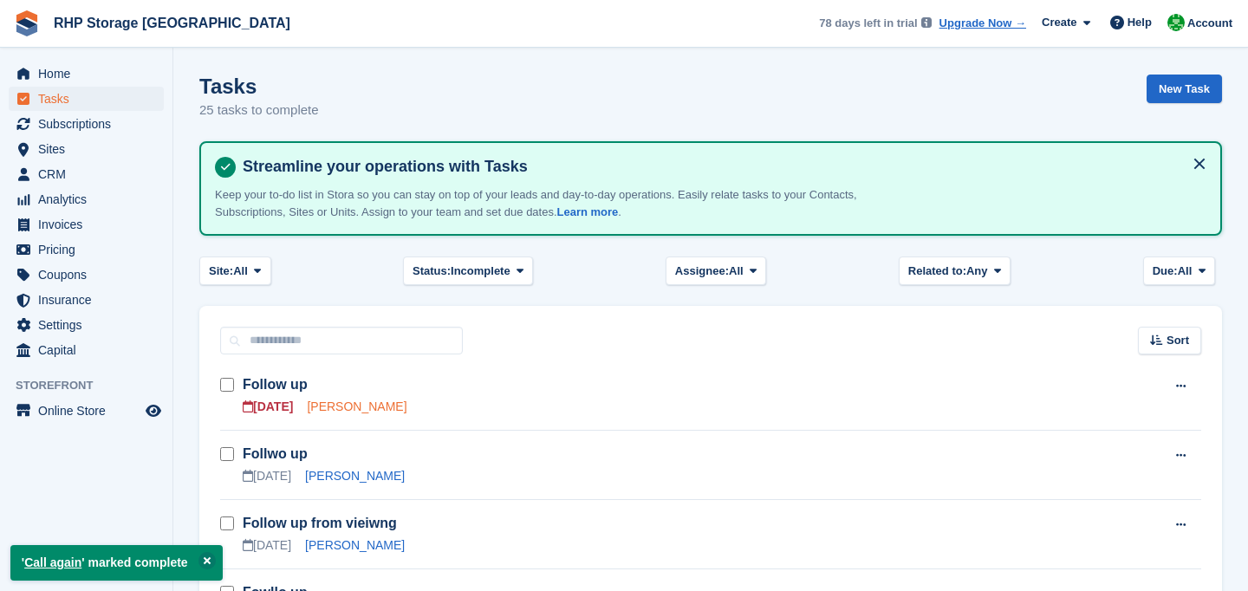
click at [334, 400] on link "[PERSON_NAME]" at bounding box center [357, 407] width 100 height 14
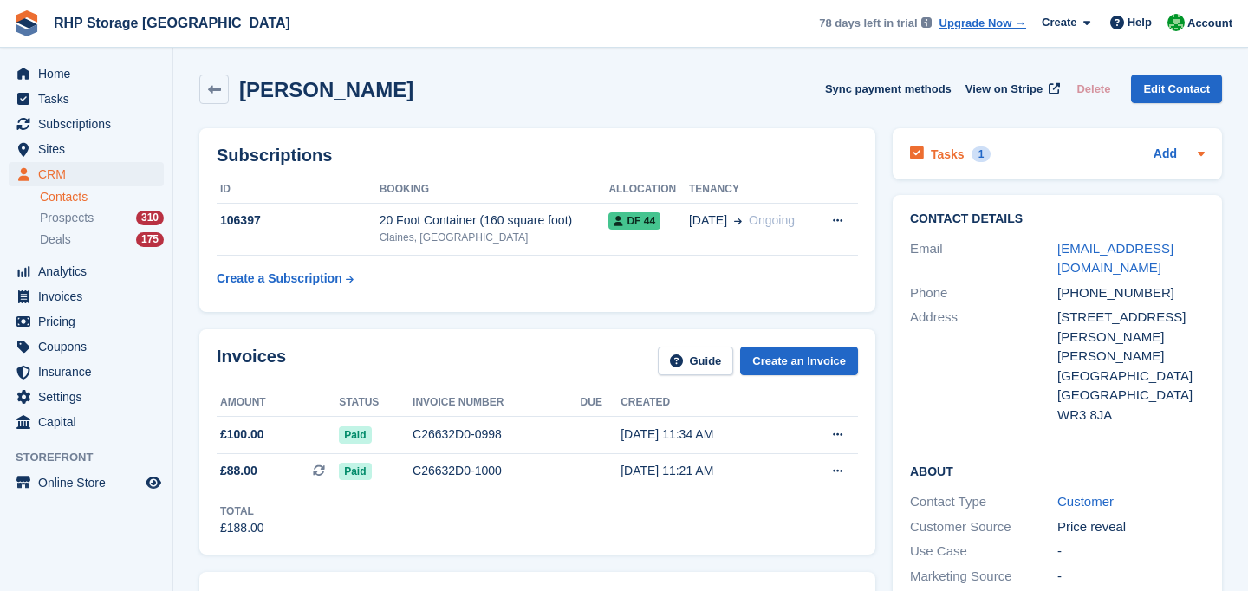
click at [953, 158] on h2 "Tasks" at bounding box center [948, 155] width 34 height 16
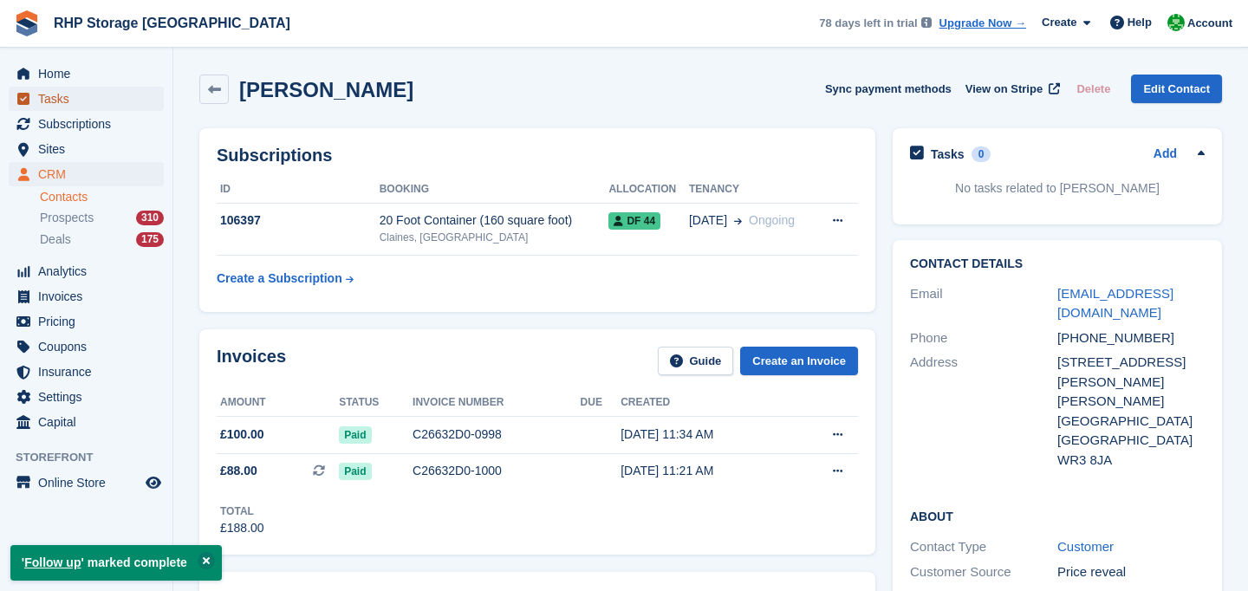
click at [57, 96] on span "Tasks" at bounding box center [90, 99] width 104 height 24
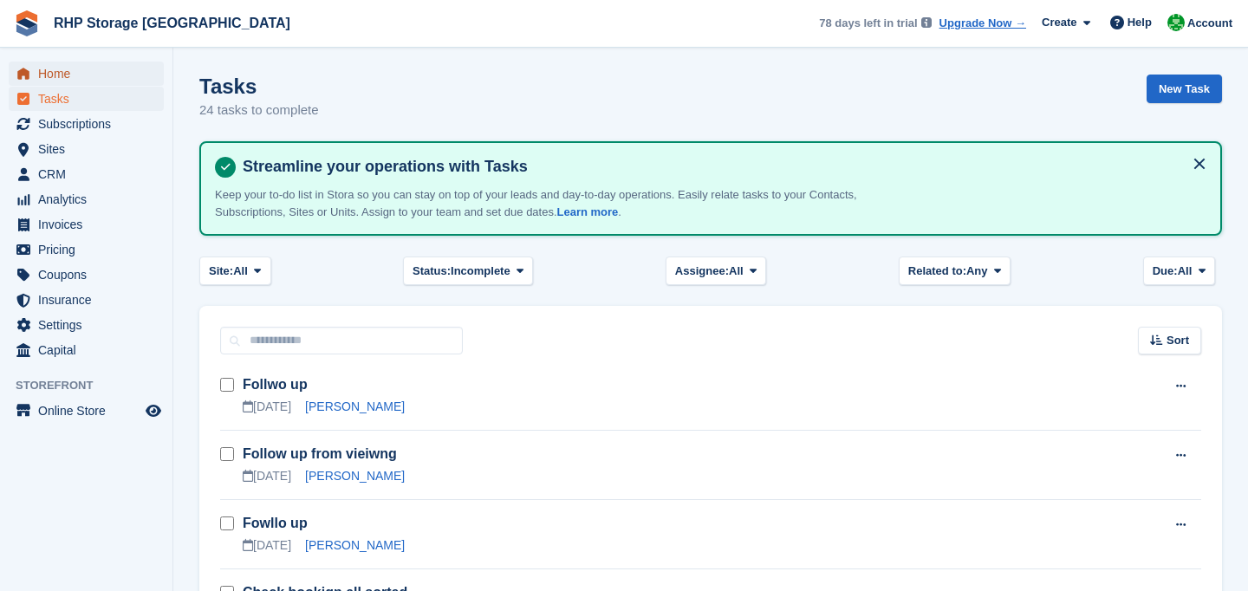
click at [48, 64] on span "Home" at bounding box center [90, 74] width 104 height 24
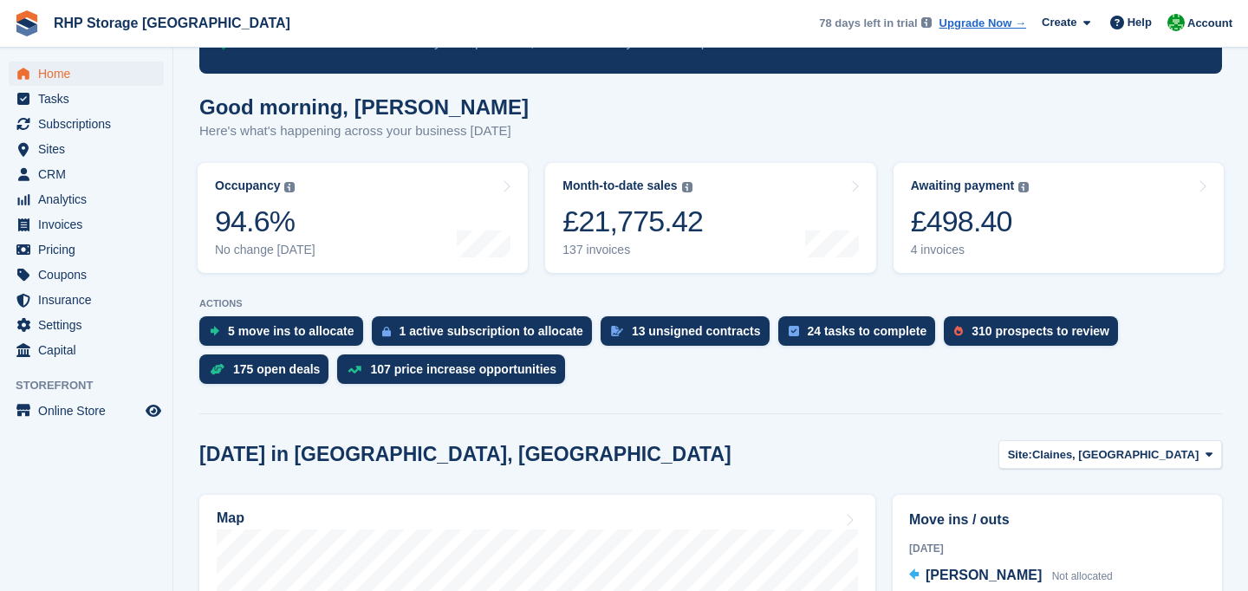
scroll to position [168, 0]
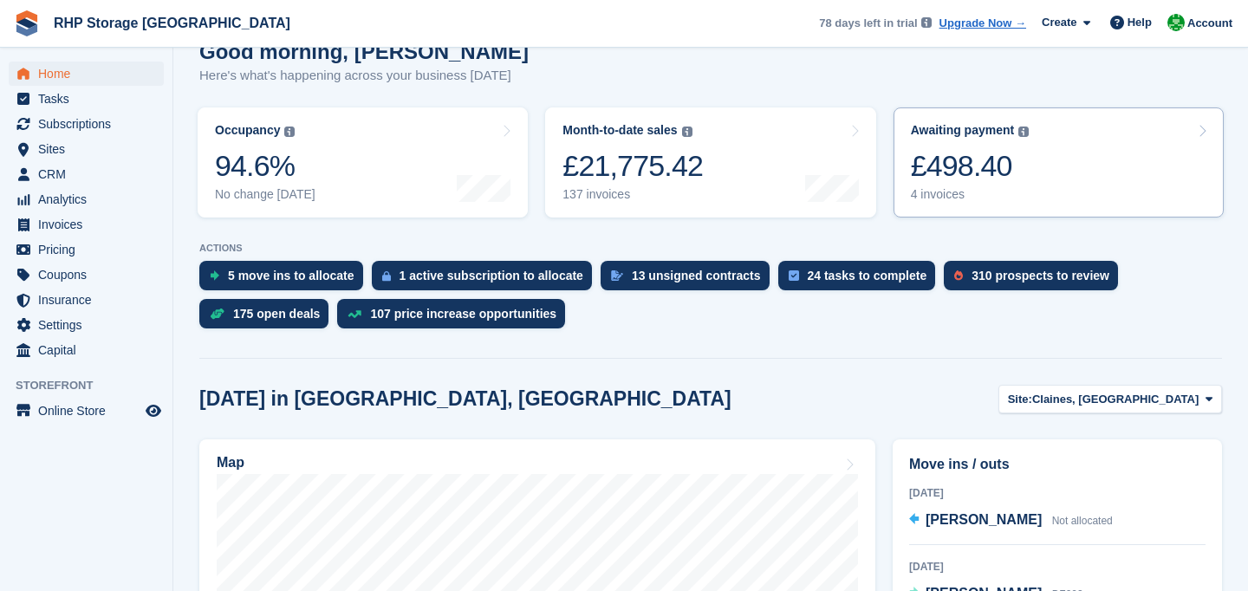
click at [959, 201] on div "4 invoices" at bounding box center [970, 194] width 119 height 15
